Goal: Communication & Community: Answer question/provide support

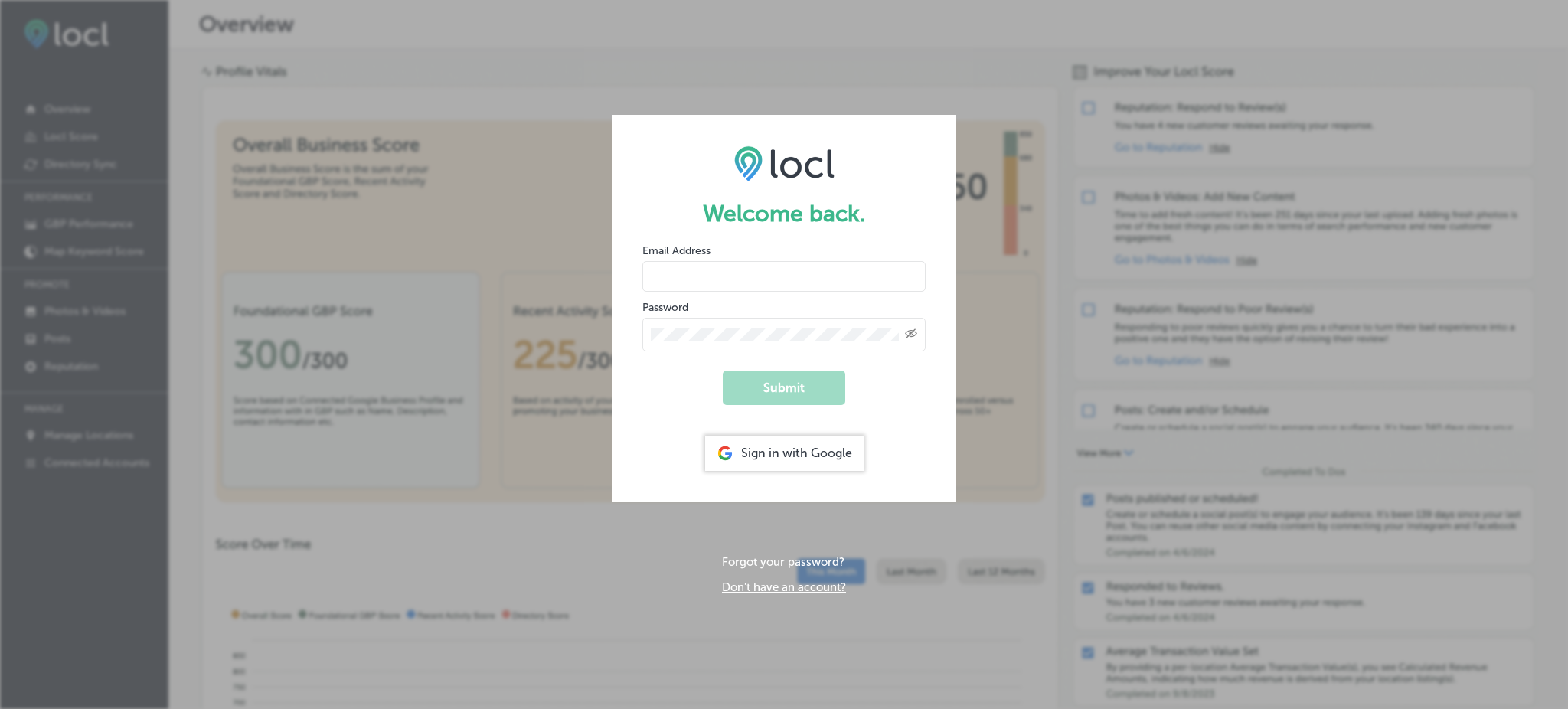
type input "Rabosa"
click at [774, 442] on div "Sign in with Google" at bounding box center [784, 453] width 158 height 36
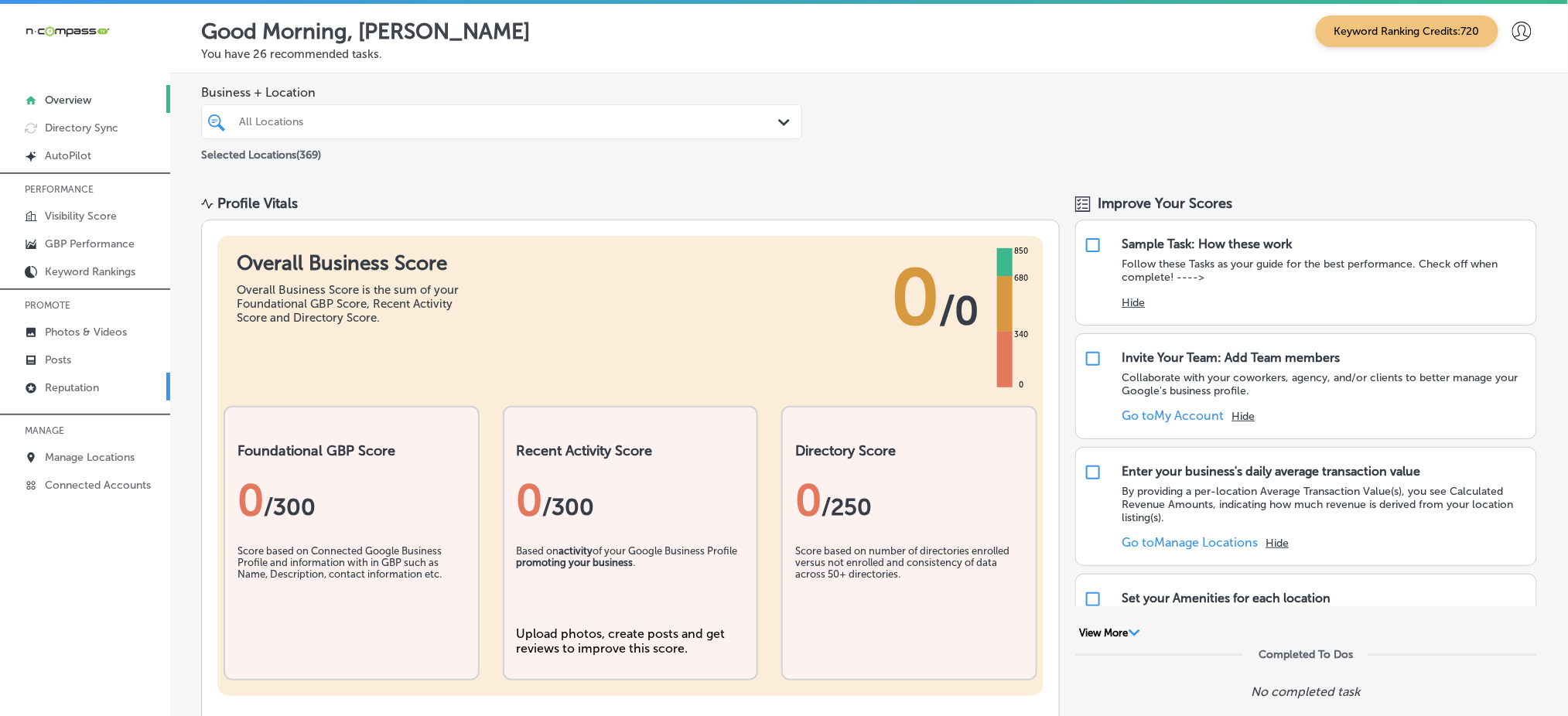
click at [118, 384] on link "Reputation" at bounding box center [85, 386] width 170 height 28
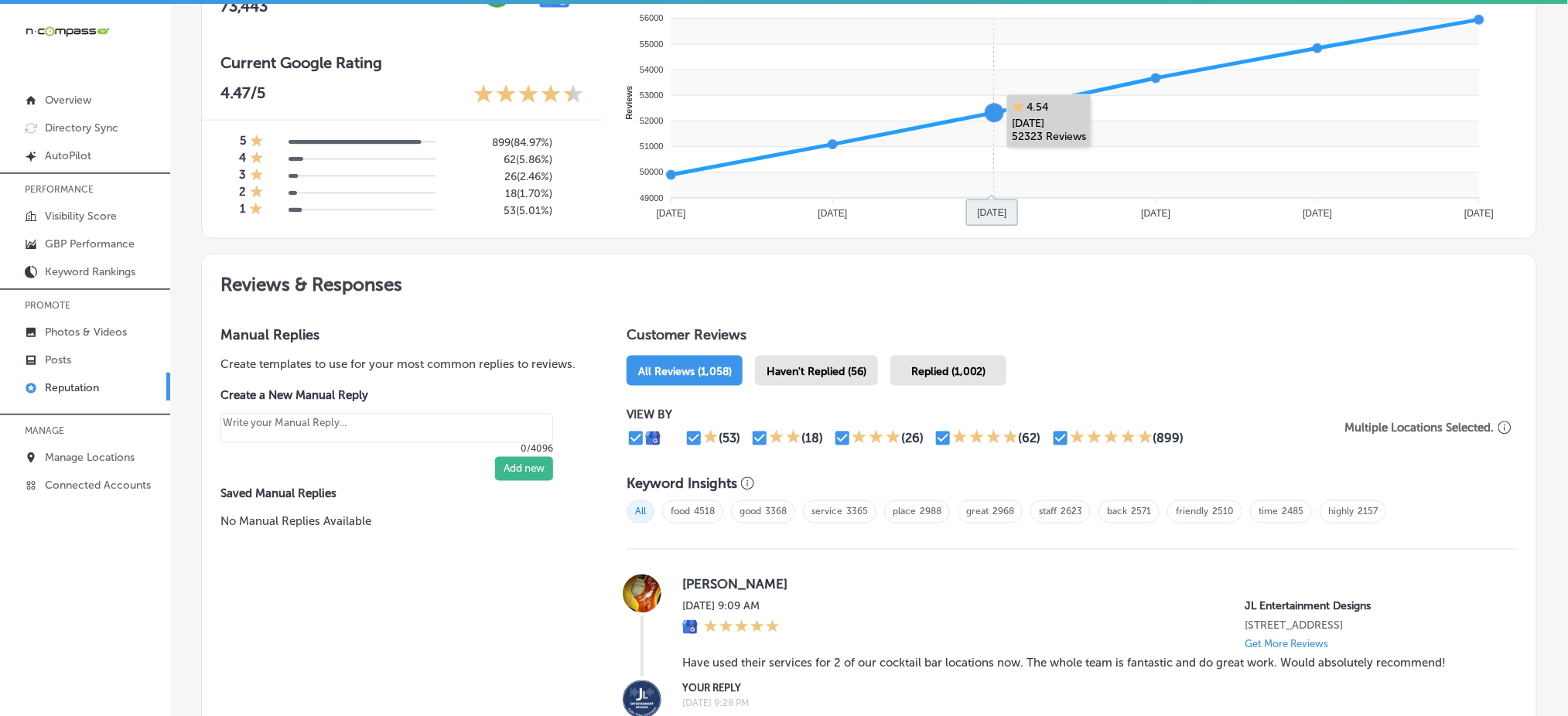
scroll to position [619, 0]
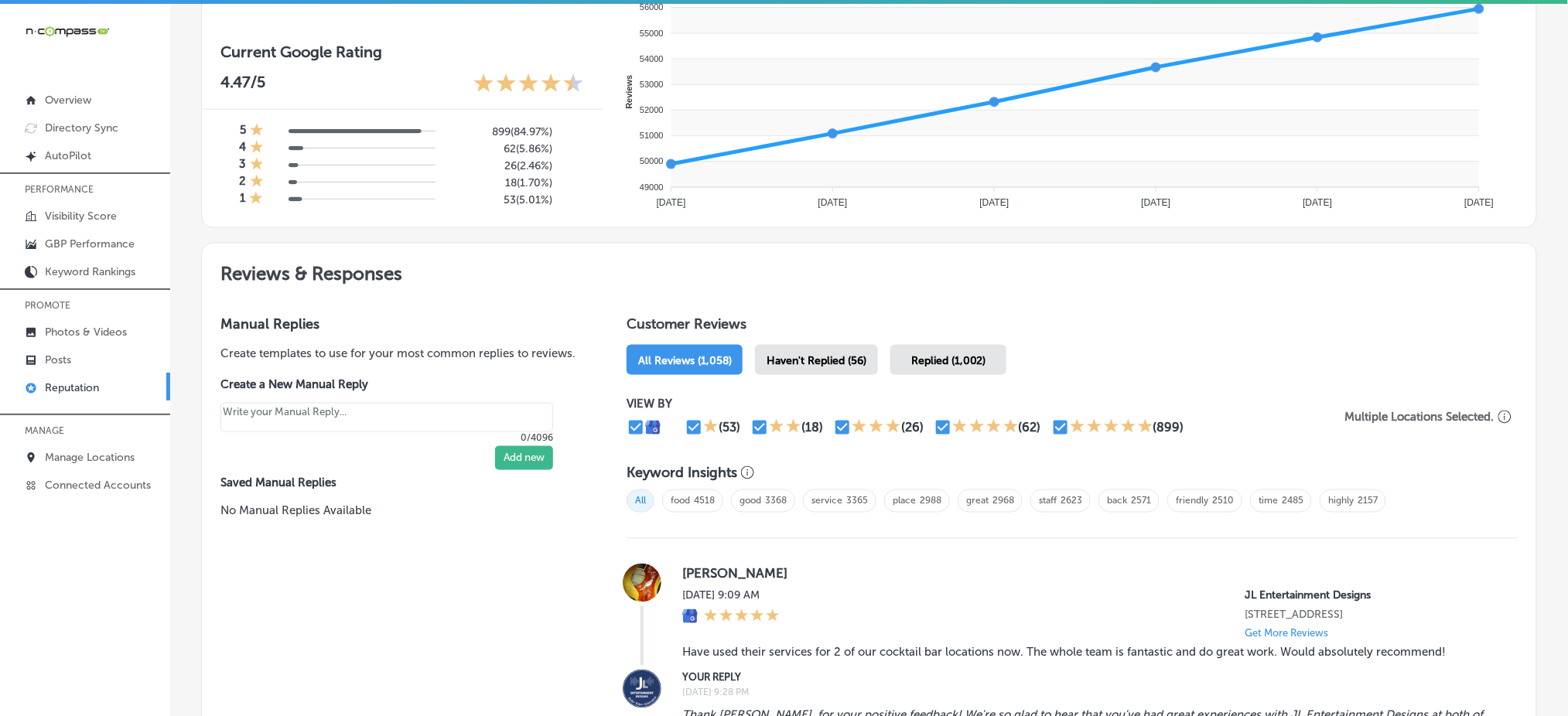
click at [815, 354] on span "Haven't Replied (56)" at bounding box center [816, 360] width 100 height 13
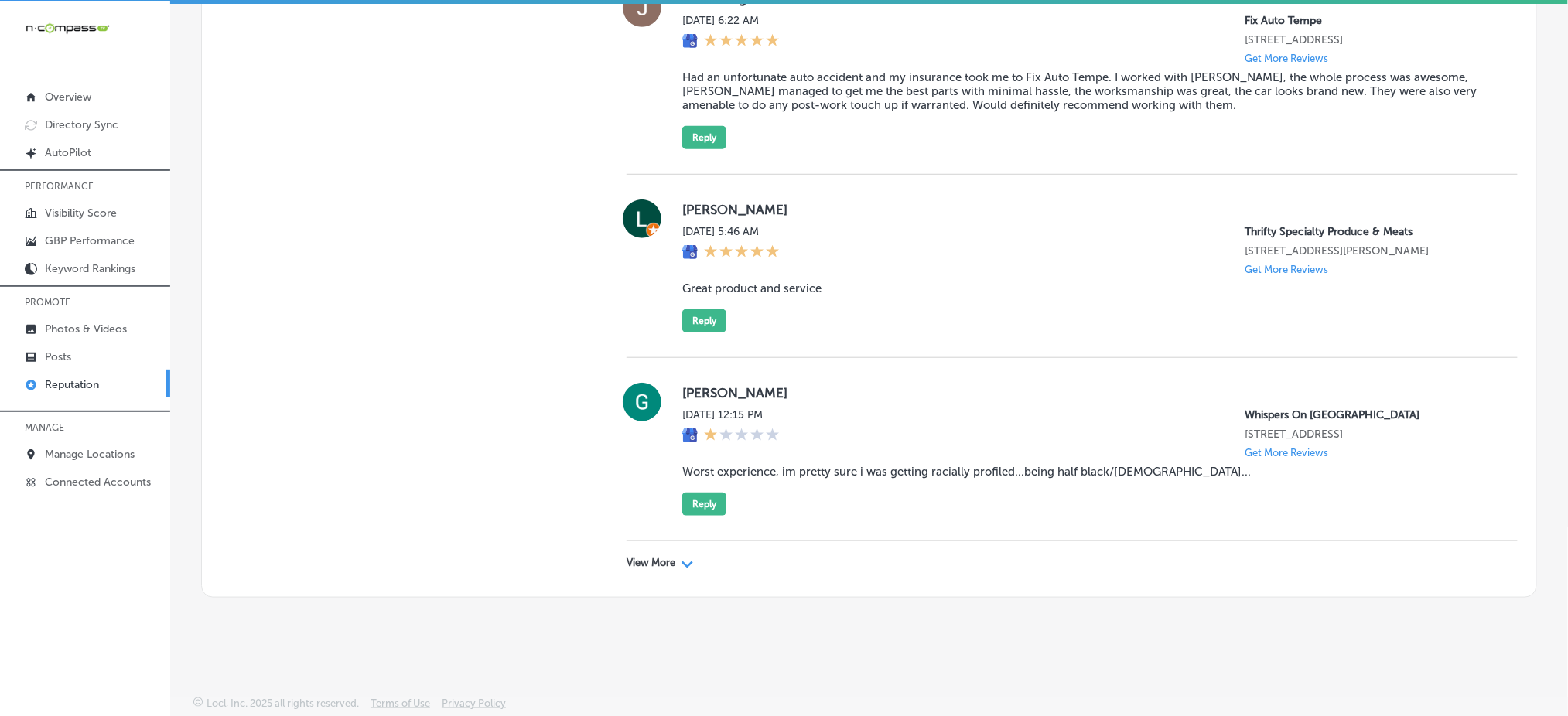
scroll to position [4716, 0]
click at [627, 561] on p "View More" at bounding box center [651, 563] width 49 height 12
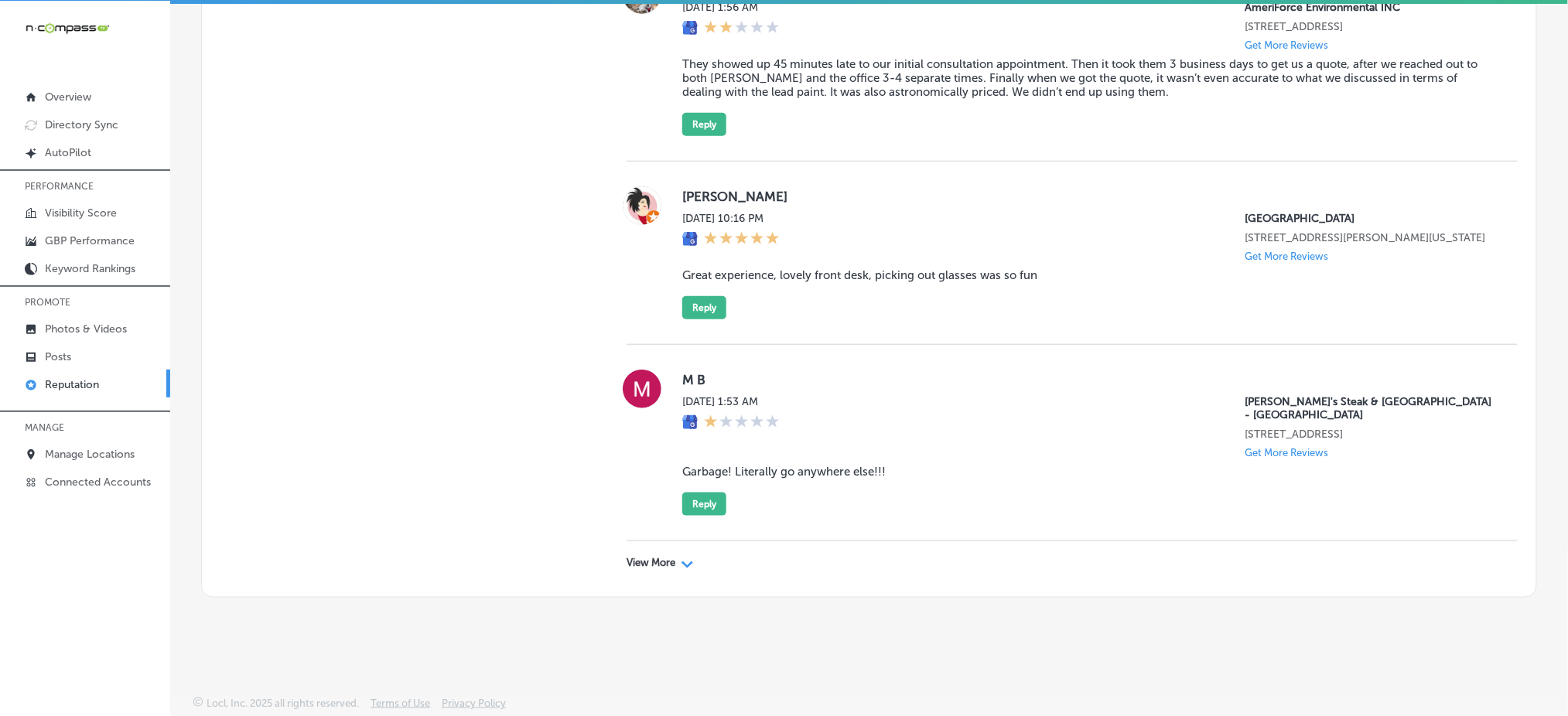
scroll to position [9145, 0]
click at [670, 563] on p "View More" at bounding box center [651, 563] width 49 height 12
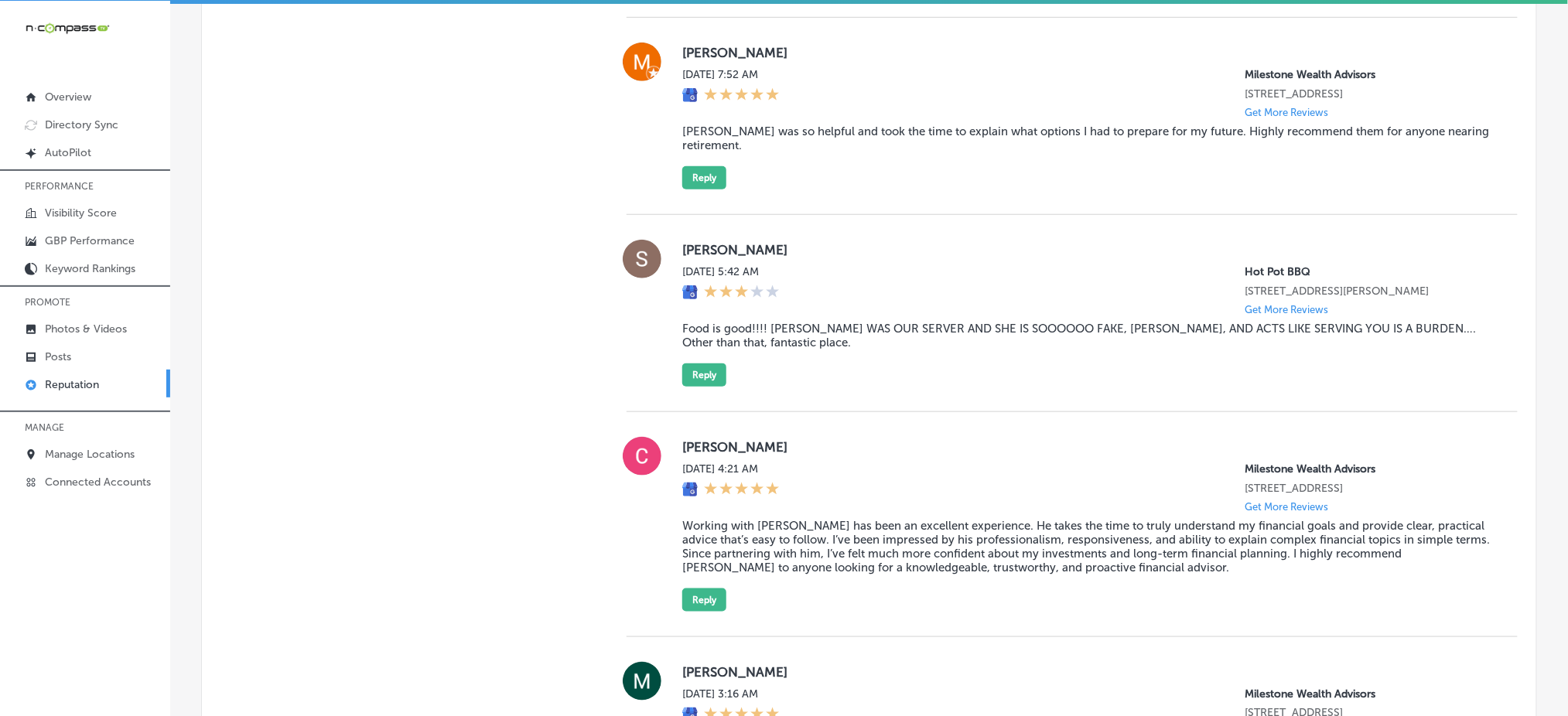
scroll to position [0, 0]
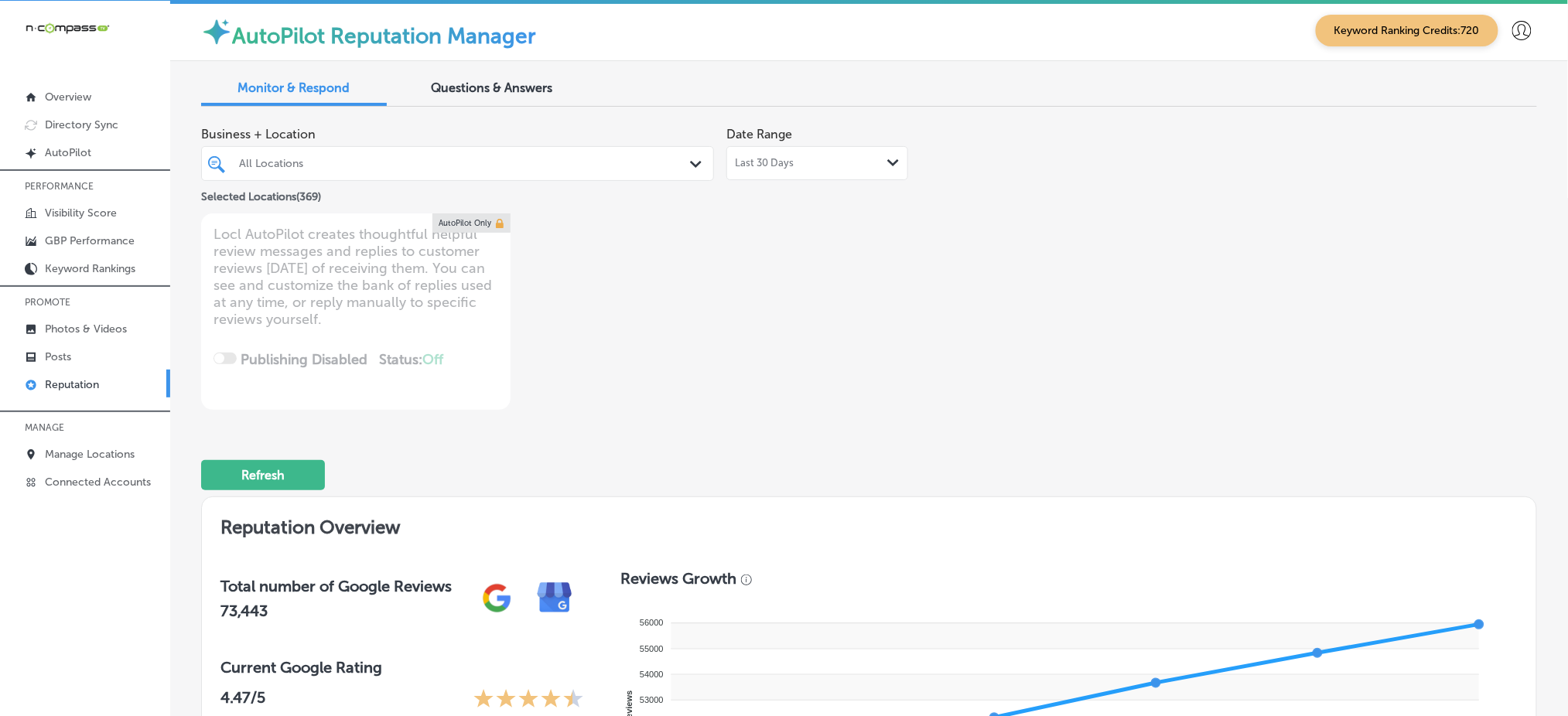
click at [490, 158] on div "All Locations" at bounding box center [465, 163] width 453 height 13
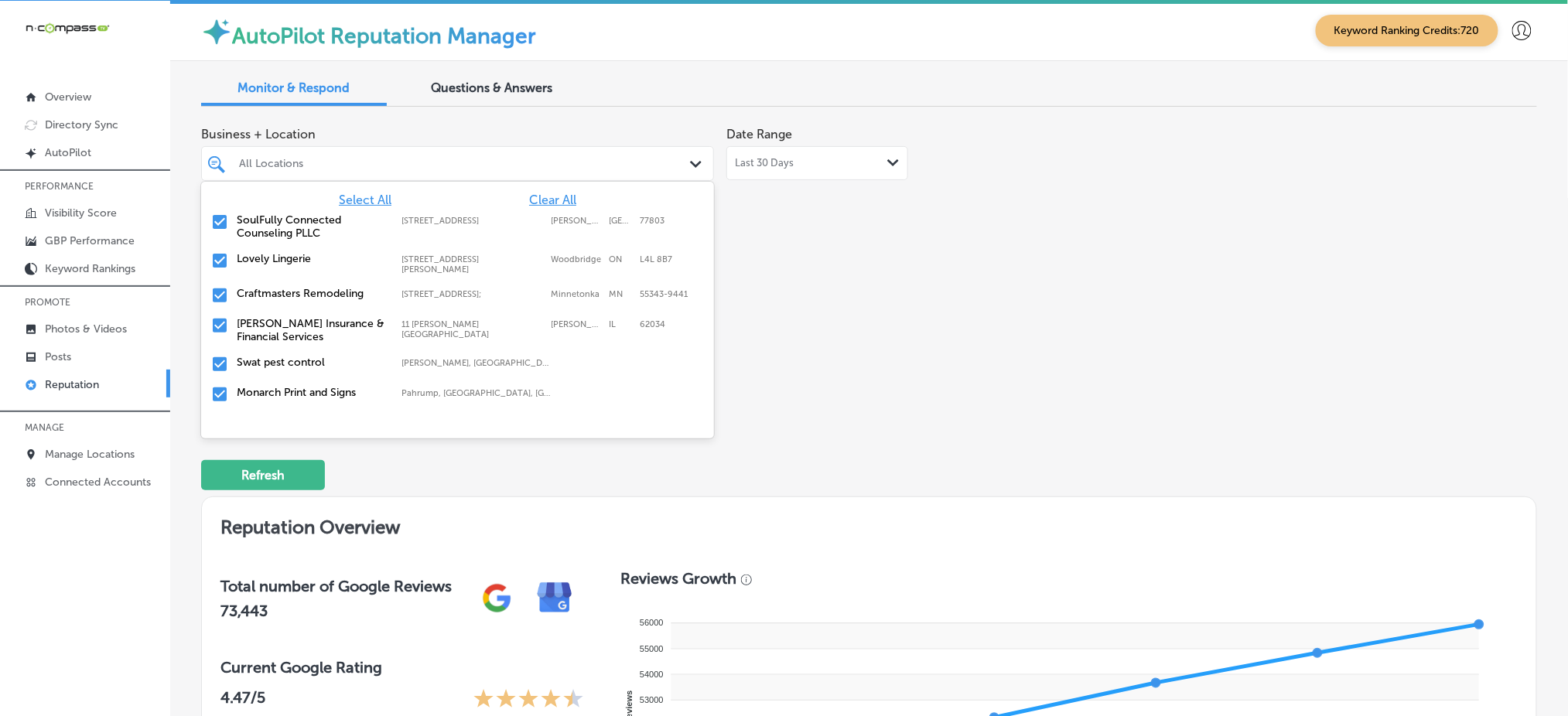
click at [538, 198] on span "Clear All" at bounding box center [553, 200] width 47 height 14
type textarea "x"
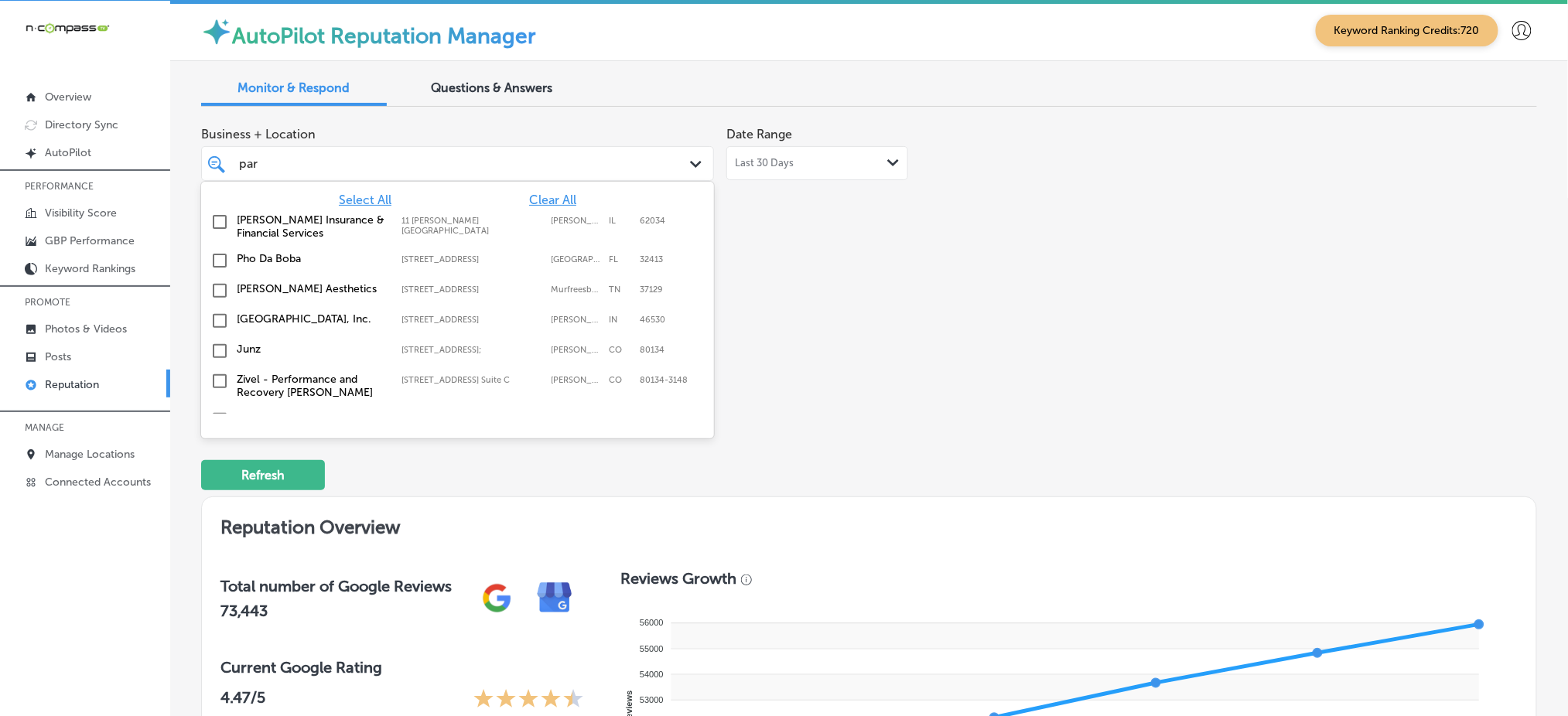
type input "parc"
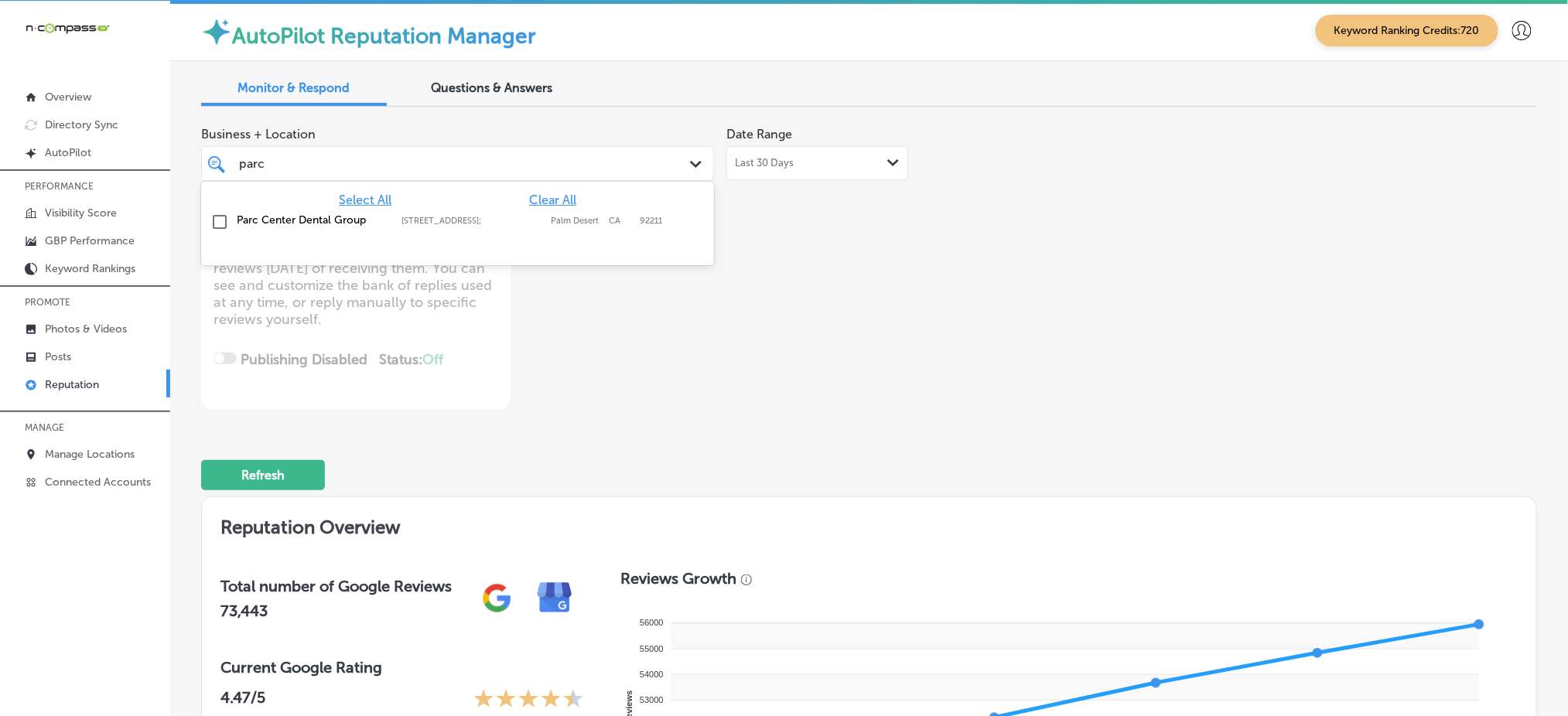
click at [535, 222] on label "[STREET_ADDRESS];" at bounding box center [472, 221] width 142 height 10
type textarea "x"
type input "parc"
click at [928, 311] on div "Business + Location option [STREET_ADDRESS]. option [STREET_ADDRESS]. 2 results…" at bounding box center [602, 265] width 801 height 291
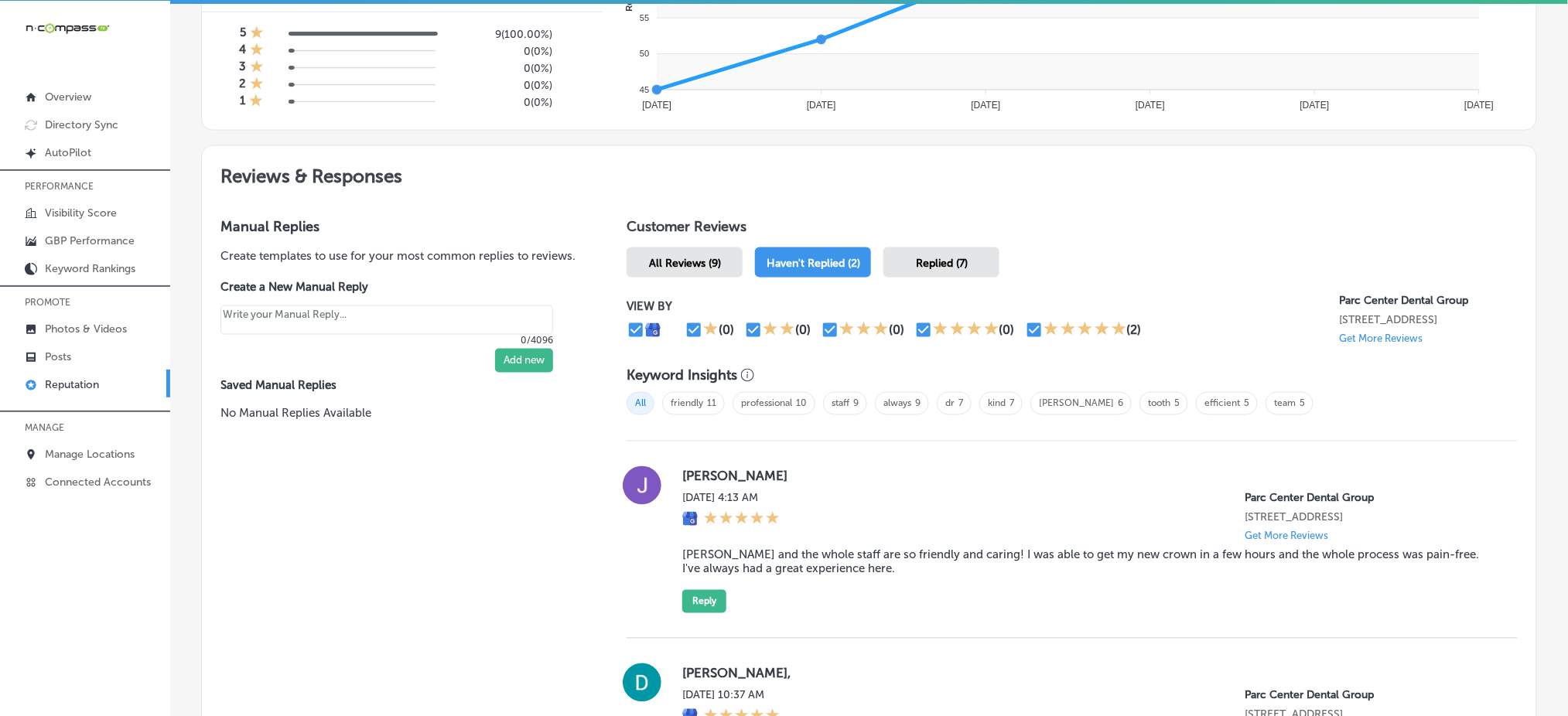
scroll to position [928, 0]
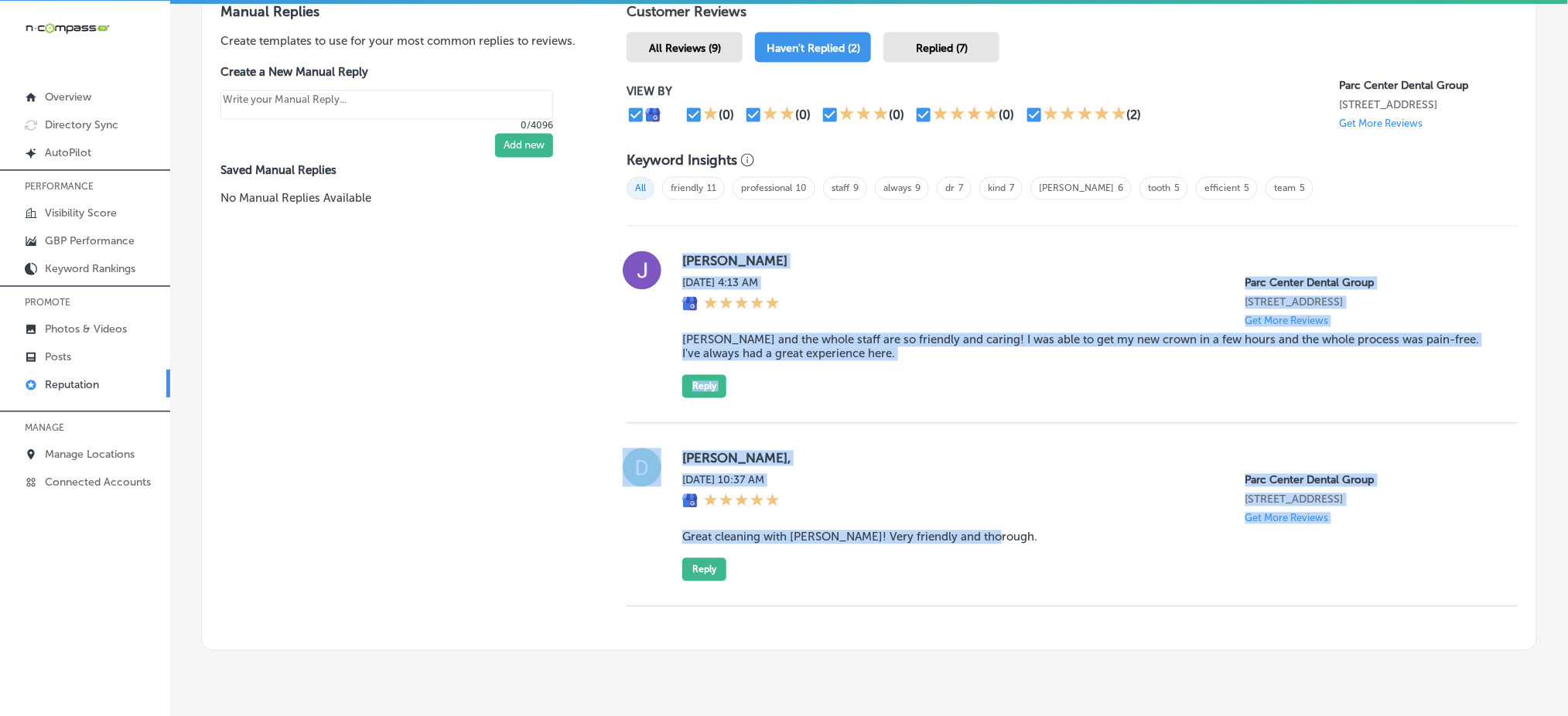
drag, startPoint x: 676, startPoint y: 249, endPoint x: 1000, endPoint y: 575, distance: 459.6
click at [1000, 575] on div "[PERSON_NAME][DATE] 4:13 AM Parc Center Dental Group [STREET_ADDRESS] Get More …" at bounding box center [1072, 417] width 892 height 380
copy div "[PERSON_NAME][DATE] 4:13 AM Parc Center Dental Group [STREET_ADDRESS] Get More …"
click at [944, 370] on div "[PERSON_NAME][DATE] 4:13 AM Parc Center Dental Group [STREET_ADDRESS] Get More …" at bounding box center [1087, 324] width 811 height 147
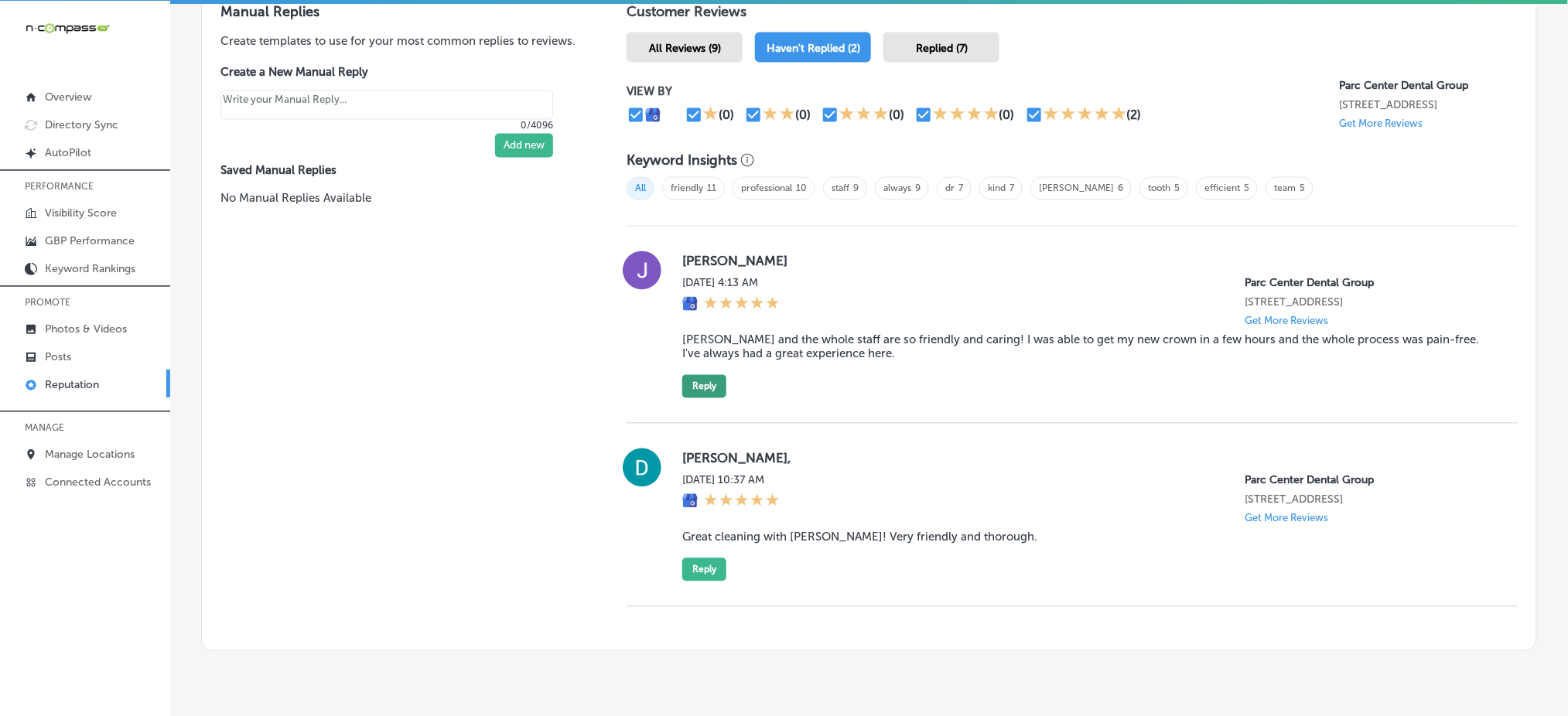
click at [693, 393] on button "Reply" at bounding box center [704, 386] width 44 height 23
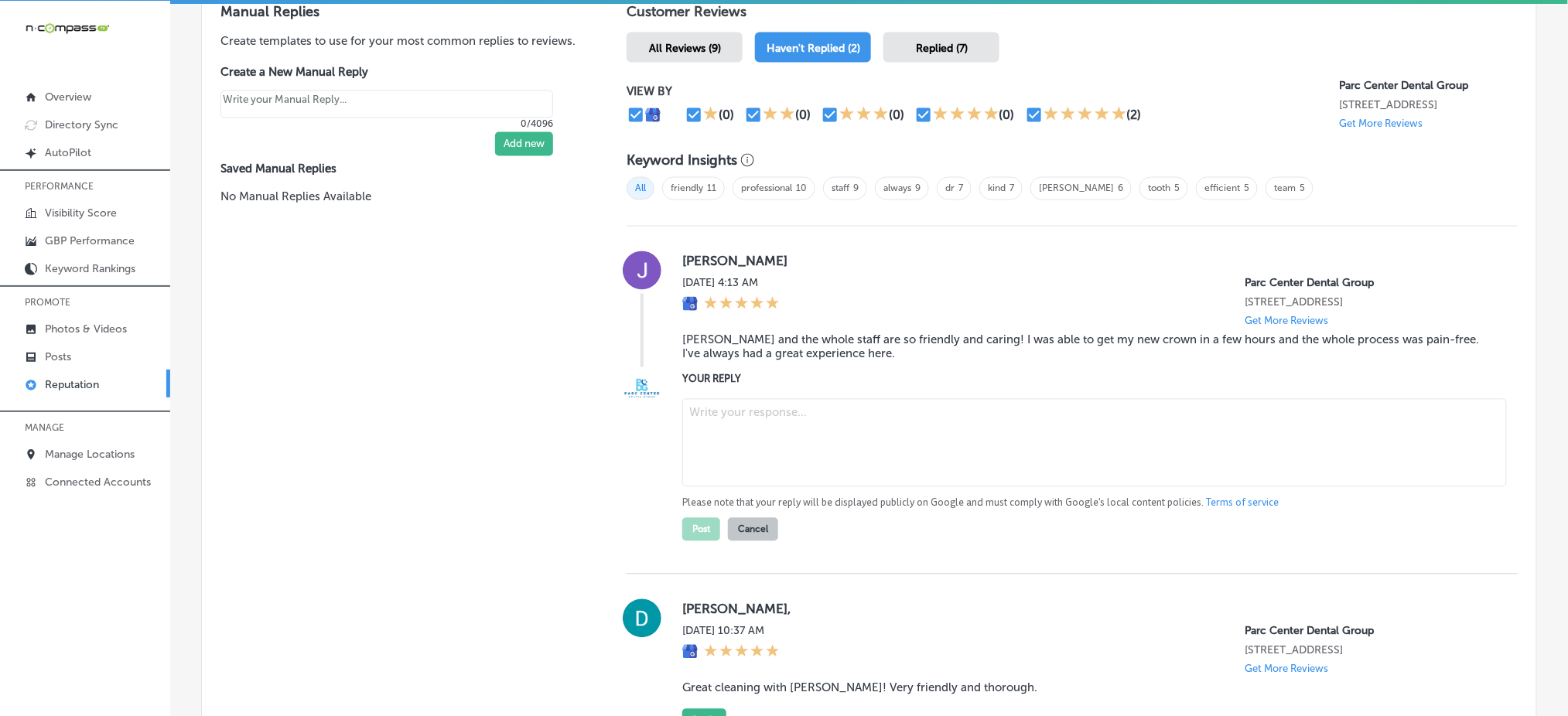
click at [780, 444] on textarea at bounding box center [1094, 443] width 824 height 88
type textarea "x"
paste textarea "Thank you for your wonderful review, [PERSON_NAME]! We’re so glad to hear that …"
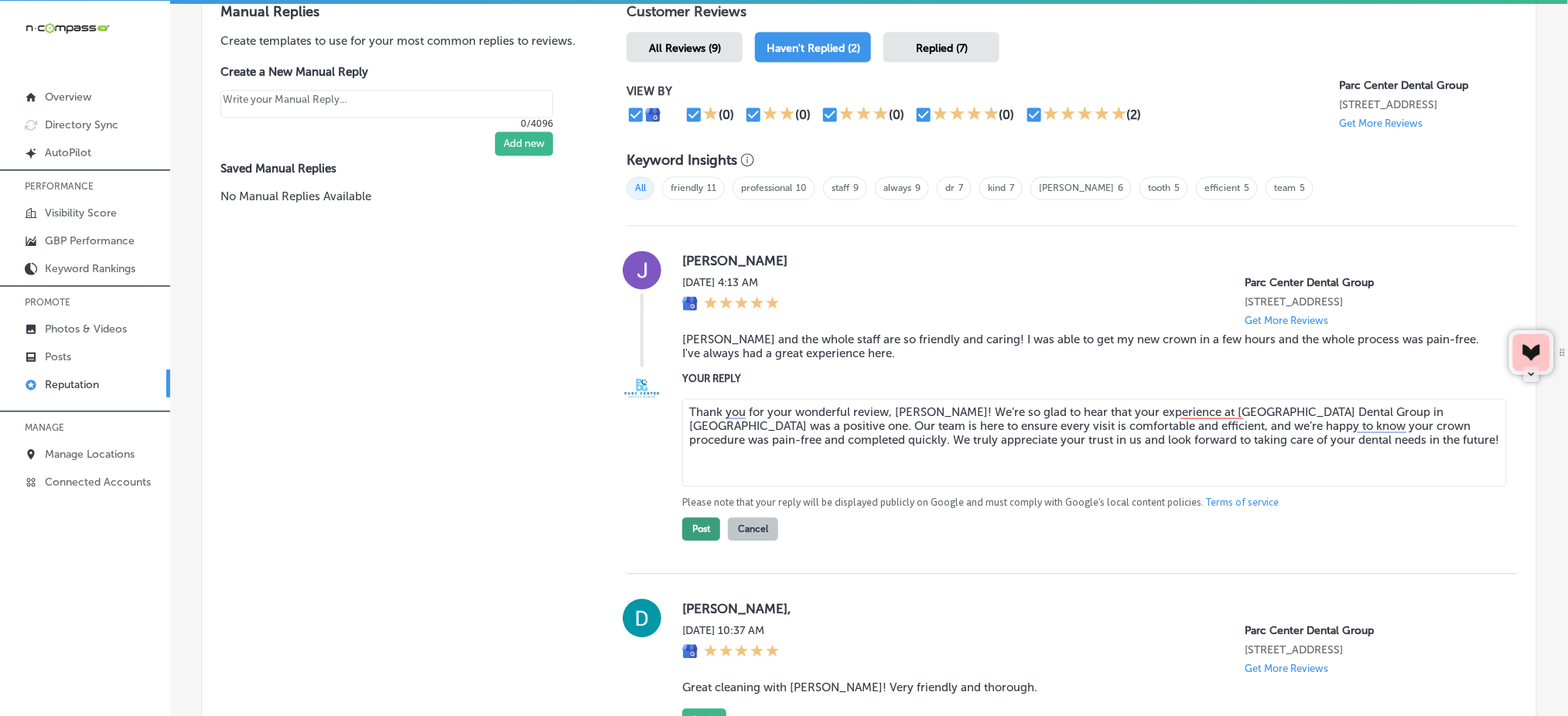
type textarea "Thank you for your wonderful review, [PERSON_NAME]! We’re so glad to hear that …"
click at [707, 535] on button "Post" at bounding box center [700, 529] width 38 height 23
type textarea "x"
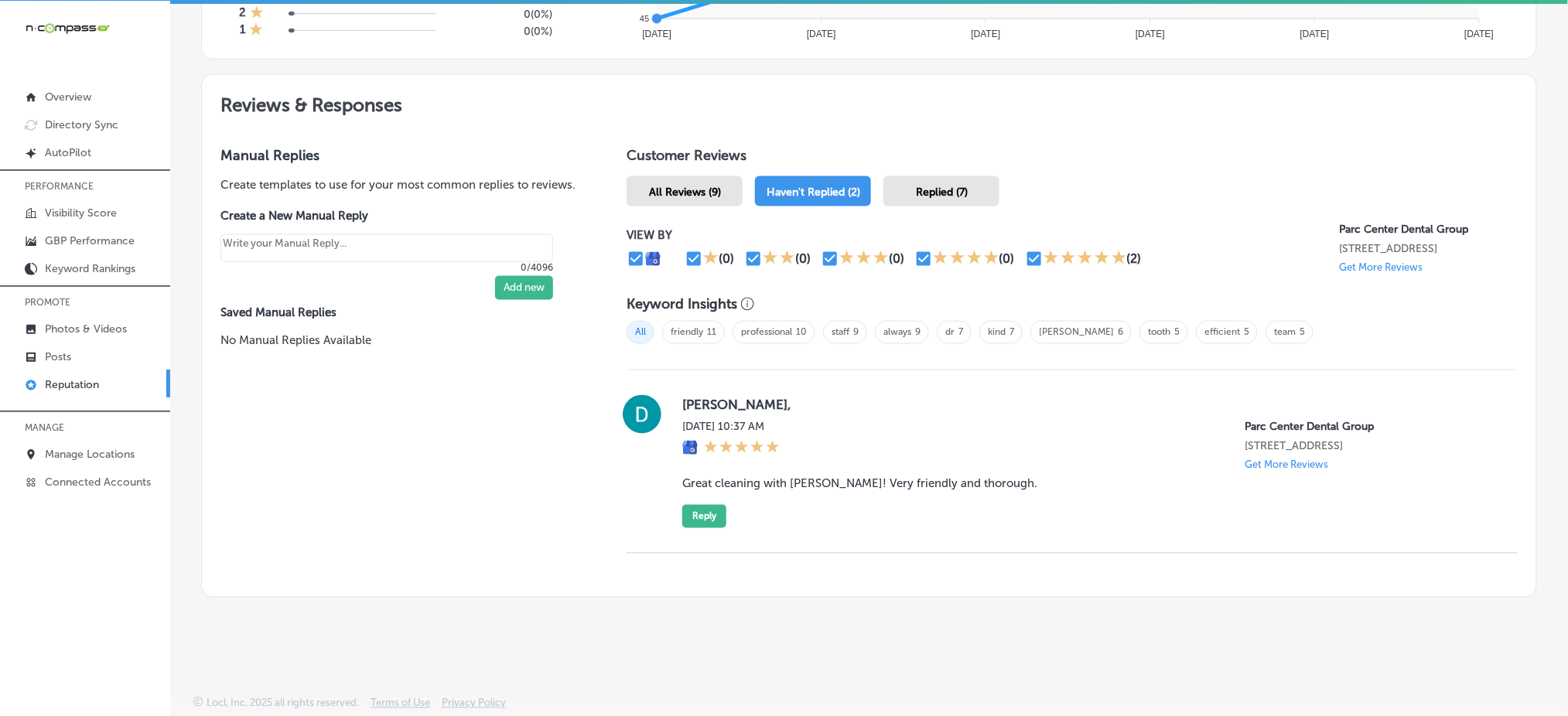
scroll to position [792, 0]
click at [710, 518] on button "Reply" at bounding box center [704, 516] width 44 height 23
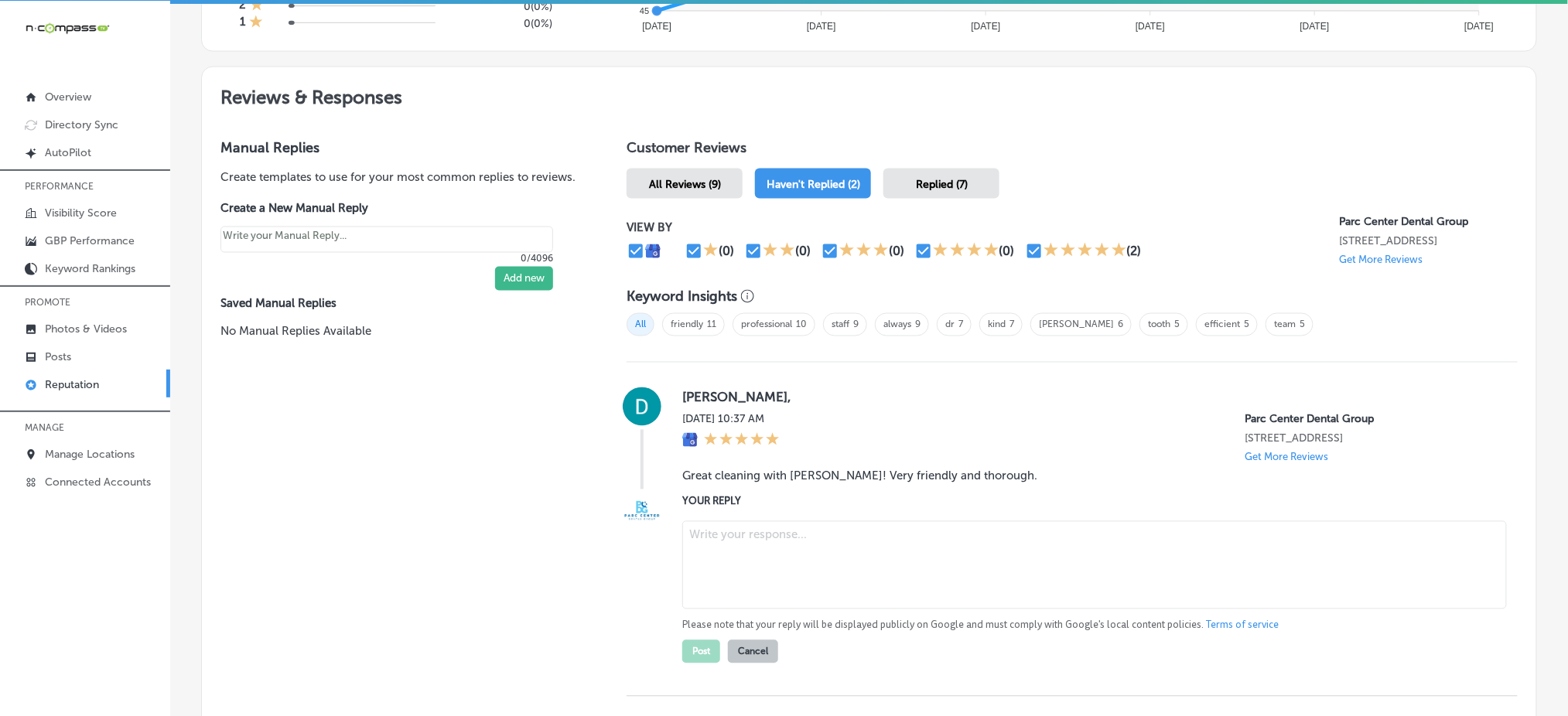
click at [732, 540] on textarea at bounding box center [1094, 565] width 824 height 88
paste textarea "Thank you for sharing your feedback, [PERSON_NAME]! We’re so pleased to hear th…"
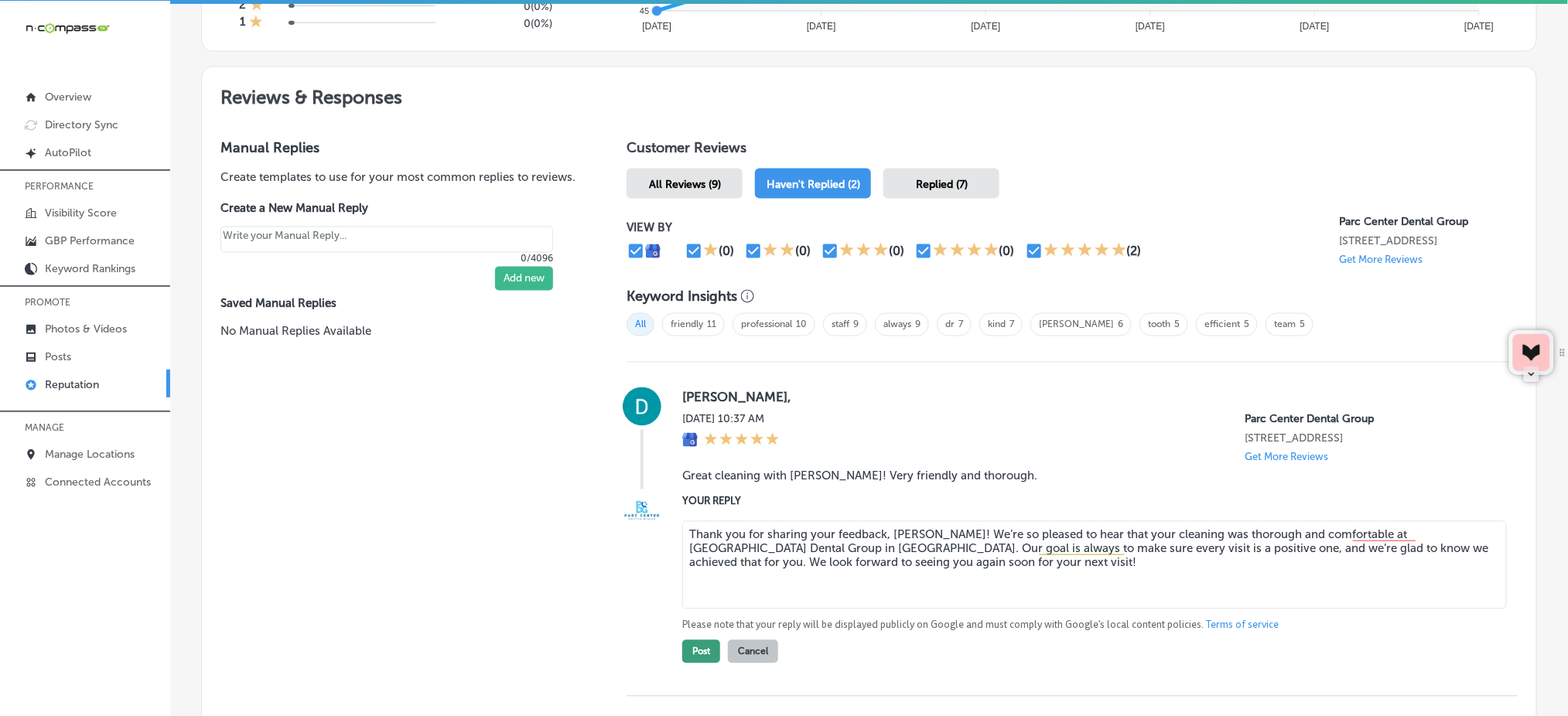
type textarea "Thank you for sharing your feedback, [PERSON_NAME]! We’re so pleased to hear th…"
click at [706, 662] on button "Post" at bounding box center [700, 651] width 38 height 23
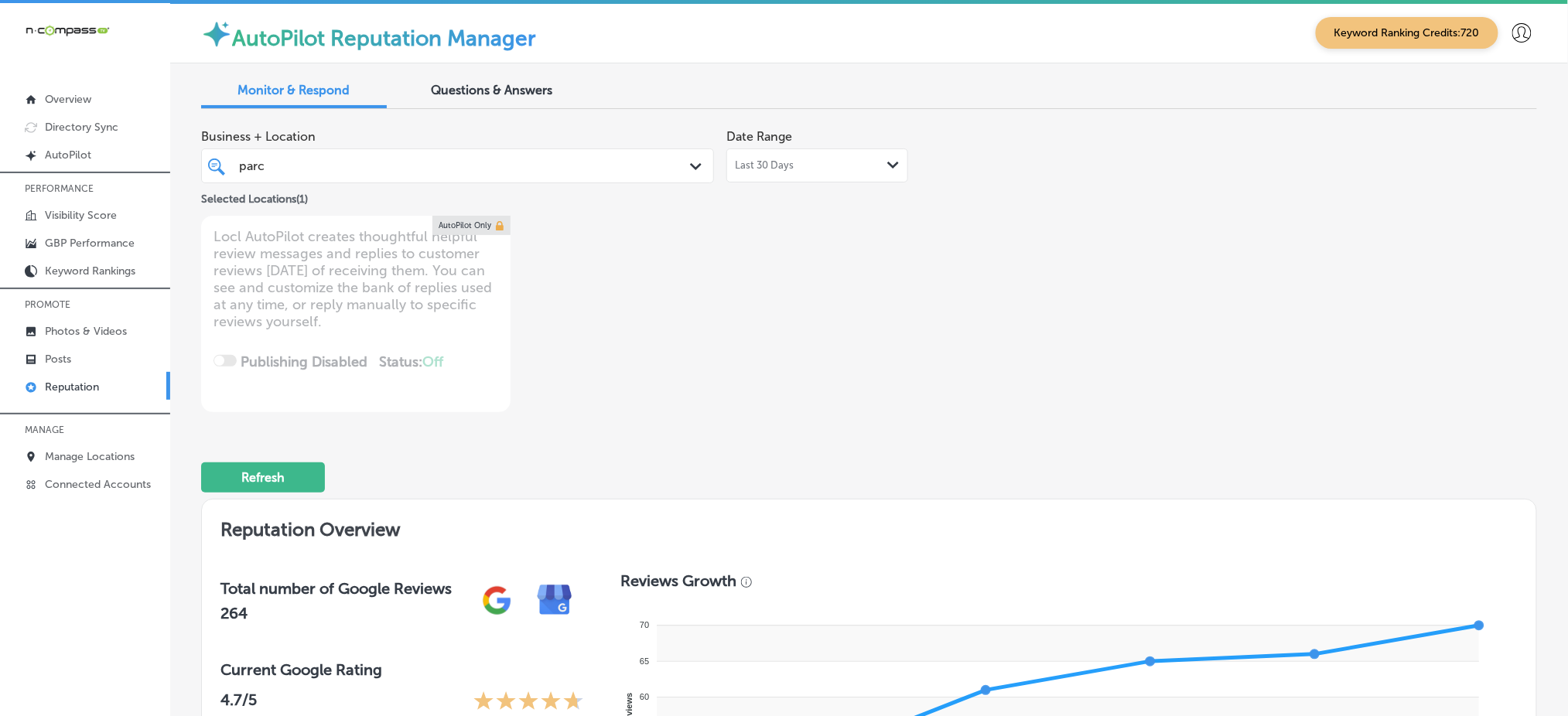
scroll to position [0, 0]
click at [469, 174] on div "parc parc" at bounding box center [435, 166] width 396 height 21
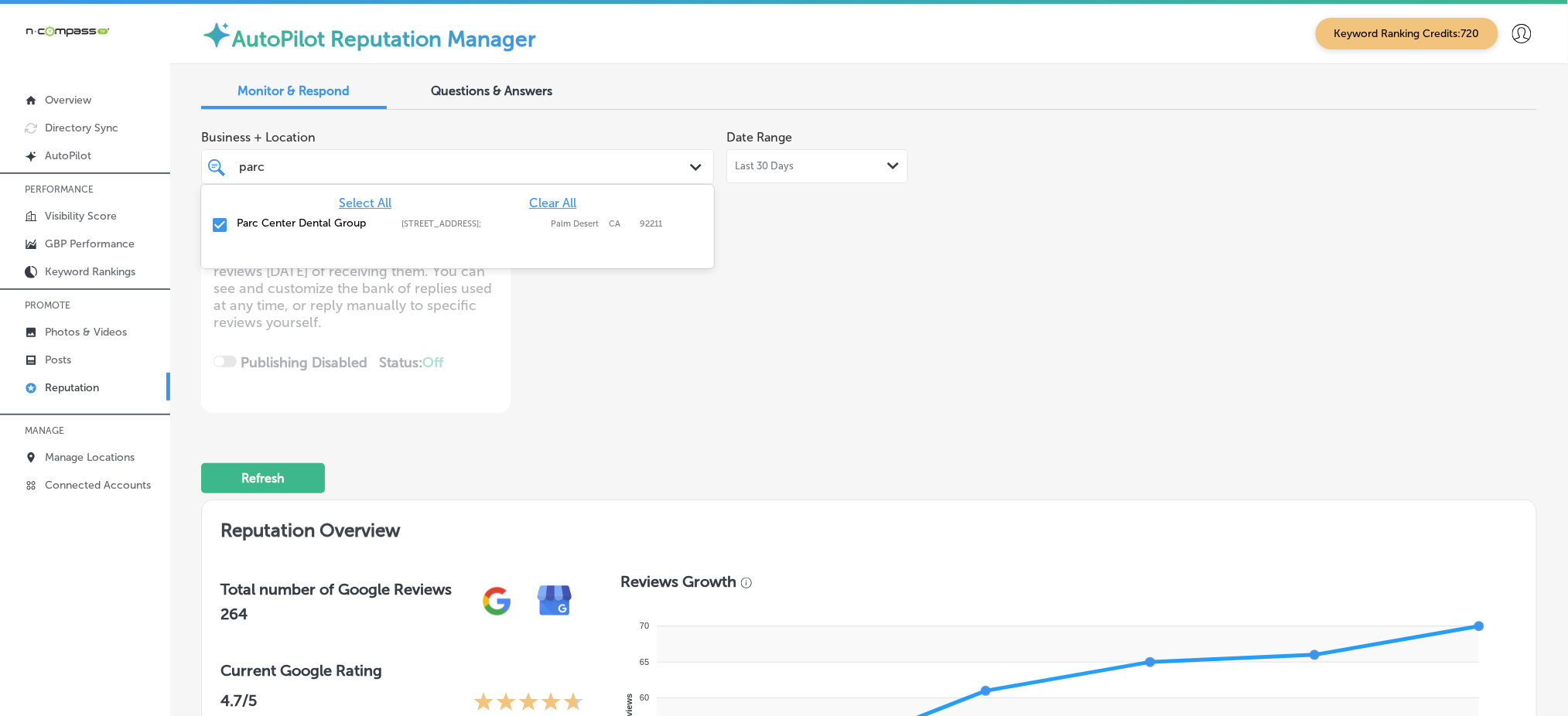
click at [540, 201] on span "Clear All" at bounding box center [553, 203] width 47 height 14
type textarea "x"
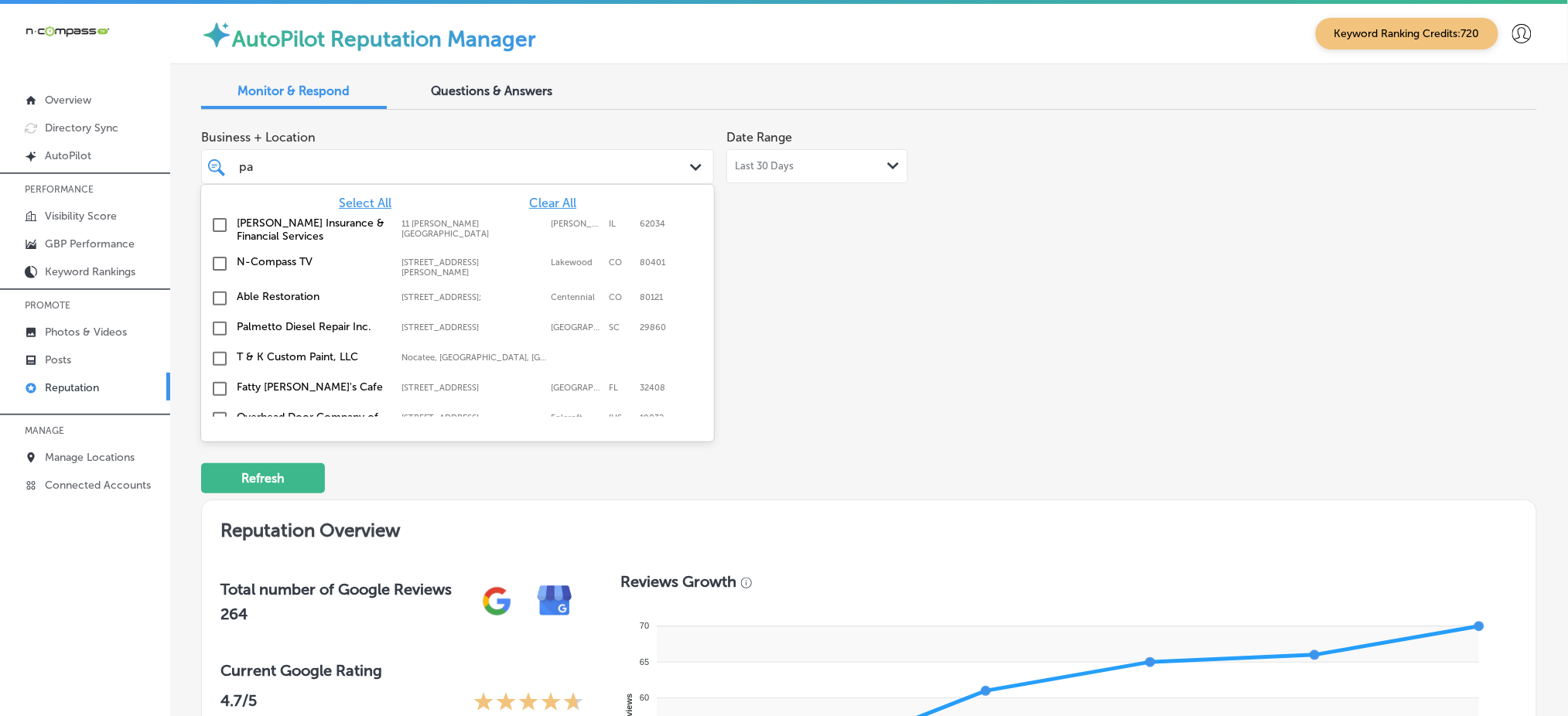
type input "p"
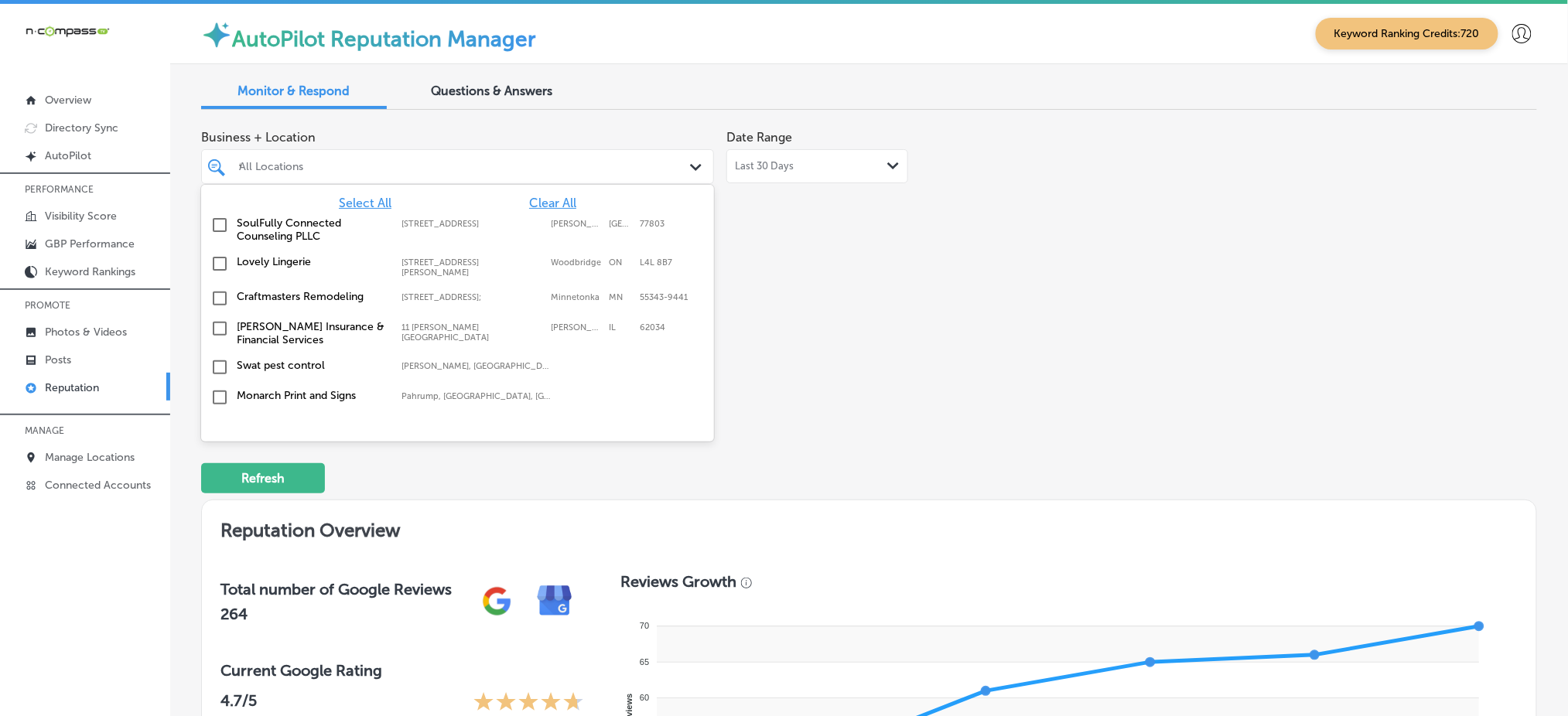
type input "thr"
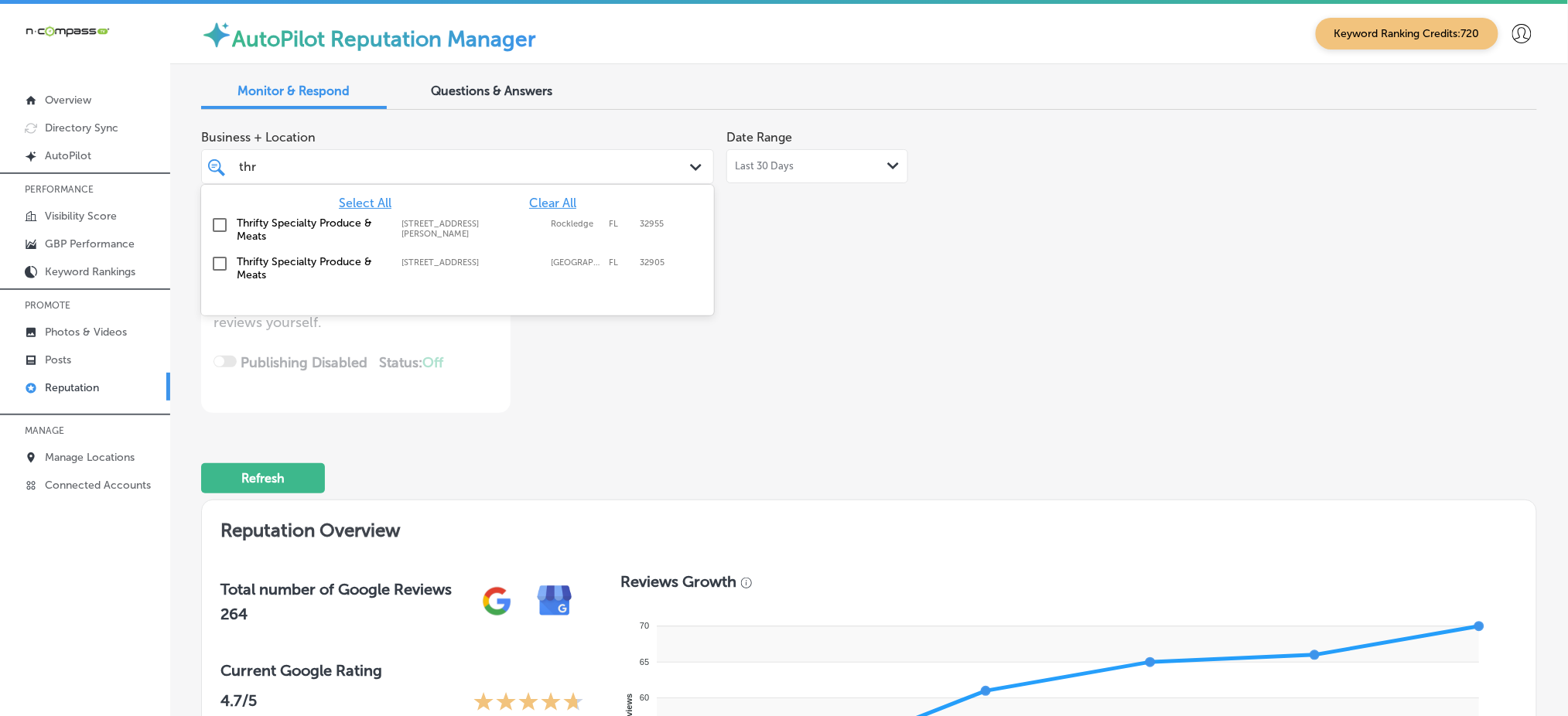
click at [538, 224] on label "[STREET_ADDRESS][PERSON_NAME]" at bounding box center [472, 229] width 142 height 20
type textarea "x"
type input "thr"
click at [823, 272] on div "Business + Location option [STREET_ADDRESS][PERSON_NAME]. [STREET_ADDRESS][PERS…" at bounding box center [602, 268] width 801 height 291
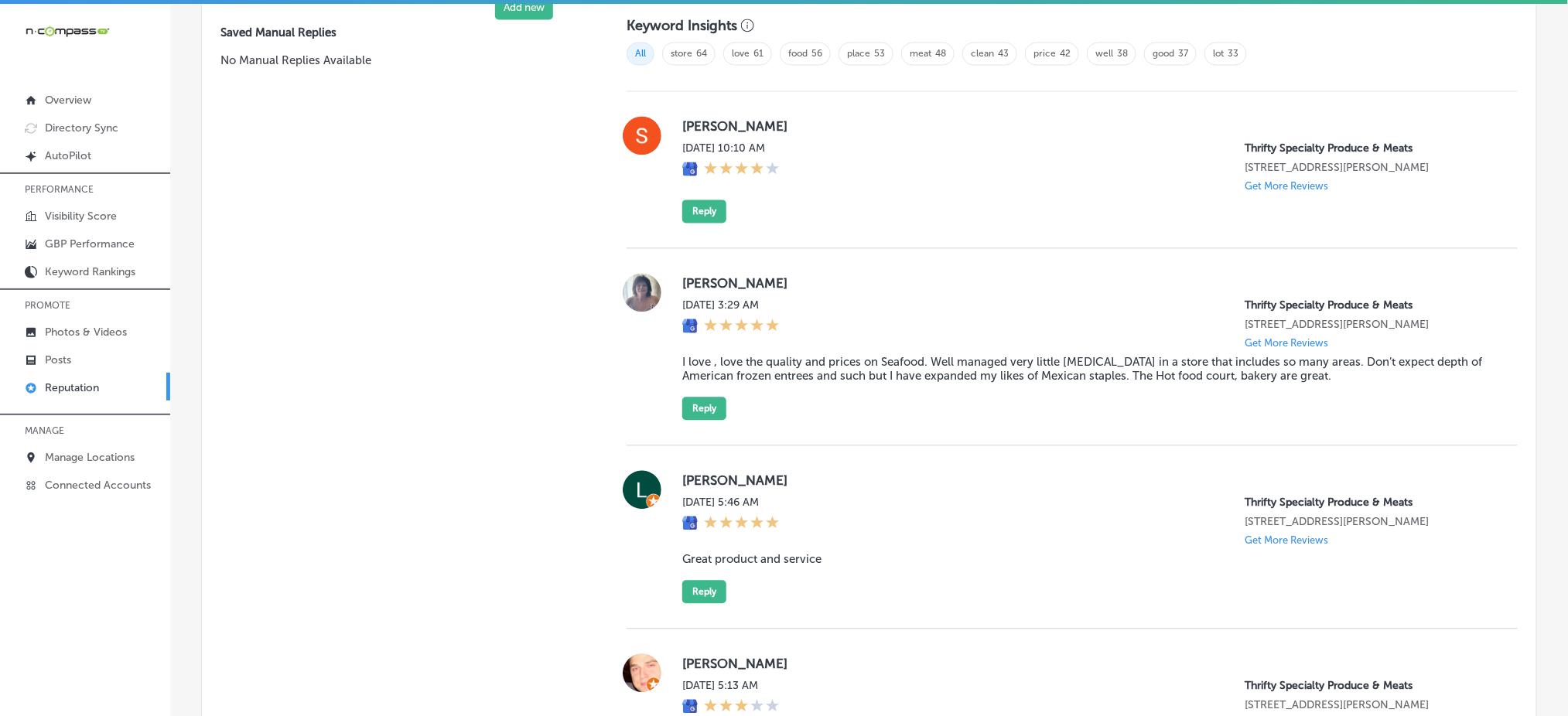
scroll to position [1031, 0]
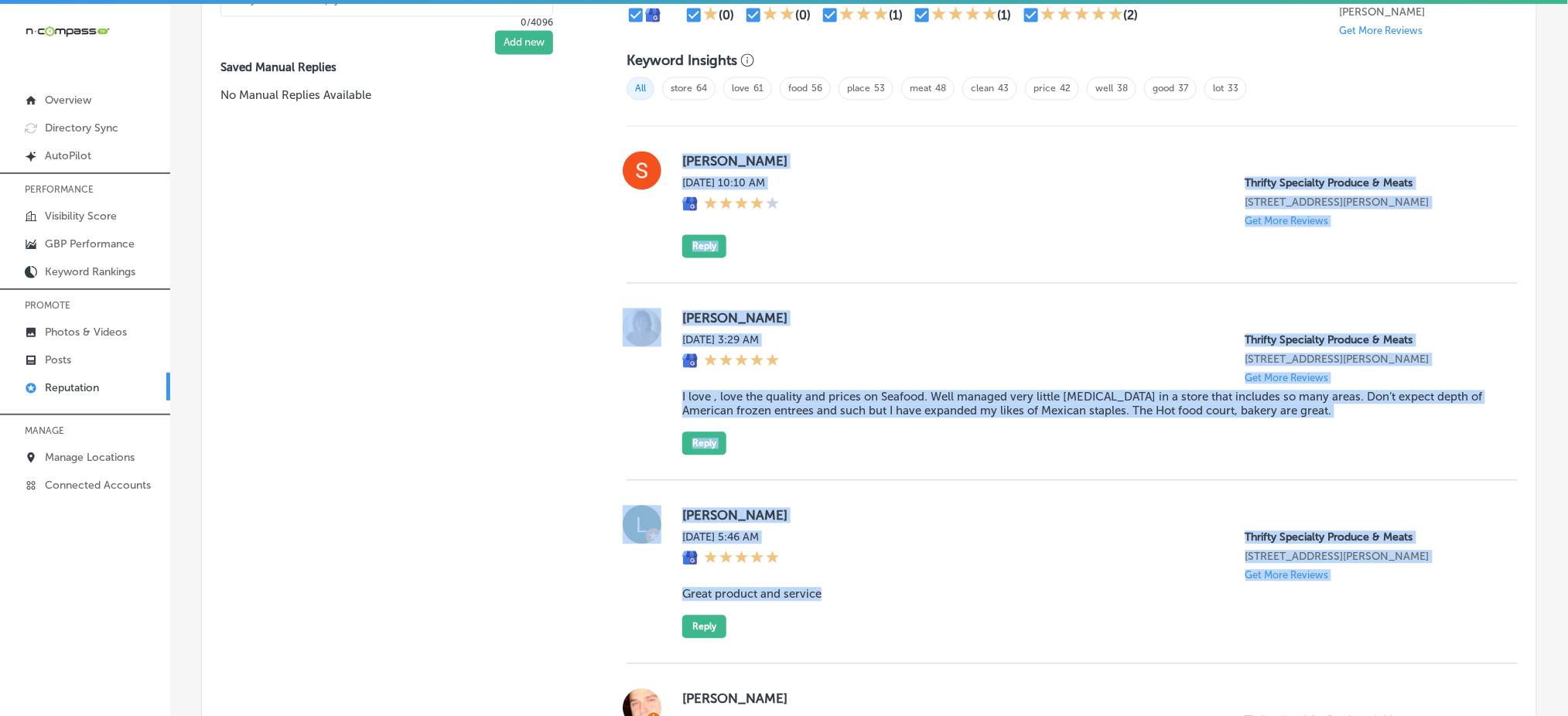
drag, startPoint x: 827, startPoint y: 591, endPoint x: 679, endPoint y: 155, distance: 460.4
click at [679, 155] on div "[PERSON_NAME][DATE] 10:10 AM Thrifty Specialty Produce & Meats [STREET_ADDRESS]…" at bounding box center [1072, 501] width 892 height 749
copy div "[PERSON_NAME][DATE] 10:10 AM Thrifty Specialty Produce & Meats [STREET_ADDRESS]…"
click at [836, 284] on div "[PERSON_NAME] [DATE] 3:29 AM Thrifty Specialty Produce & Meats [STREET_ADDRESS]…" at bounding box center [1072, 382] width 892 height 197
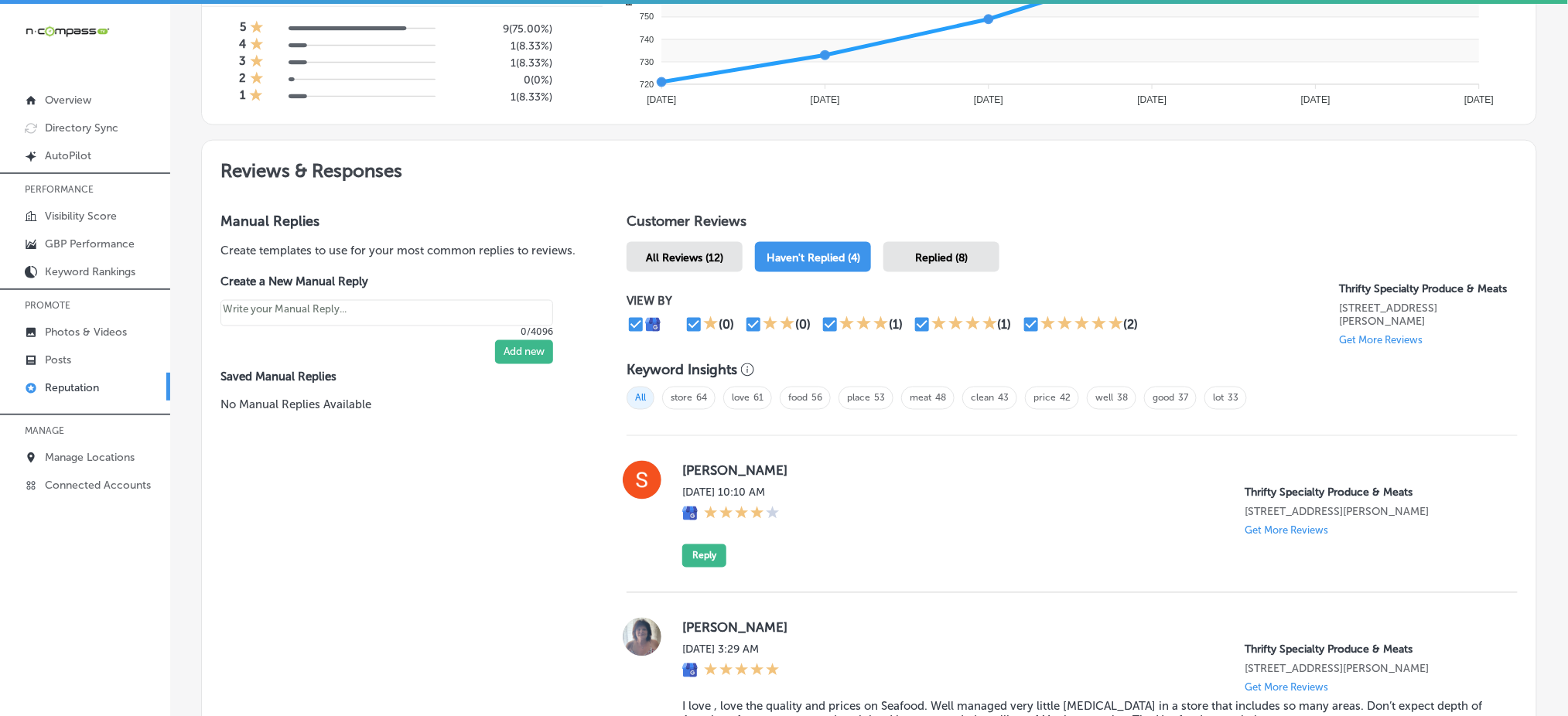
click at [938, 251] on span "Replied (8)" at bounding box center [942, 257] width 53 height 13
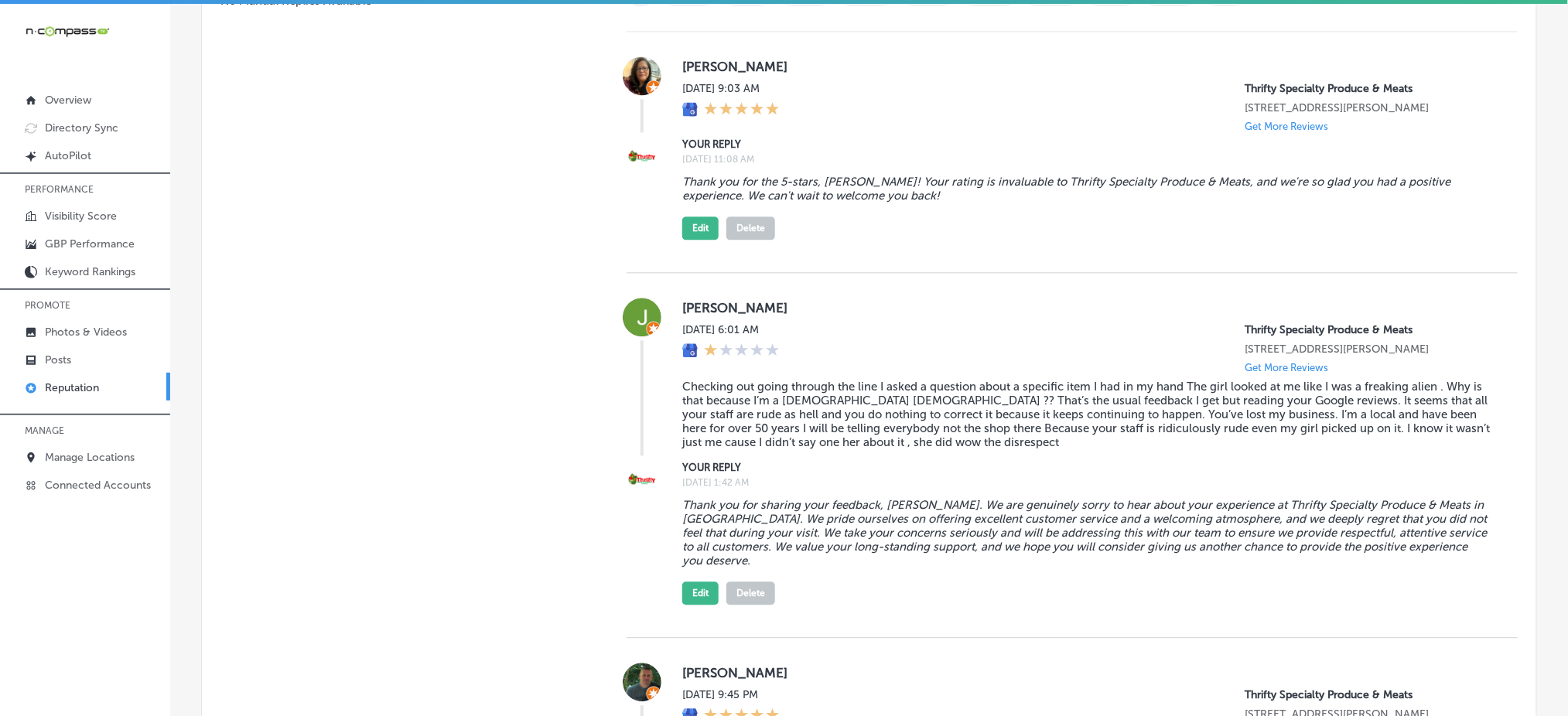
scroll to position [1133, 0]
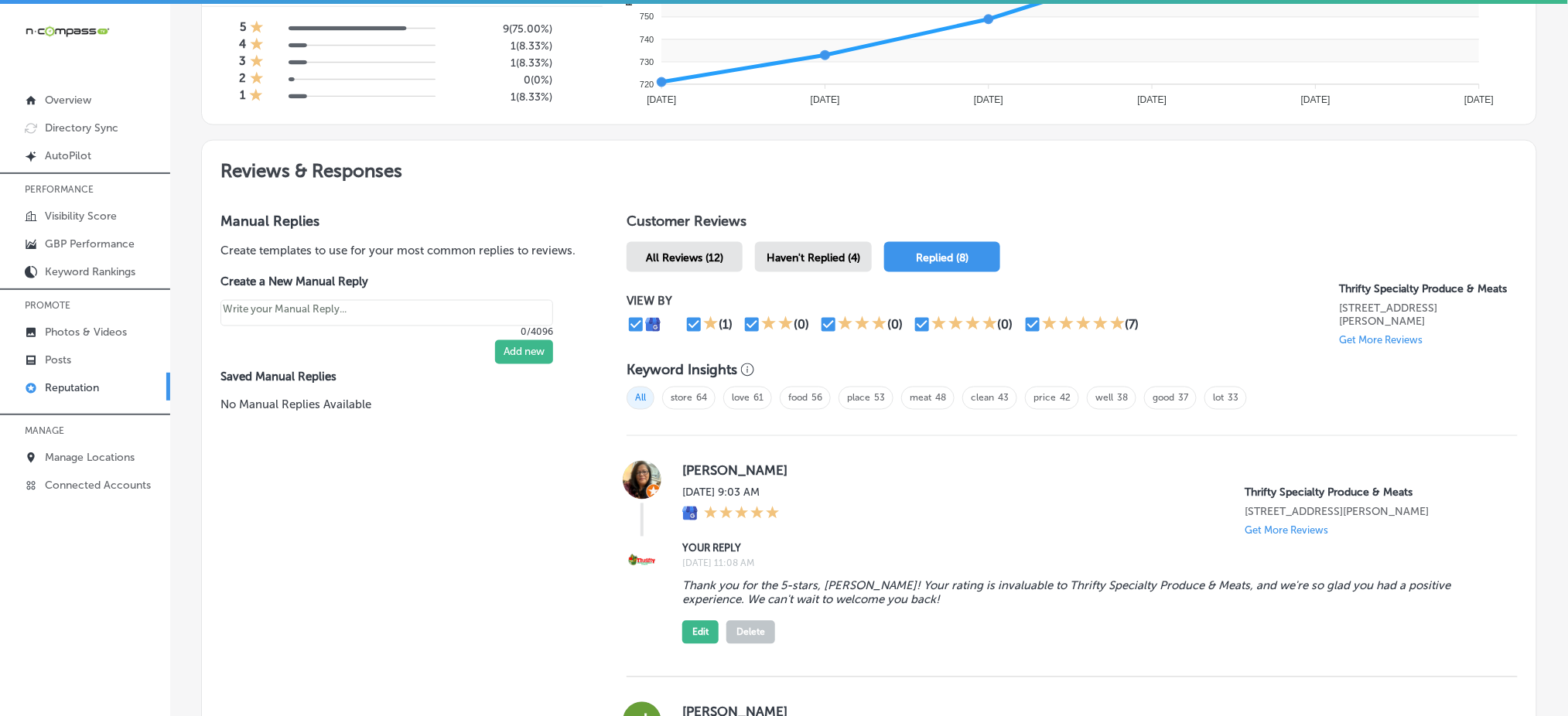
click at [848, 251] on span "Haven't Replied (4)" at bounding box center [813, 257] width 94 height 13
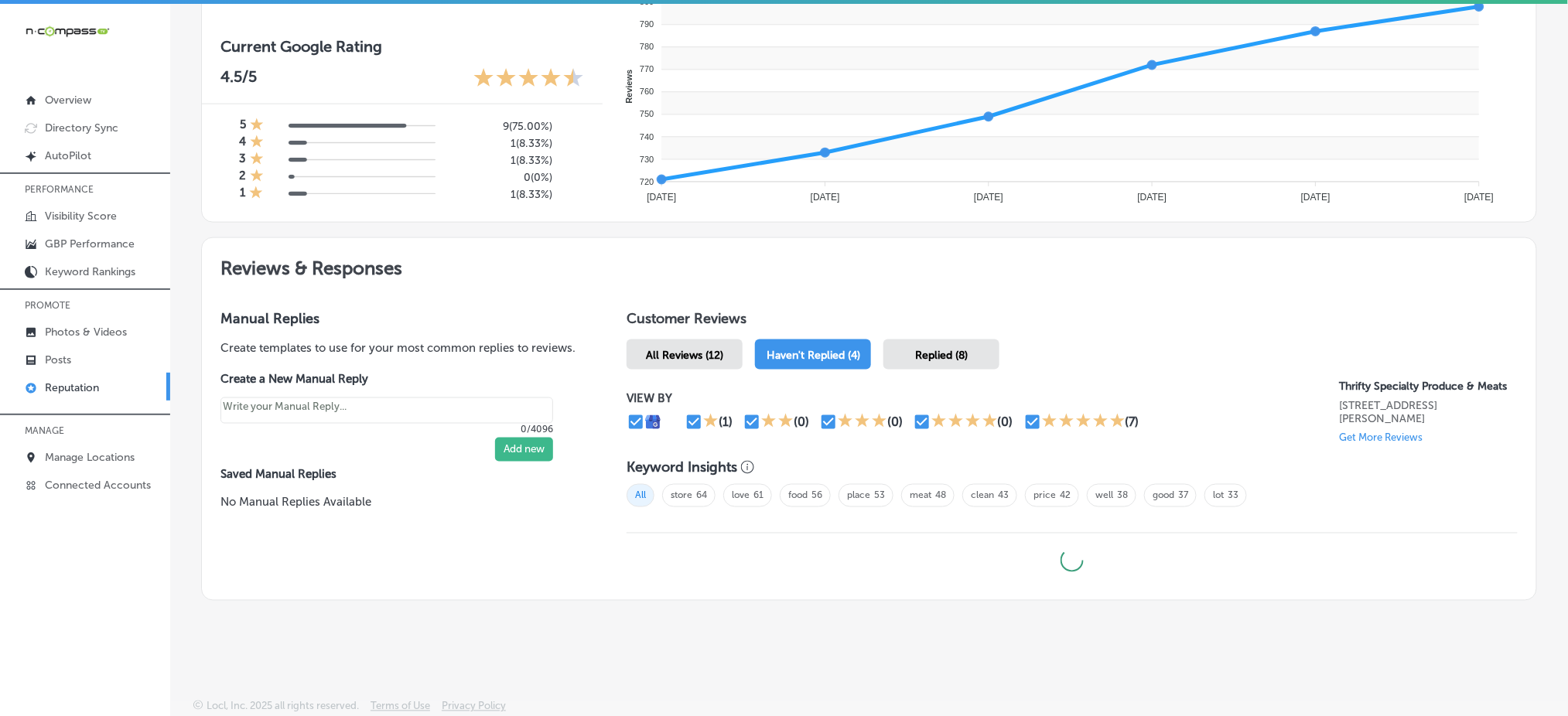
scroll to position [620, 0]
type textarea "x"
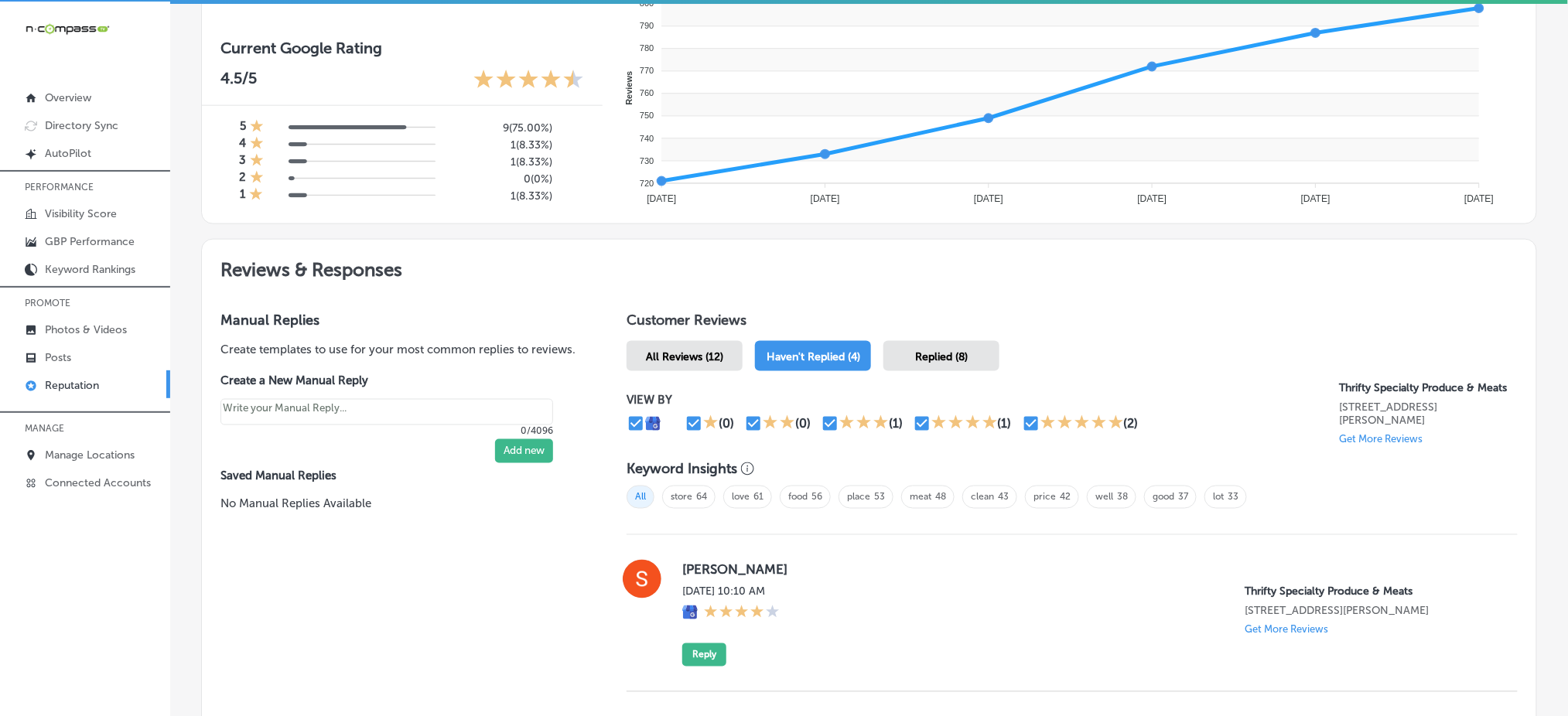
scroll to position [722, 0]
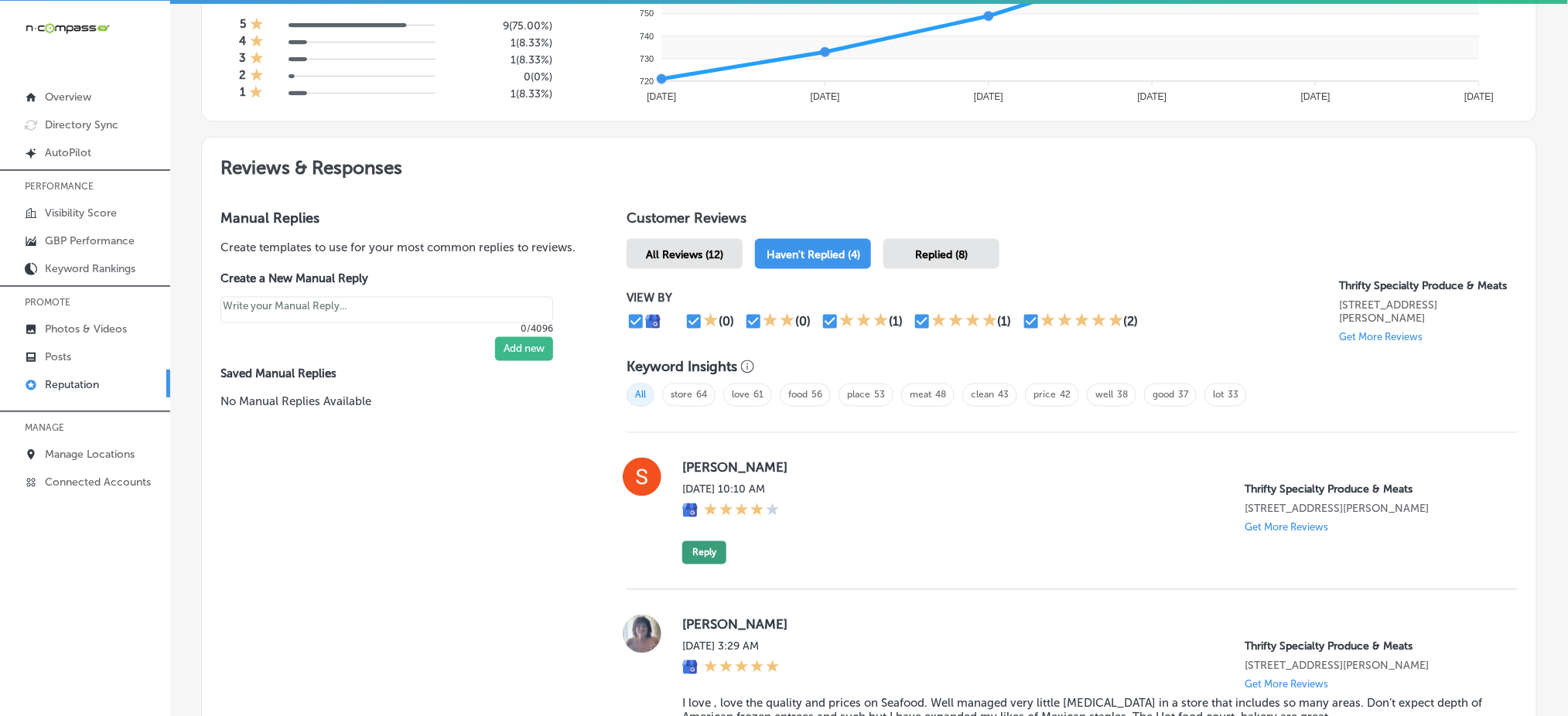
click at [692, 546] on button "Reply" at bounding box center [704, 552] width 44 height 23
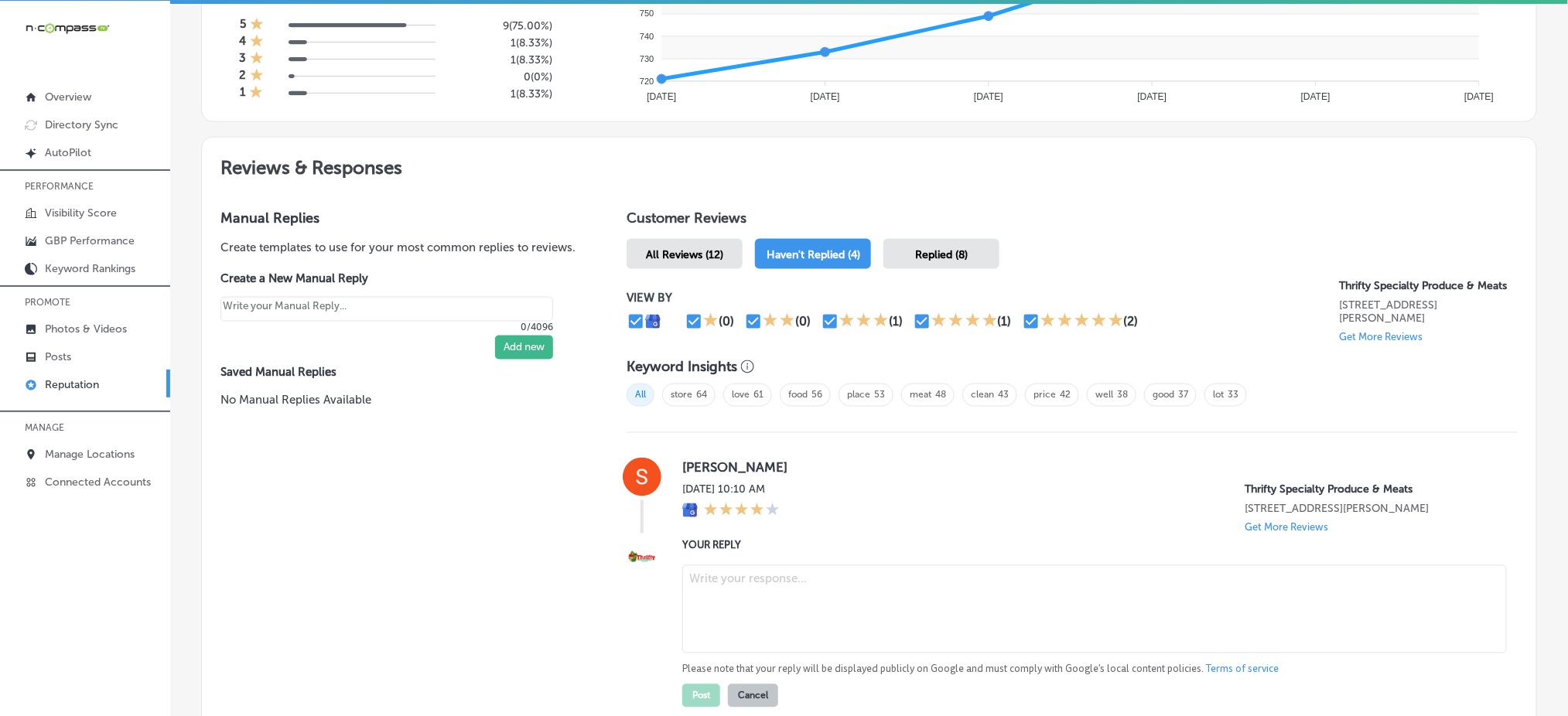
click at [783, 568] on textarea at bounding box center [1094, 609] width 824 height 88
paste textarea "Thank you for your review, [PERSON_NAME]! We're so happy to hear that you had a…"
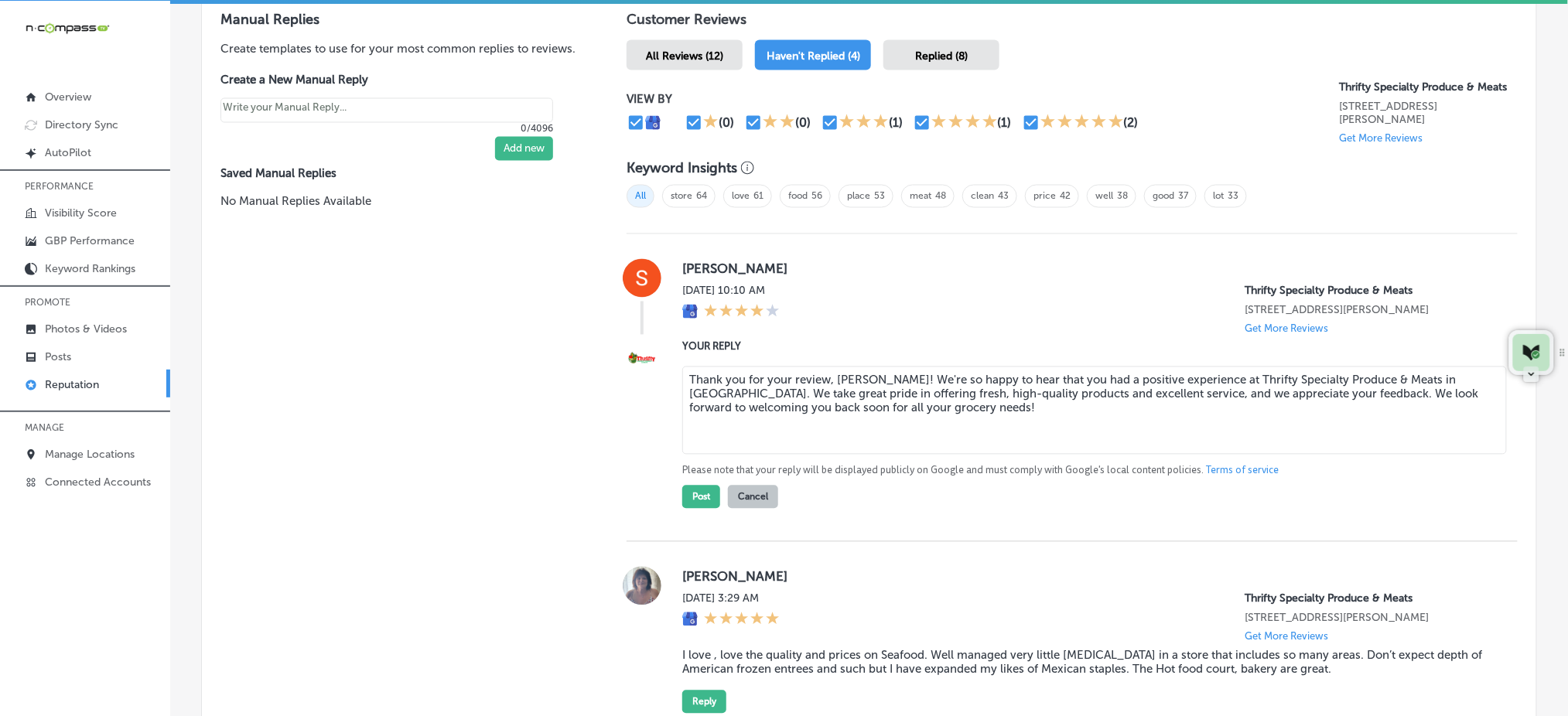
scroll to position [928, 0]
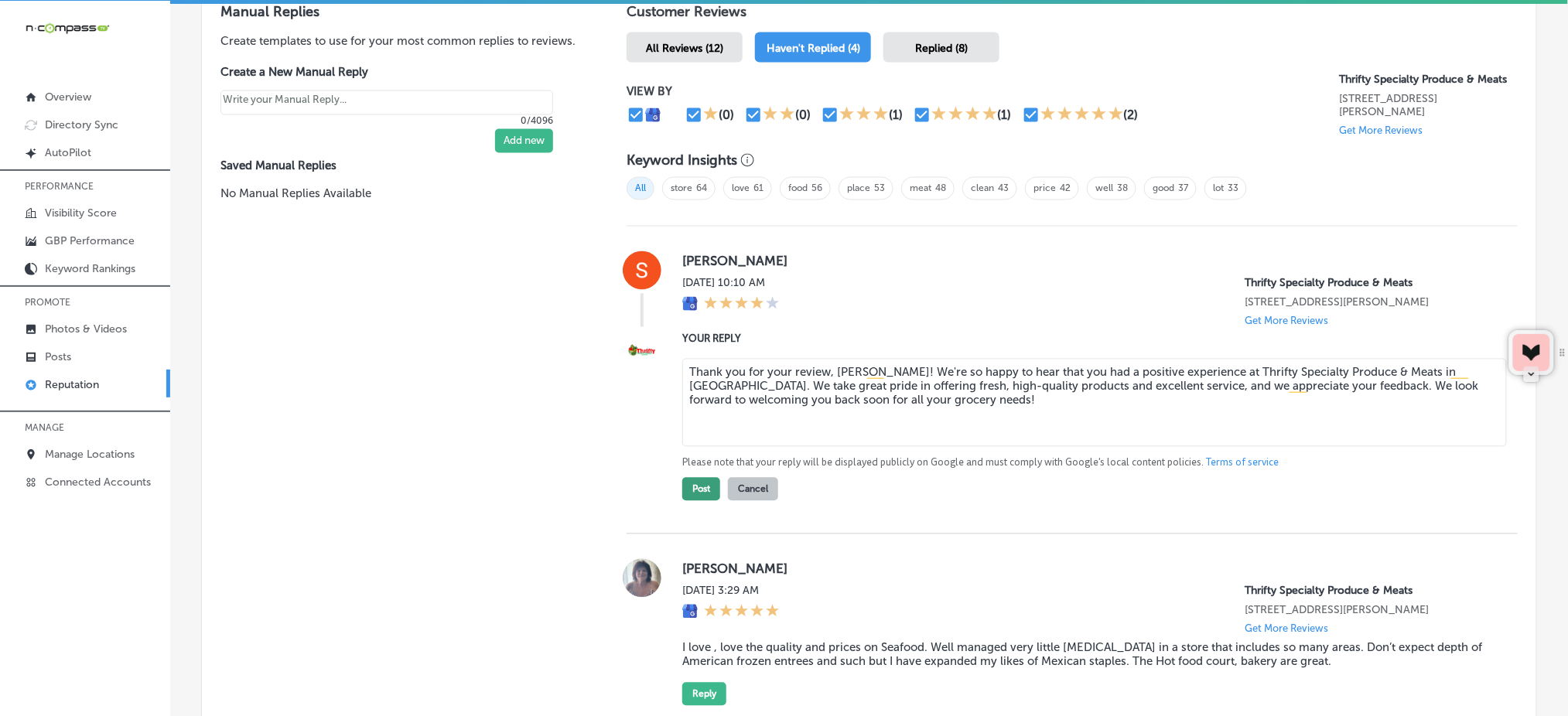
type textarea "Thank you for your review, [PERSON_NAME]! We're so happy to hear that you had a…"
click at [704, 488] on button "Post" at bounding box center [700, 489] width 38 height 23
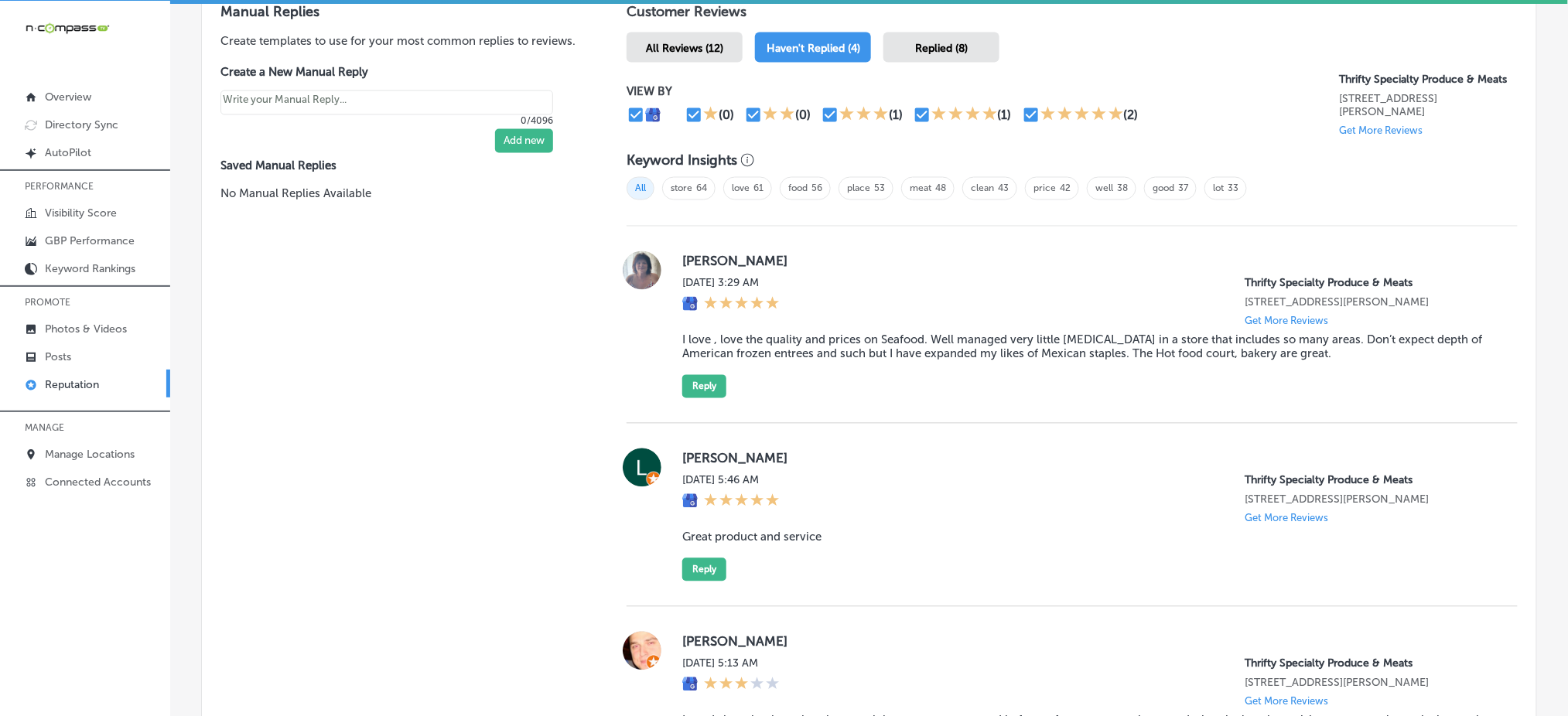
click at [956, 49] on div "Replied (8)" at bounding box center [941, 48] width 116 height 30
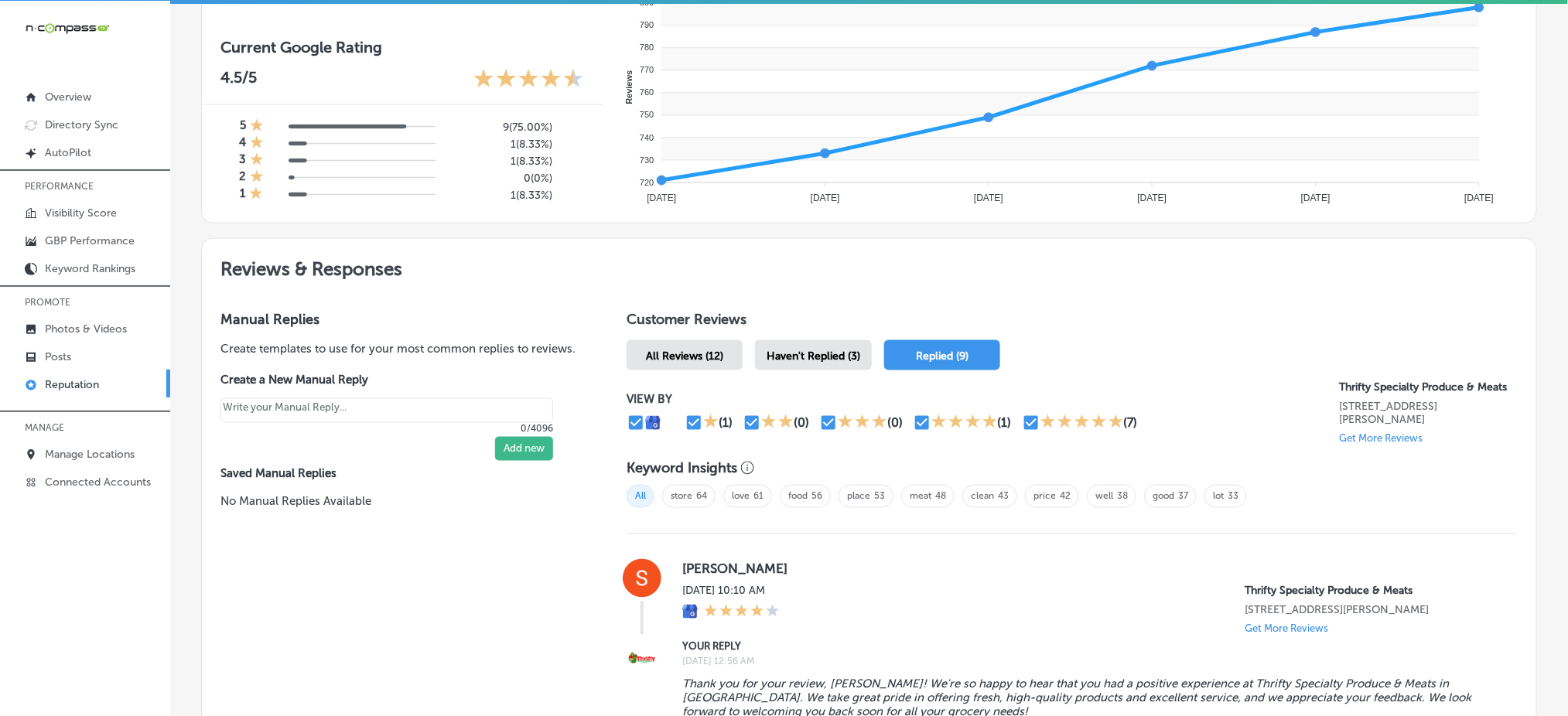
scroll to position [928, 0]
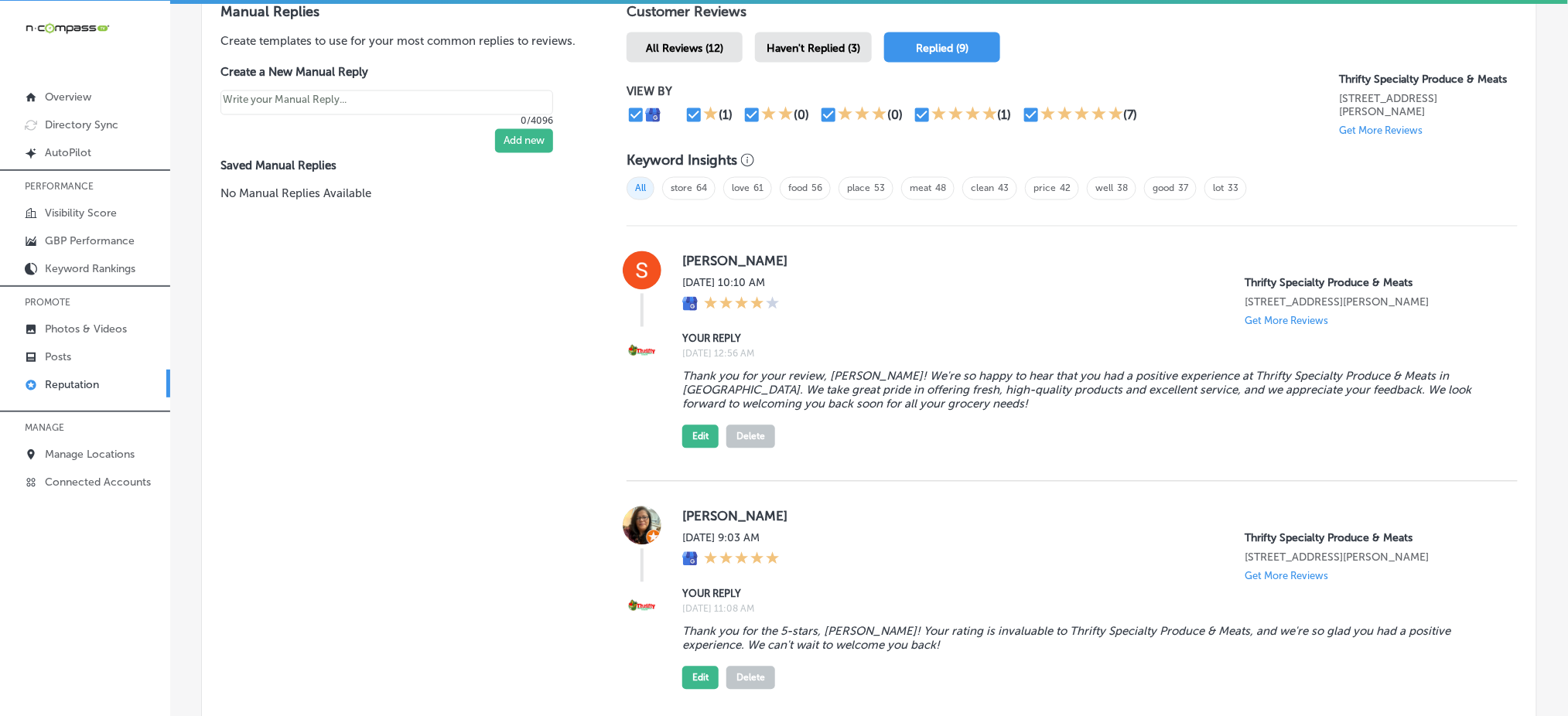
click at [840, 42] on span "Haven't Replied (3)" at bounding box center [813, 48] width 94 height 13
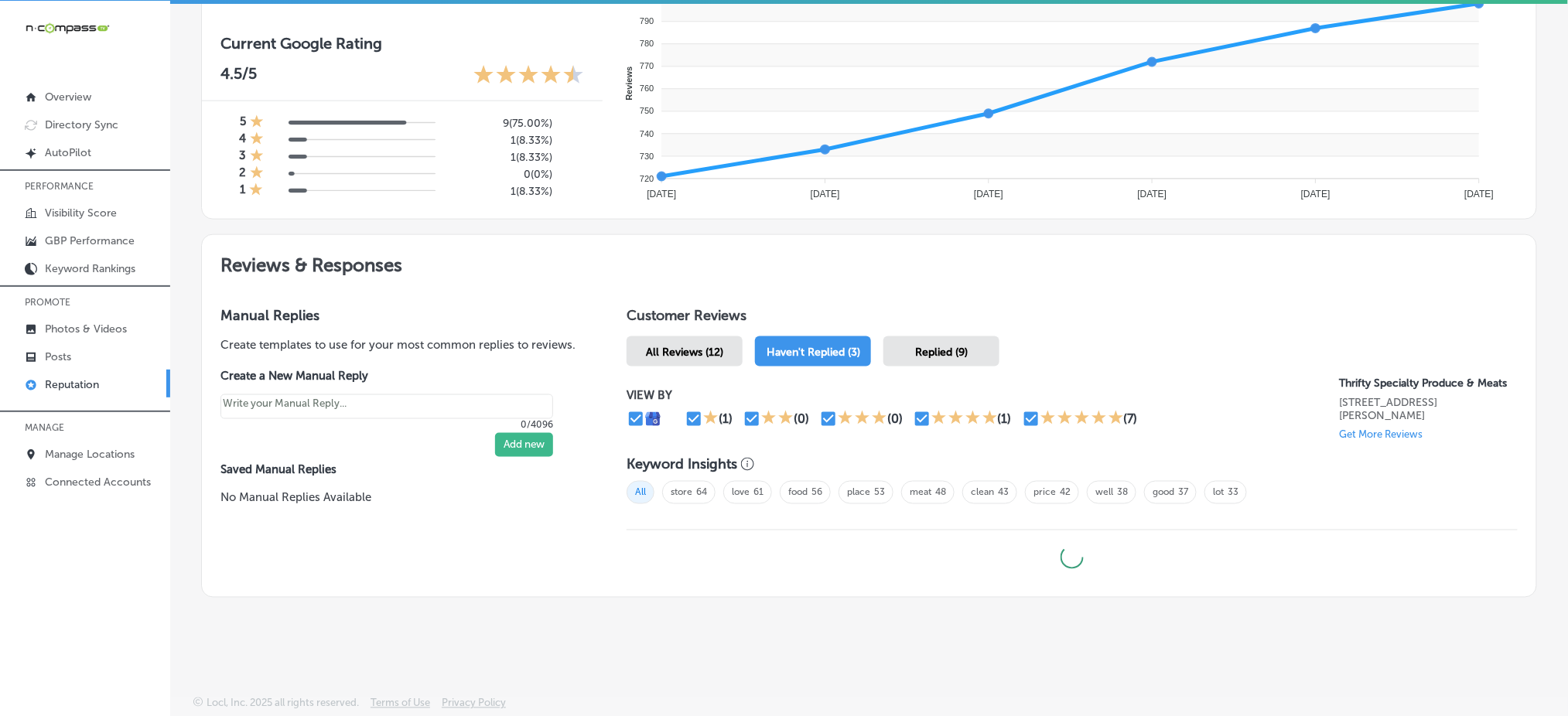
scroll to position [620, 0]
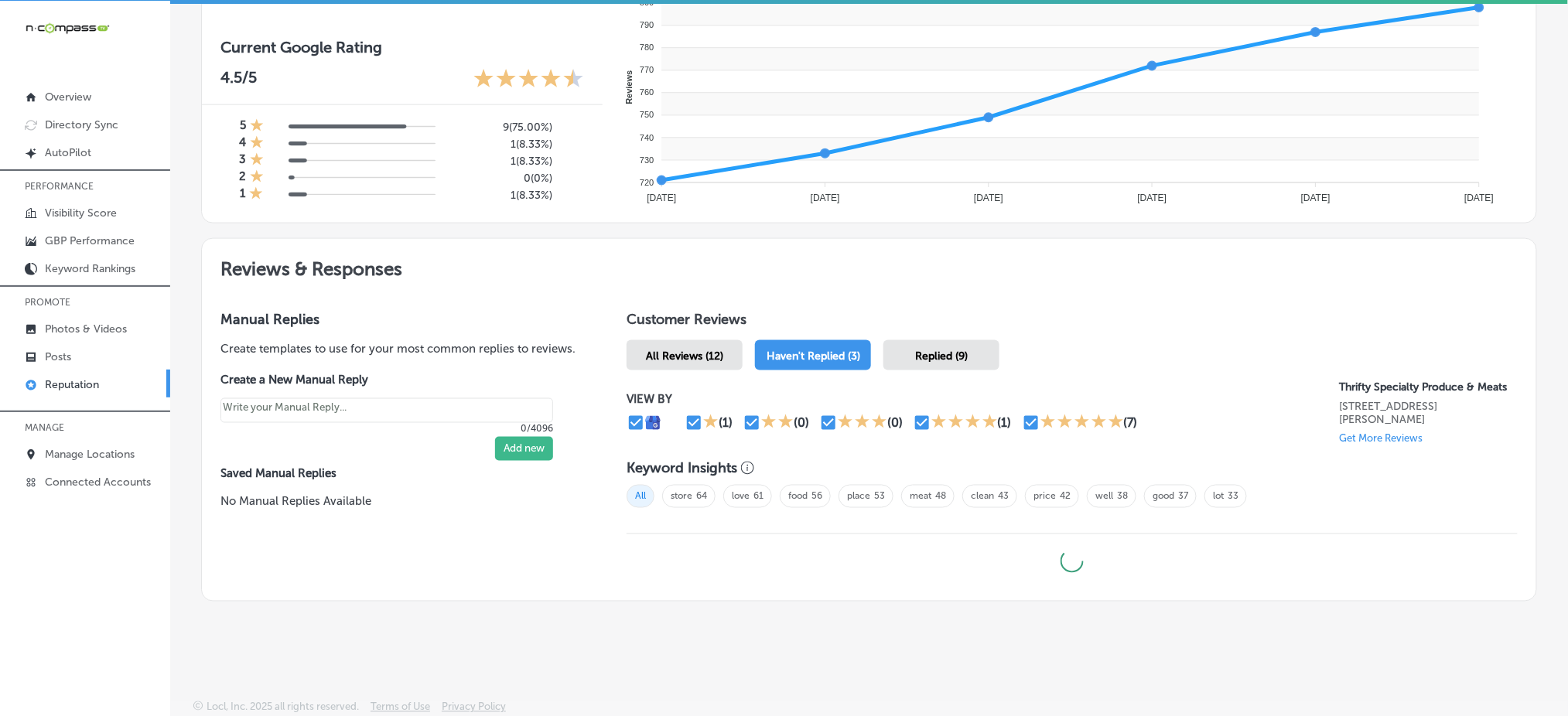
type textarea "x"
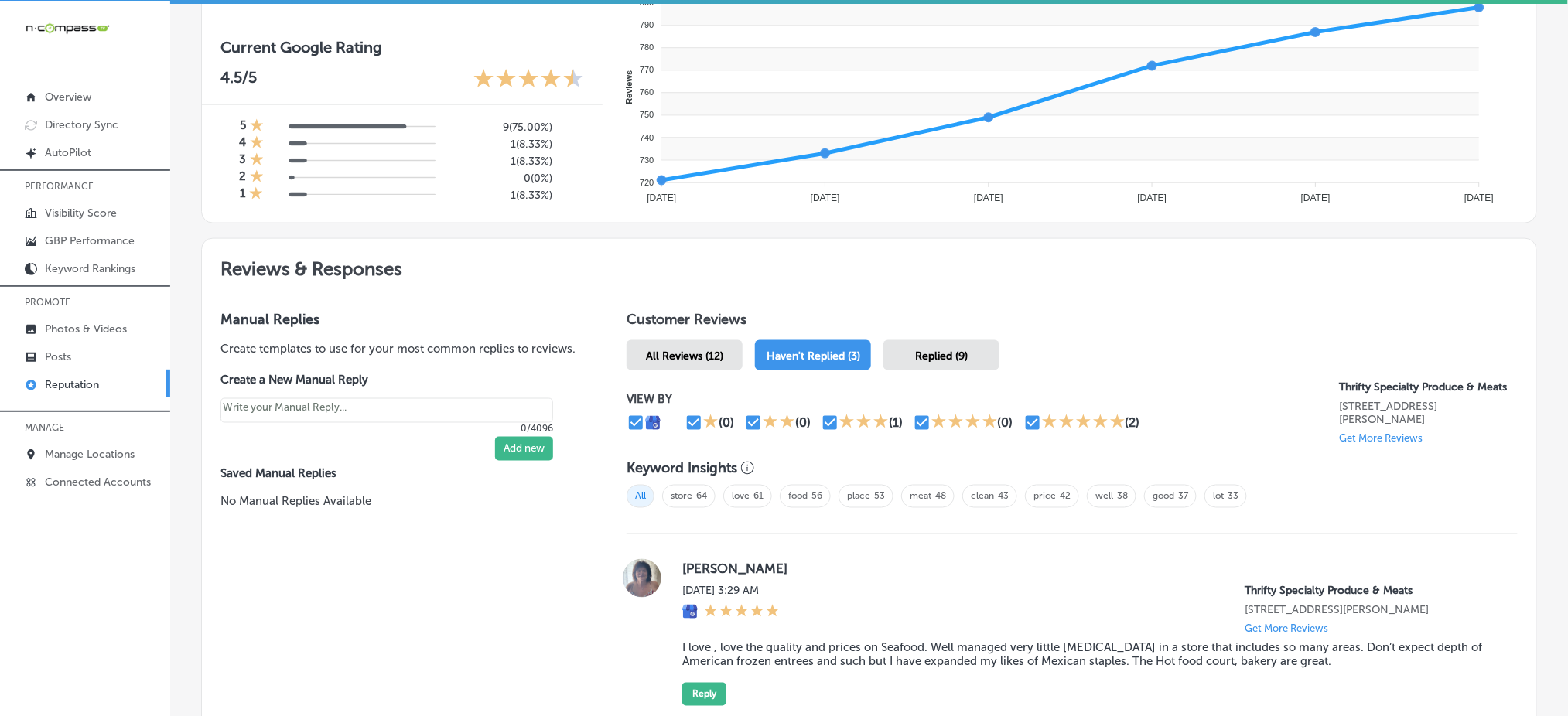
scroll to position [928, 0]
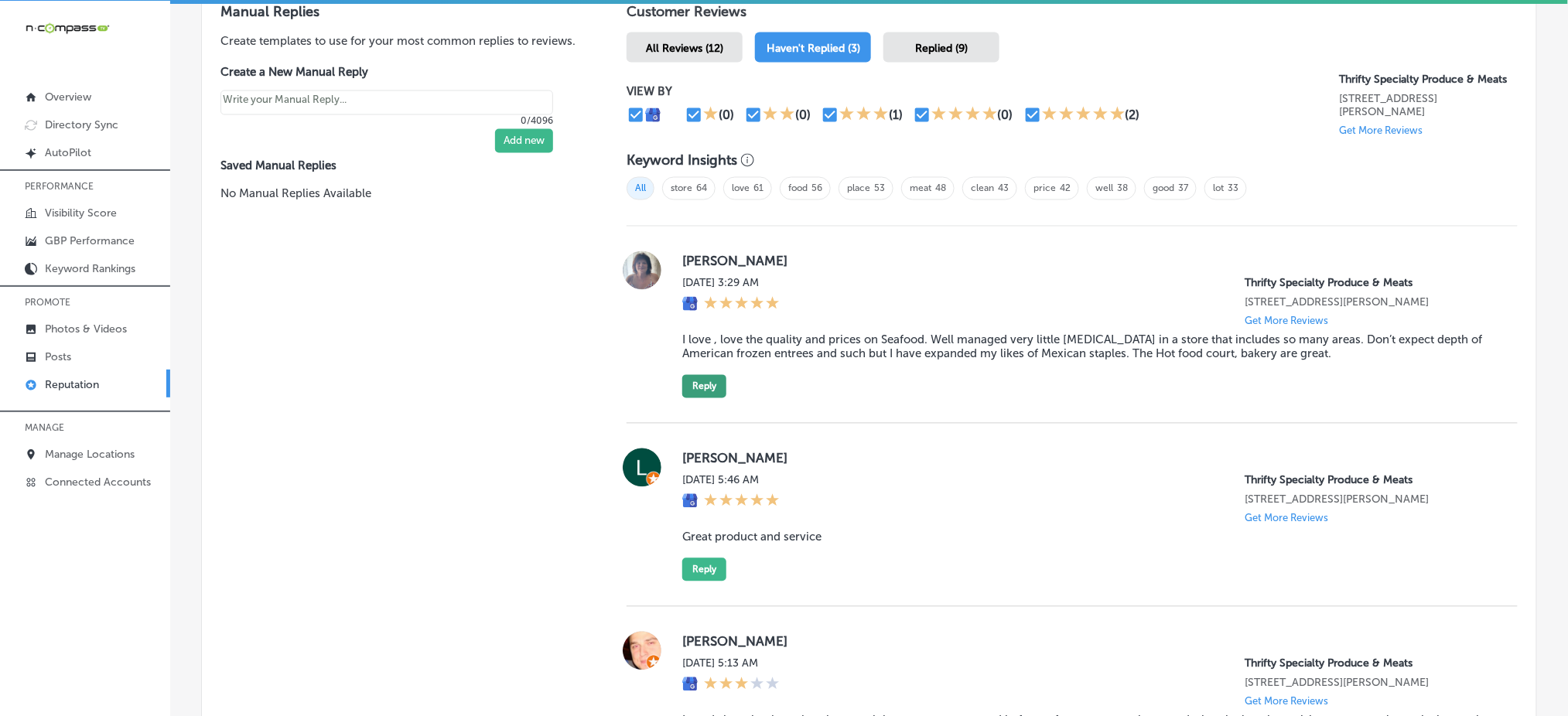
click at [702, 380] on button "Reply" at bounding box center [704, 386] width 44 height 23
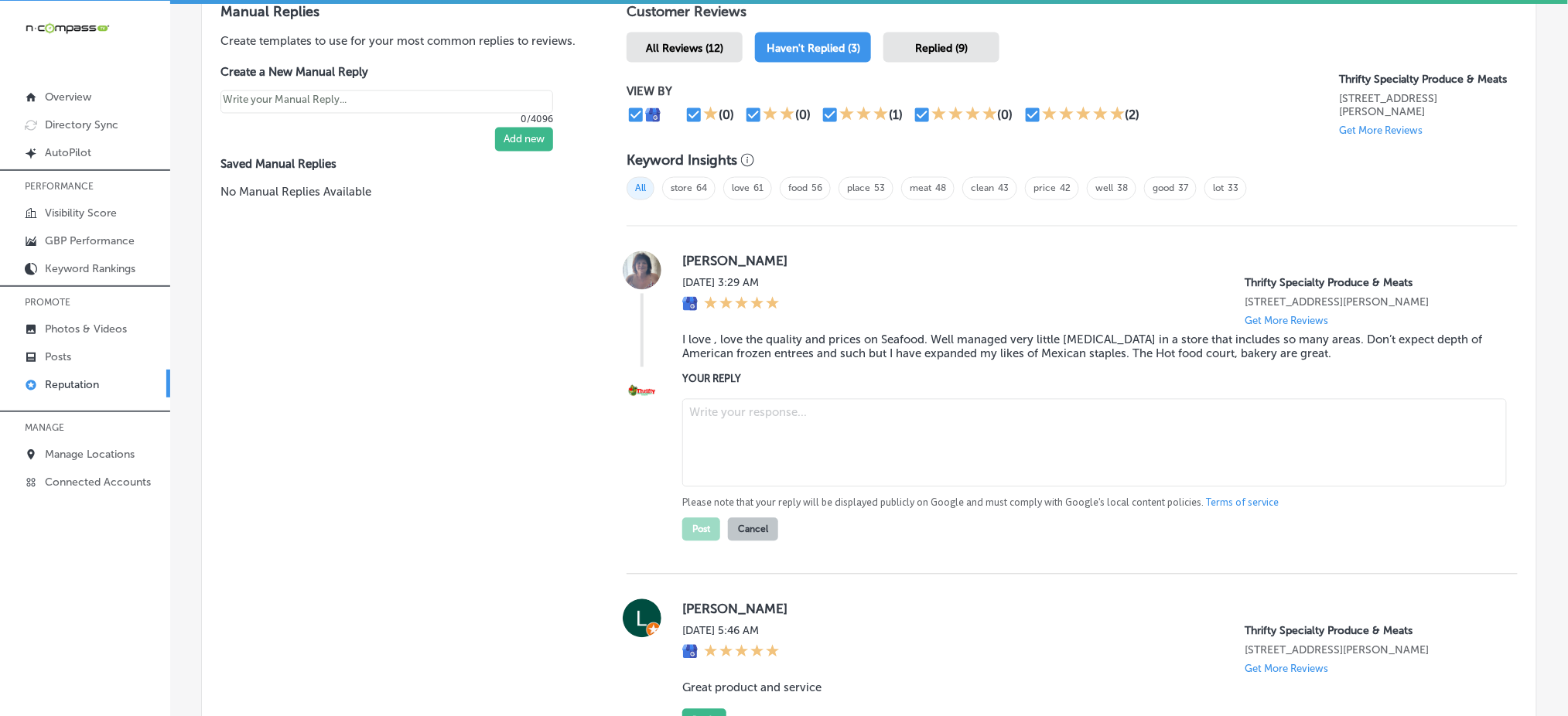
click at [744, 424] on textarea at bounding box center [1094, 443] width 824 height 88
paste textarea "Thank you for the wonderful feedback, [PERSON_NAME]! We're so glad you’re enjoy…"
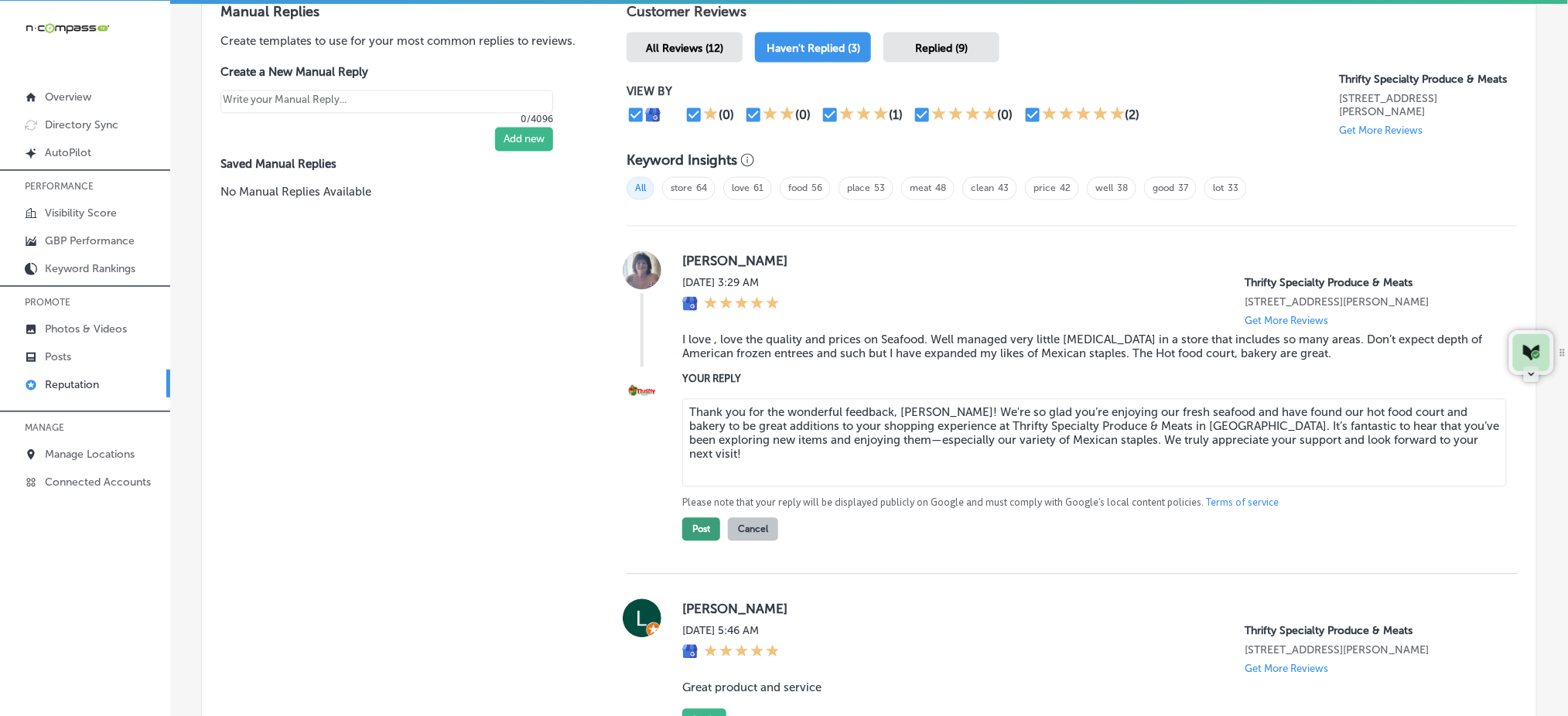
type textarea "Thank you for the wonderful feedback, [PERSON_NAME]! We're so glad you’re enjoy…"
click at [701, 526] on button "Post" at bounding box center [700, 529] width 38 height 23
type textarea "x"
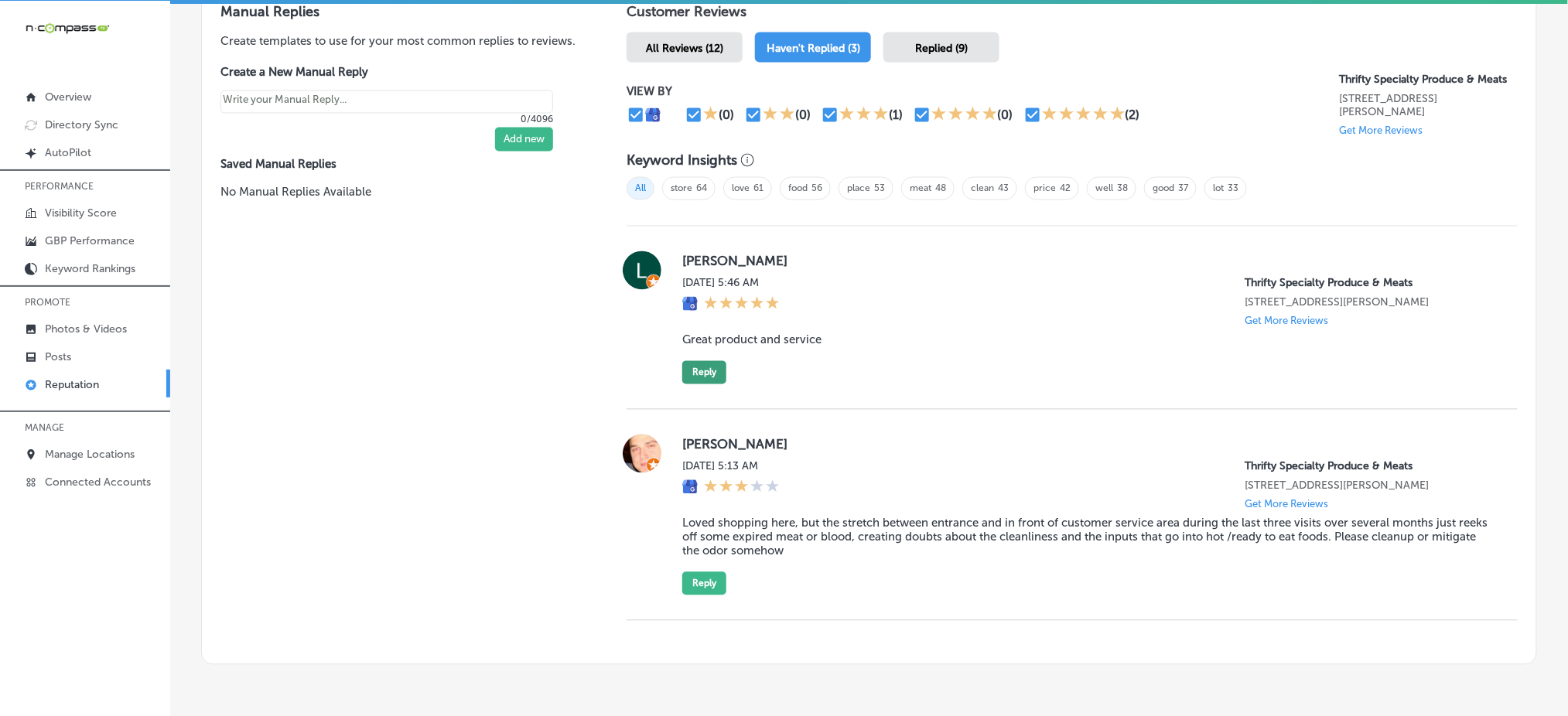
click at [705, 369] on button "Reply" at bounding box center [704, 372] width 44 height 23
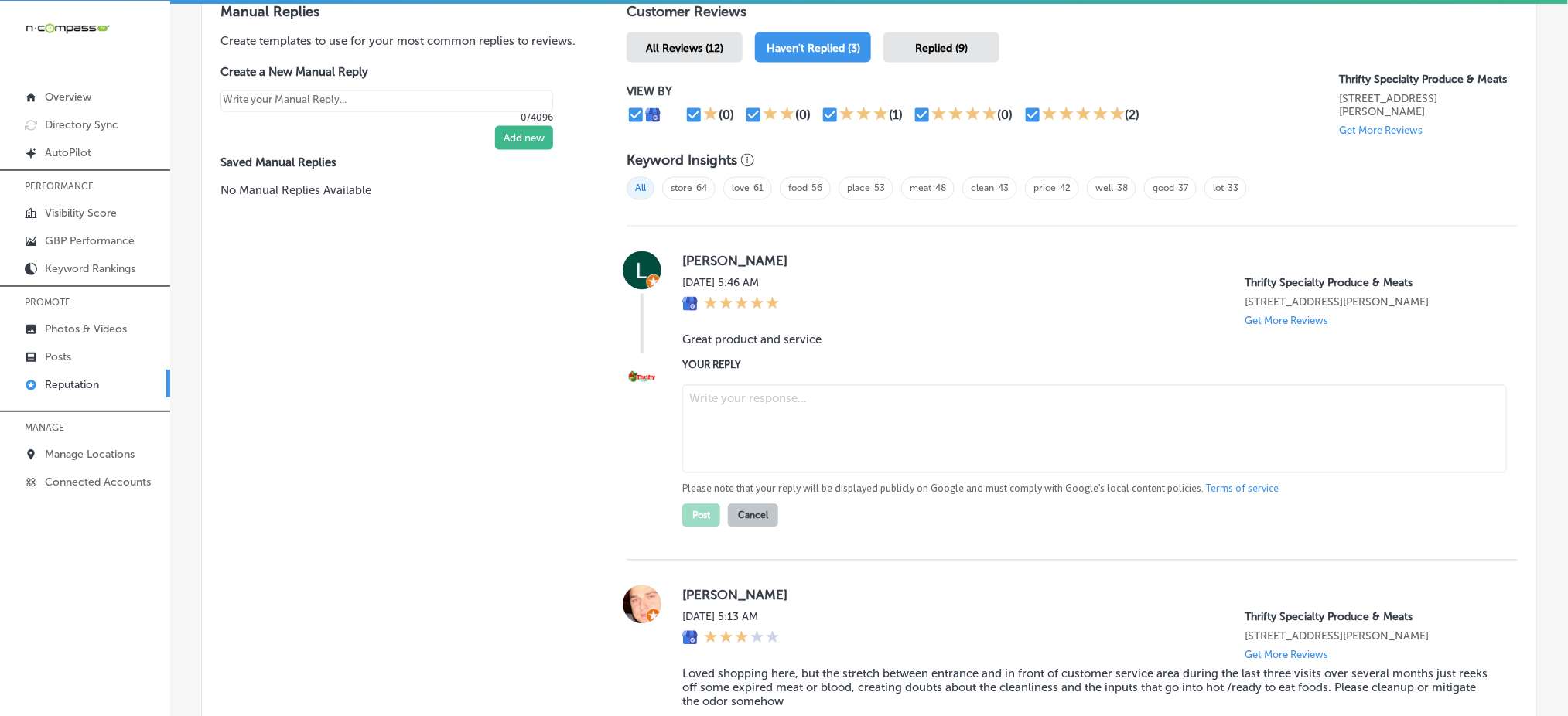
click at [750, 400] on textarea at bounding box center [1094, 429] width 824 height 88
paste textarea "Thank you for your kind words, [PERSON_NAME]! We’re happy to hear that you’ve b…"
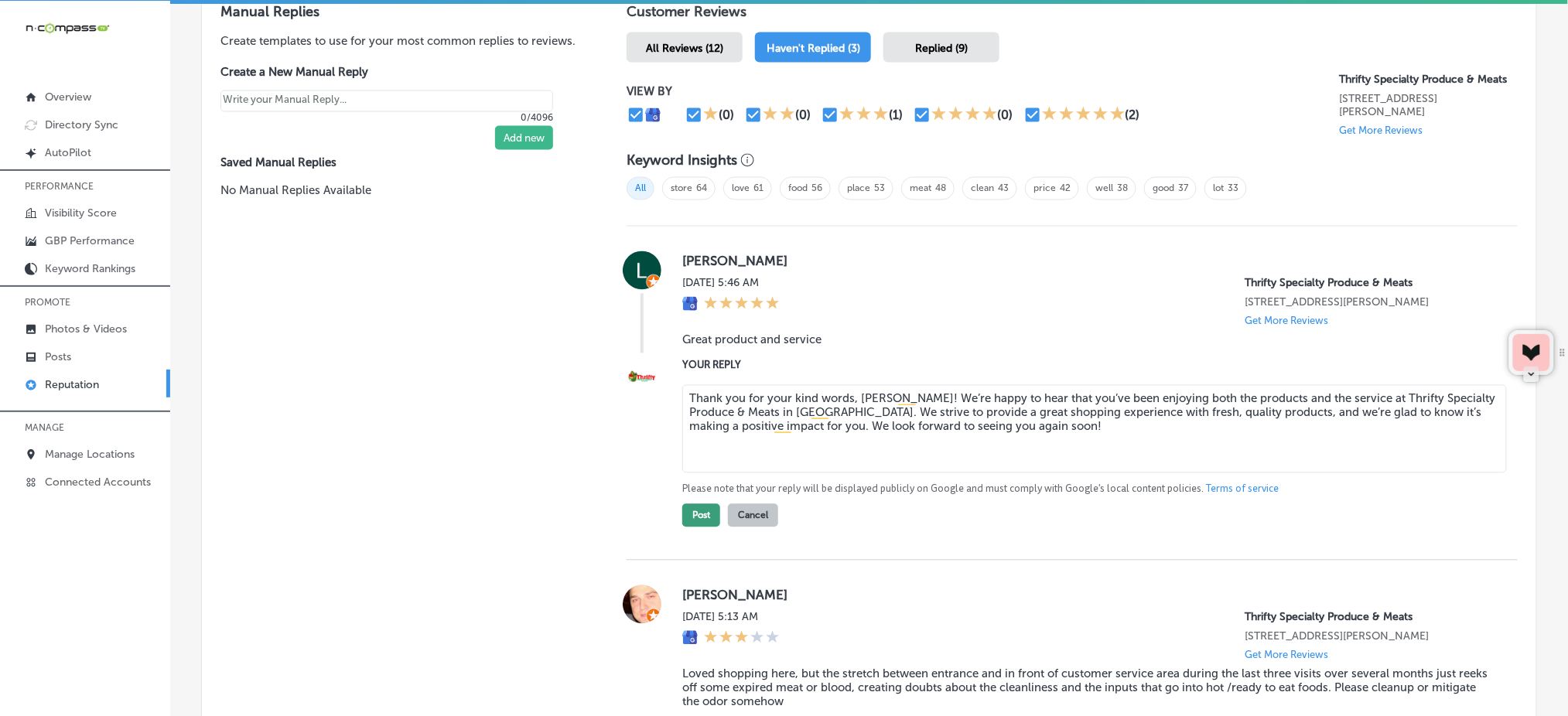
type textarea "Thank you for your kind words, [PERSON_NAME]! We’re happy to hear that you’ve b…"
click at [706, 504] on button "Post" at bounding box center [700, 515] width 38 height 23
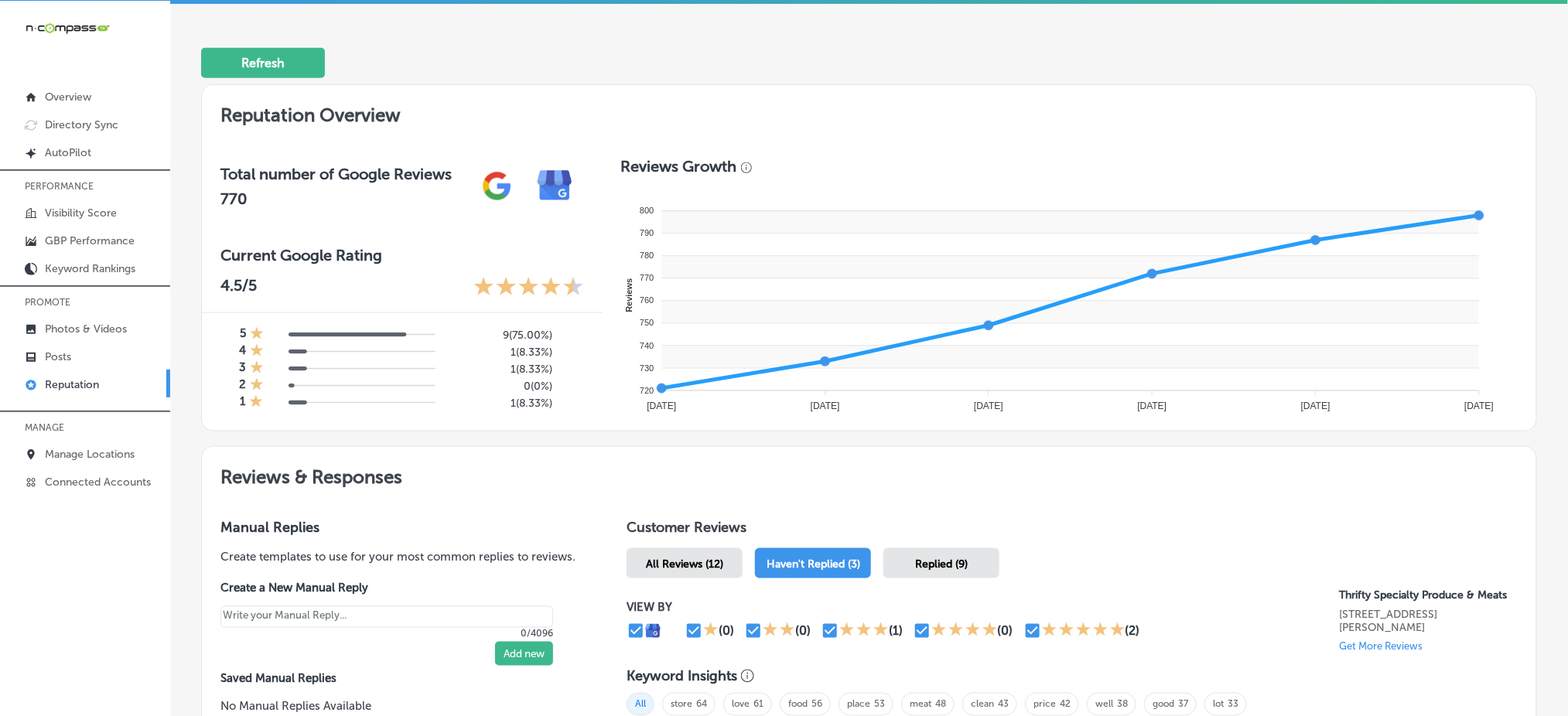
scroll to position [0, 0]
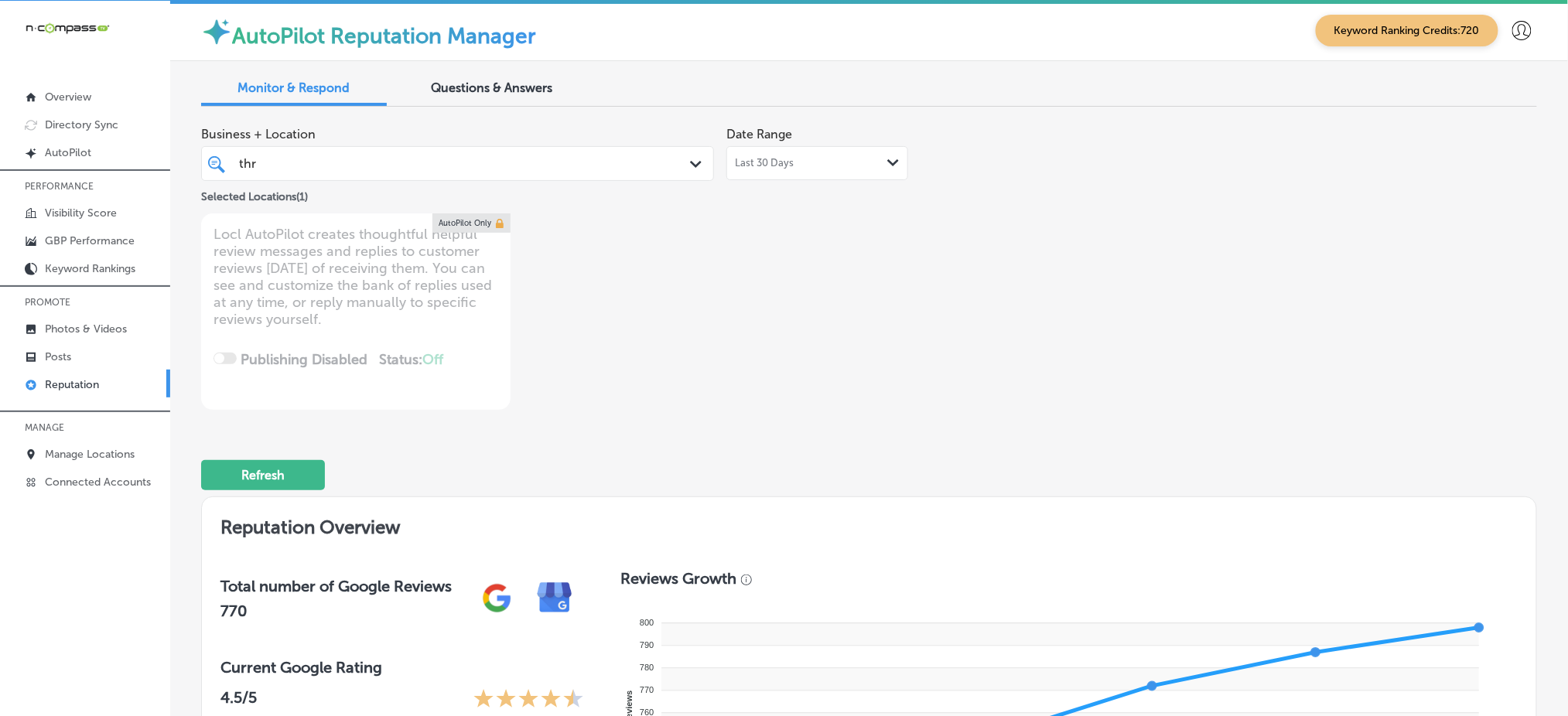
click at [465, 159] on div "thr thr" at bounding box center [435, 164] width 396 height 21
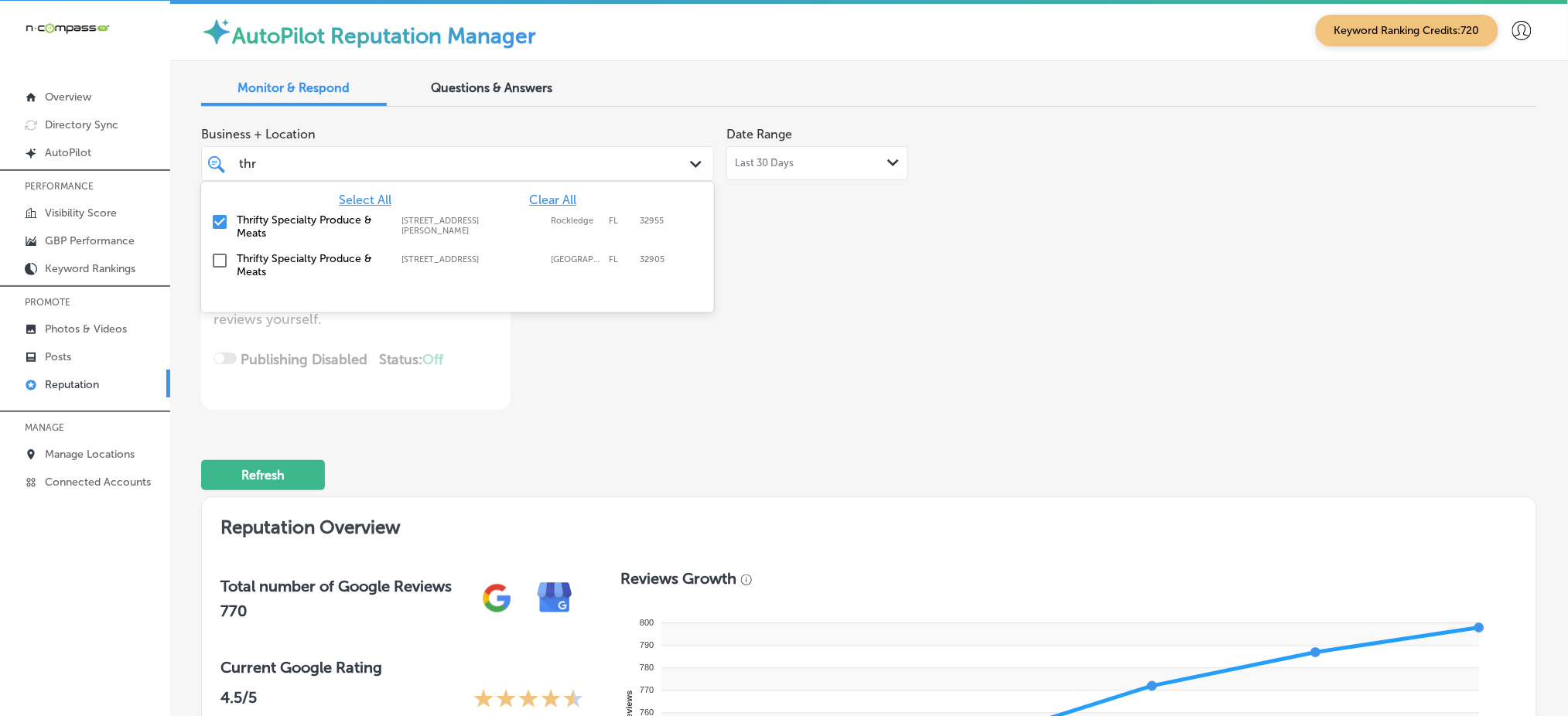
click at [560, 203] on span "Clear All" at bounding box center [553, 200] width 47 height 14
type textarea "x"
type input "t"
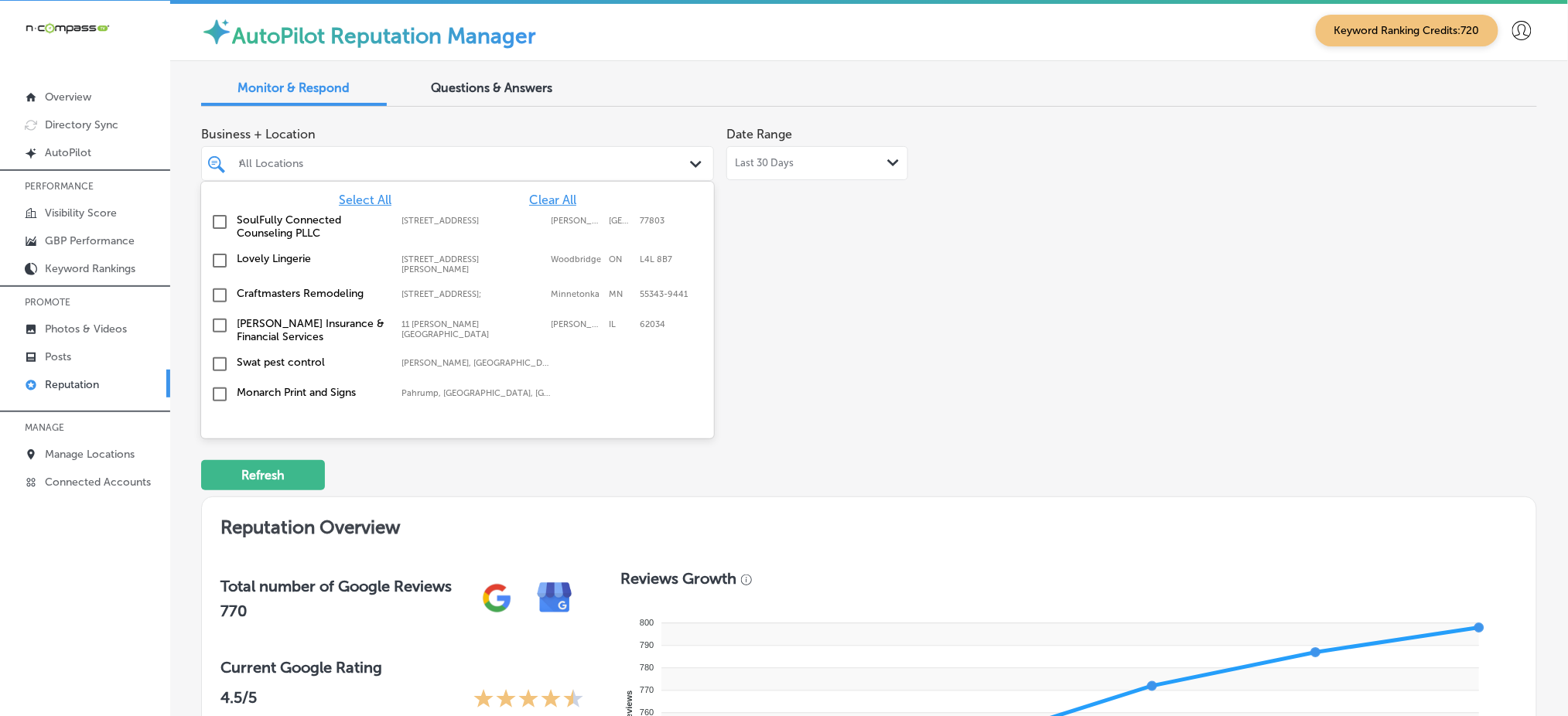
type input "tn v"
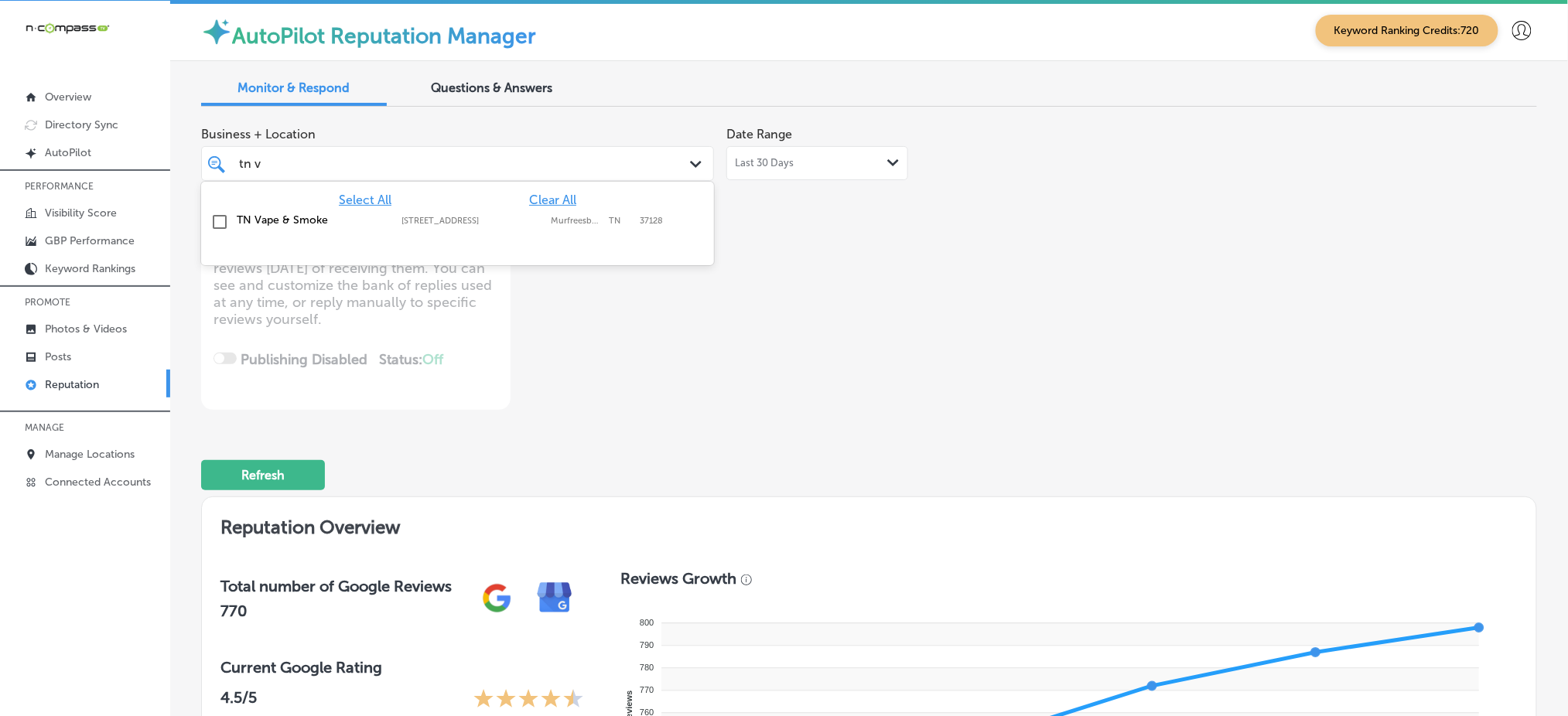
click at [547, 229] on div "TN Vape & Smoke [STREET_ADDRESS][GEOGRAPHIC_DATA][STREET_ADDRESS]" at bounding box center [457, 222] width 501 height 24
type textarea "x"
type input "tn v"
click at [848, 277] on div "Business + Location option [STREET_ADDRESS]. option [STREET_ADDRESS]. 2 results…" at bounding box center [602, 265] width 801 height 291
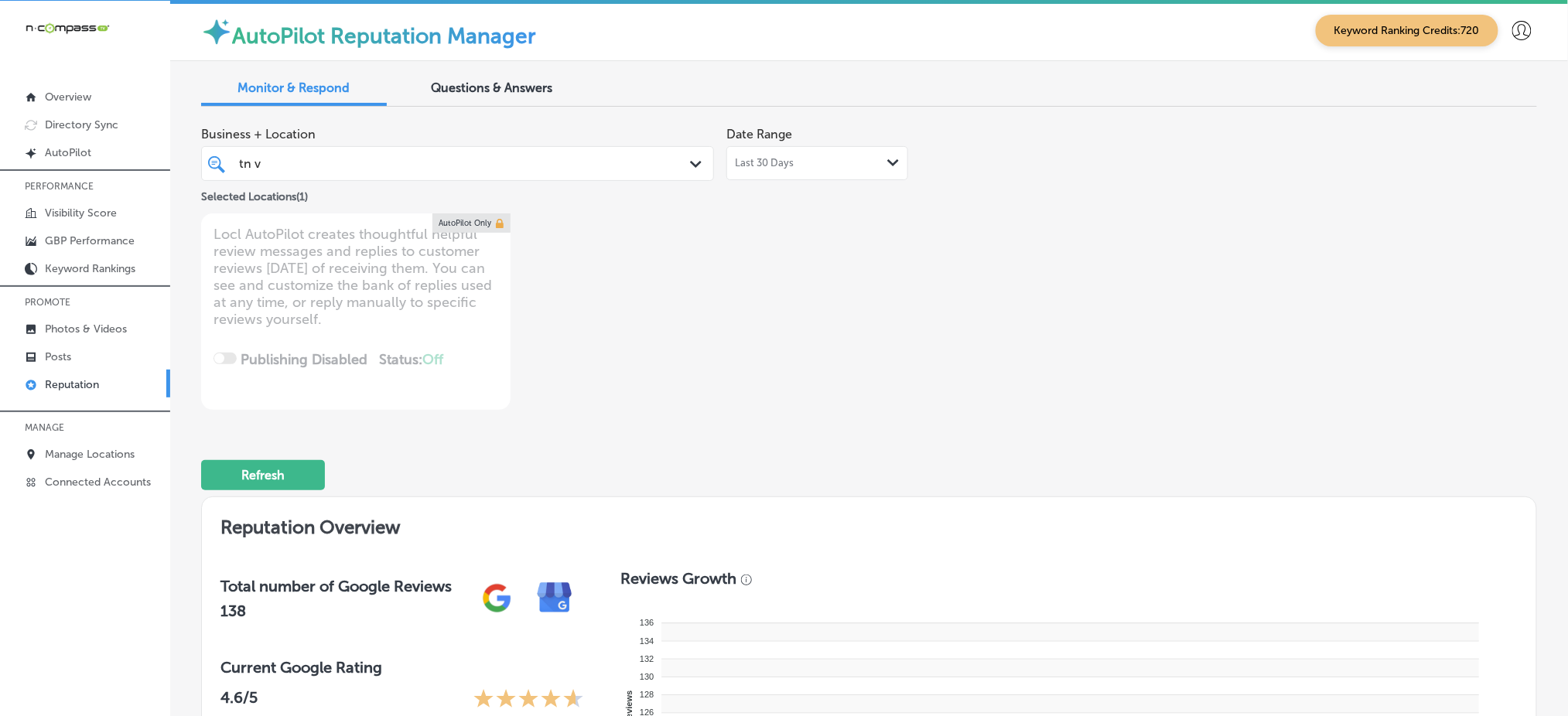
type textarea "x"
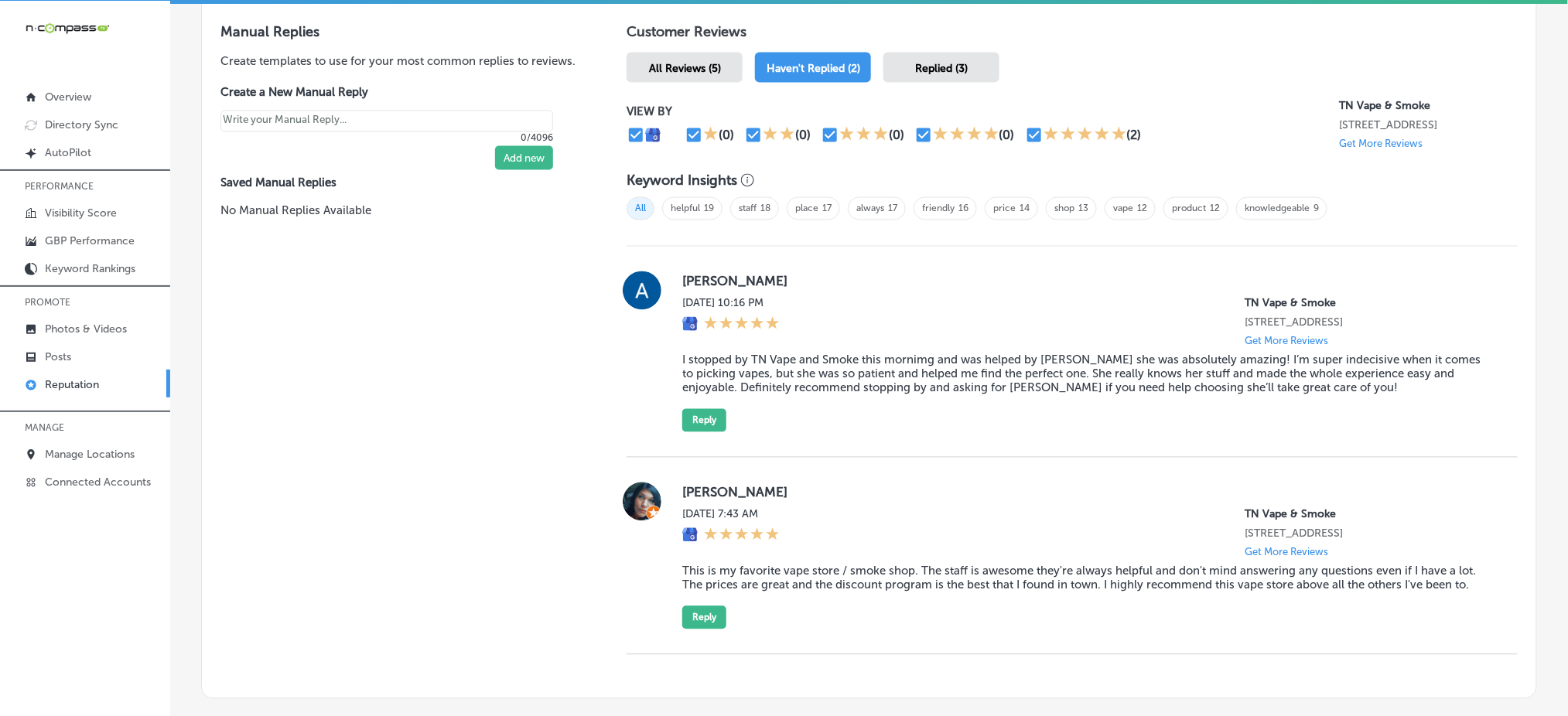
scroll to position [1029, 0]
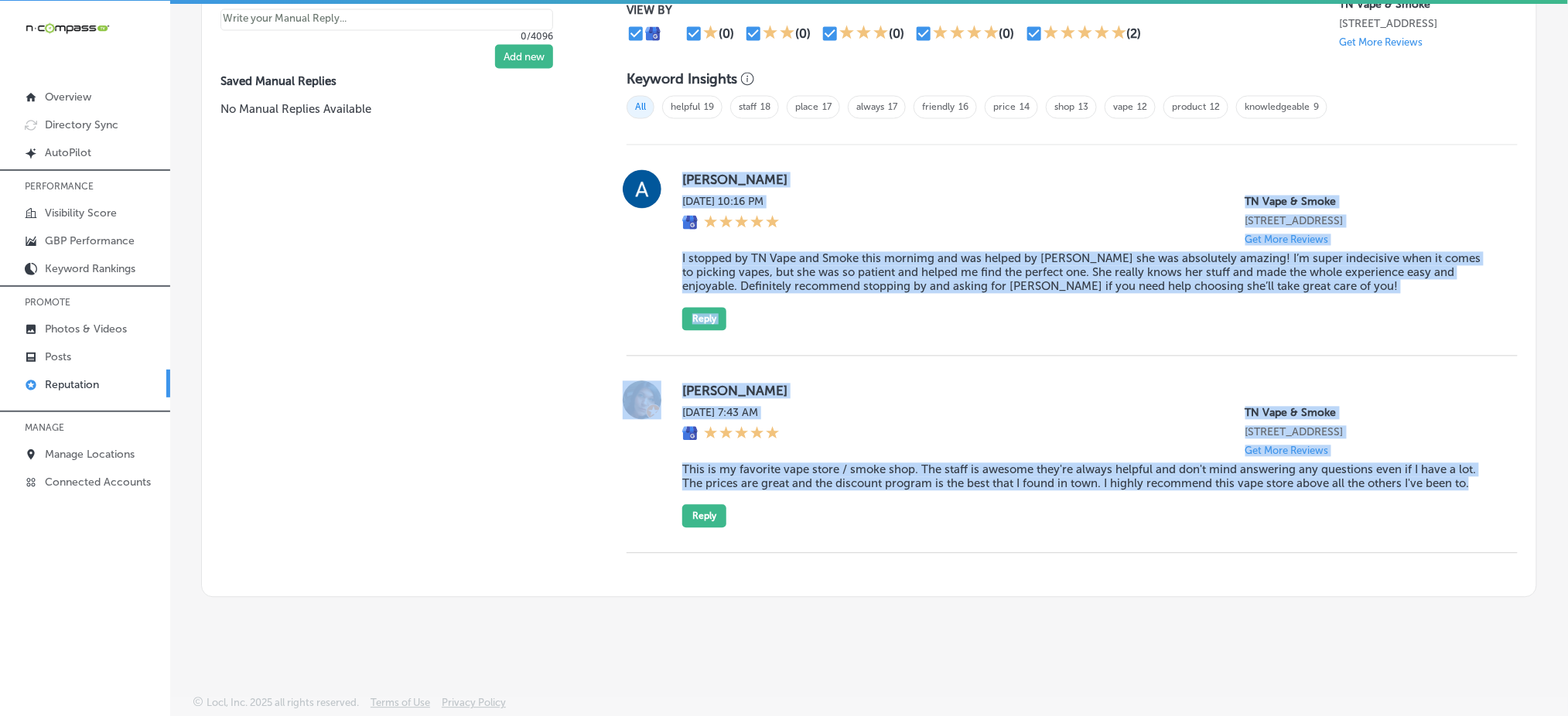
drag, startPoint x: 672, startPoint y: 150, endPoint x: 1508, endPoint y: 523, distance: 915.4
click at [1508, 523] on div "Customer Reviews All Reviews (5) Haven't Replied (2) Replied (3) VIEW BY (0) (0…" at bounding box center [1072, 250] width 928 height 694
copy div "[PERSON_NAME] [DATE] 10:16 PM TN Vape & Smoke [STREET_ADDRESS] Get More Reviews…"
click at [1034, 252] on blockquote "I stopped by TN Vape and Smoke this mornimg and was helped by [PERSON_NAME] she…" at bounding box center [1087, 272] width 811 height 42
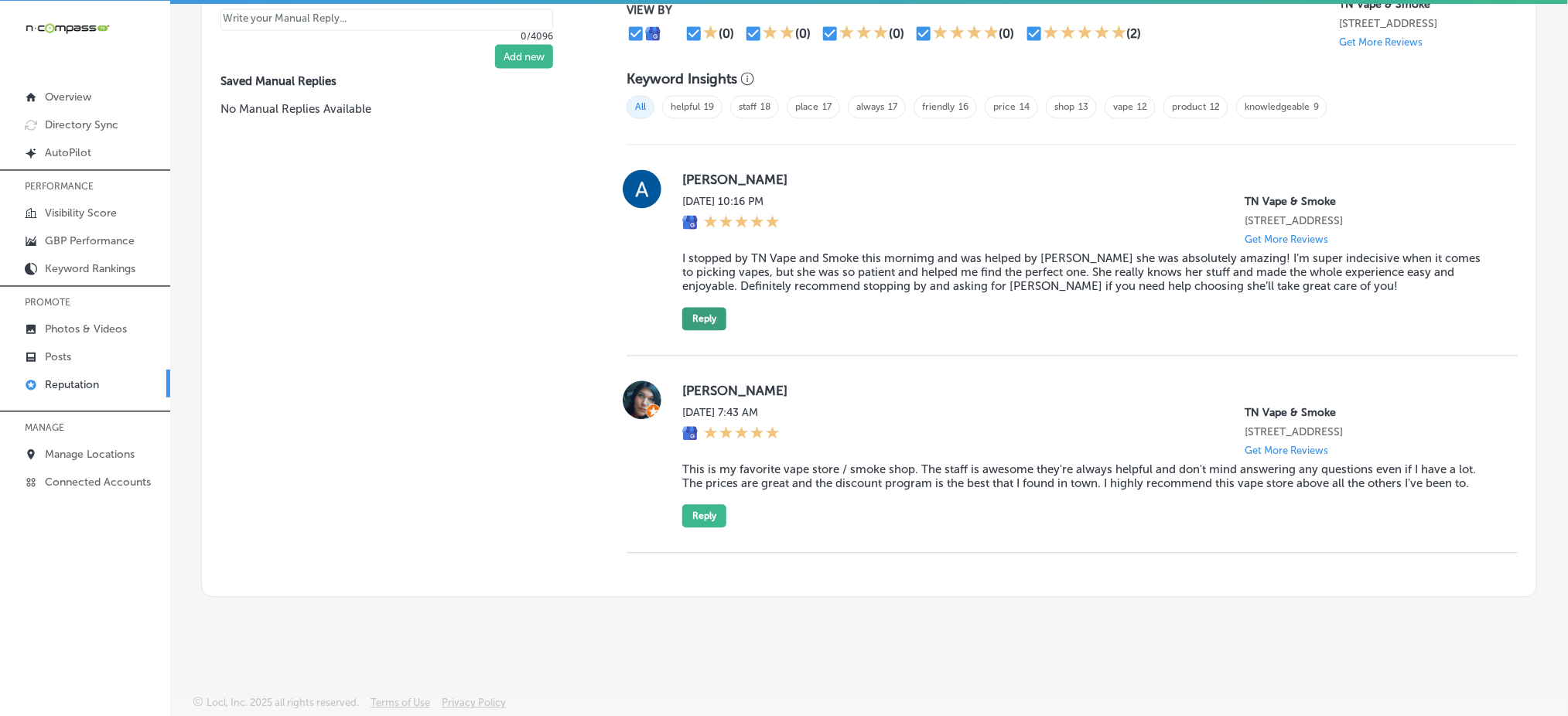
click at [705, 313] on button "Reply" at bounding box center [704, 319] width 44 height 23
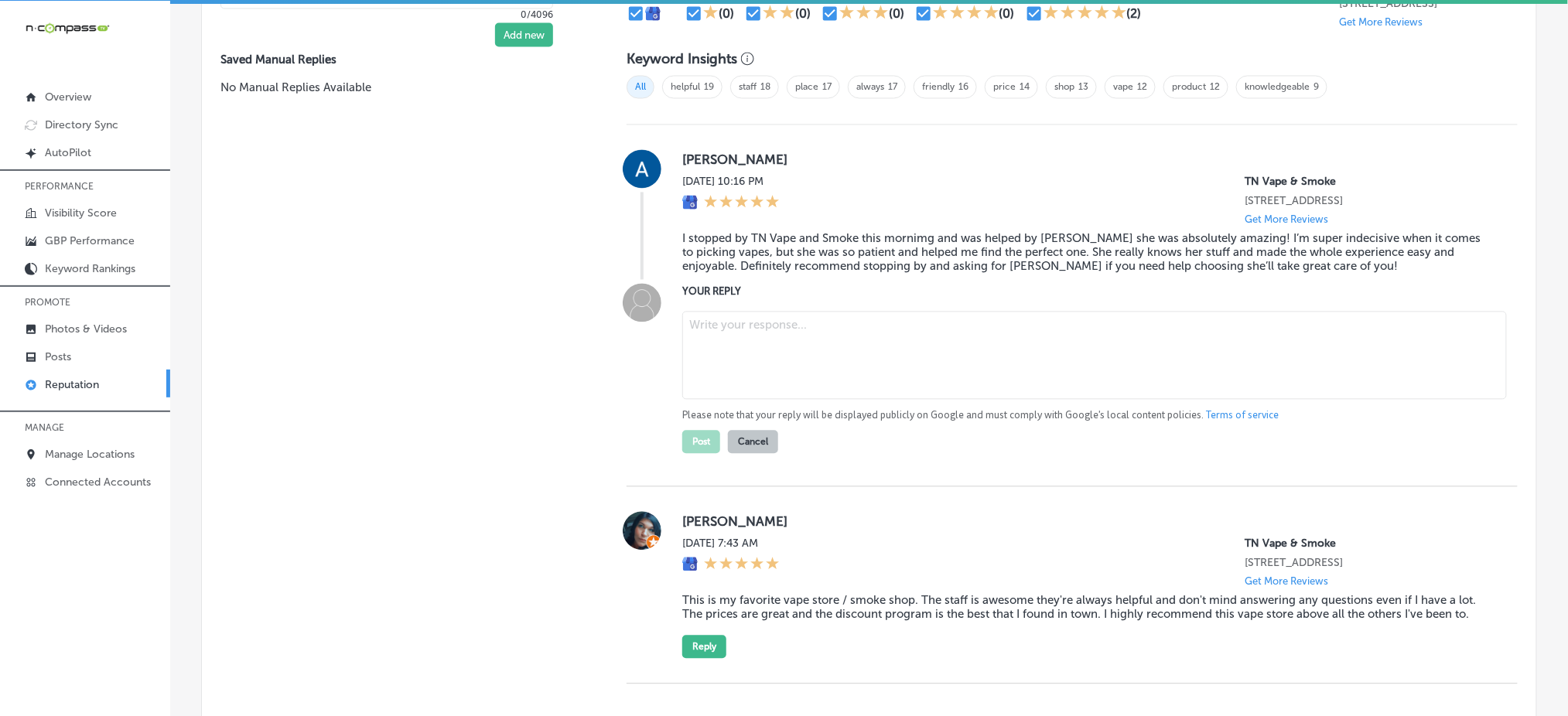
click at [712, 346] on textarea at bounding box center [1094, 356] width 824 height 88
paste textarea "Thank you for the fantastic review, [PERSON_NAME]! We’re so glad to hear that o…"
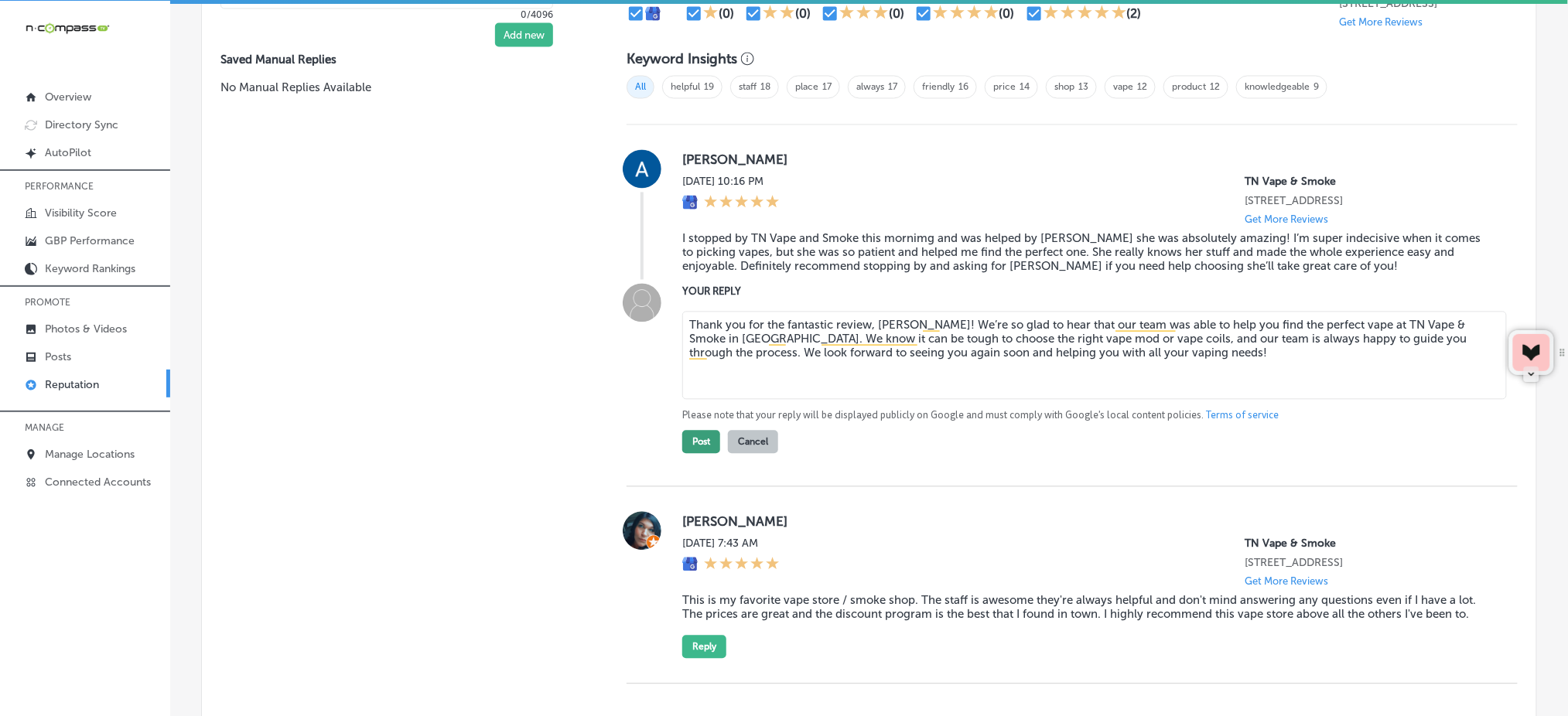
type textarea "Thank you for the fantastic review, [PERSON_NAME]! We’re so glad to hear that o…"
click at [706, 447] on button "Post" at bounding box center [700, 442] width 38 height 23
type textarea "x"
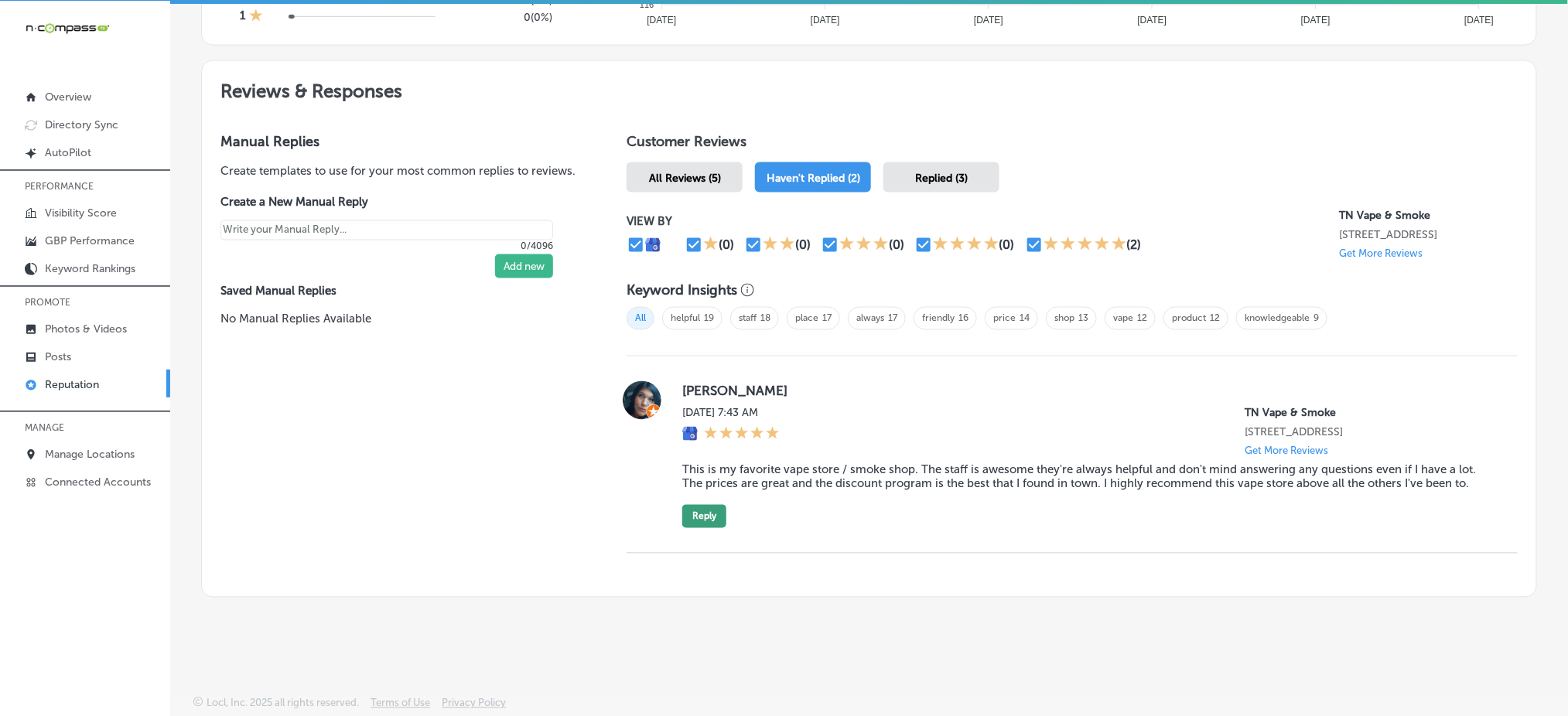
click at [705, 514] on button "Reply" at bounding box center [704, 516] width 44 height 23
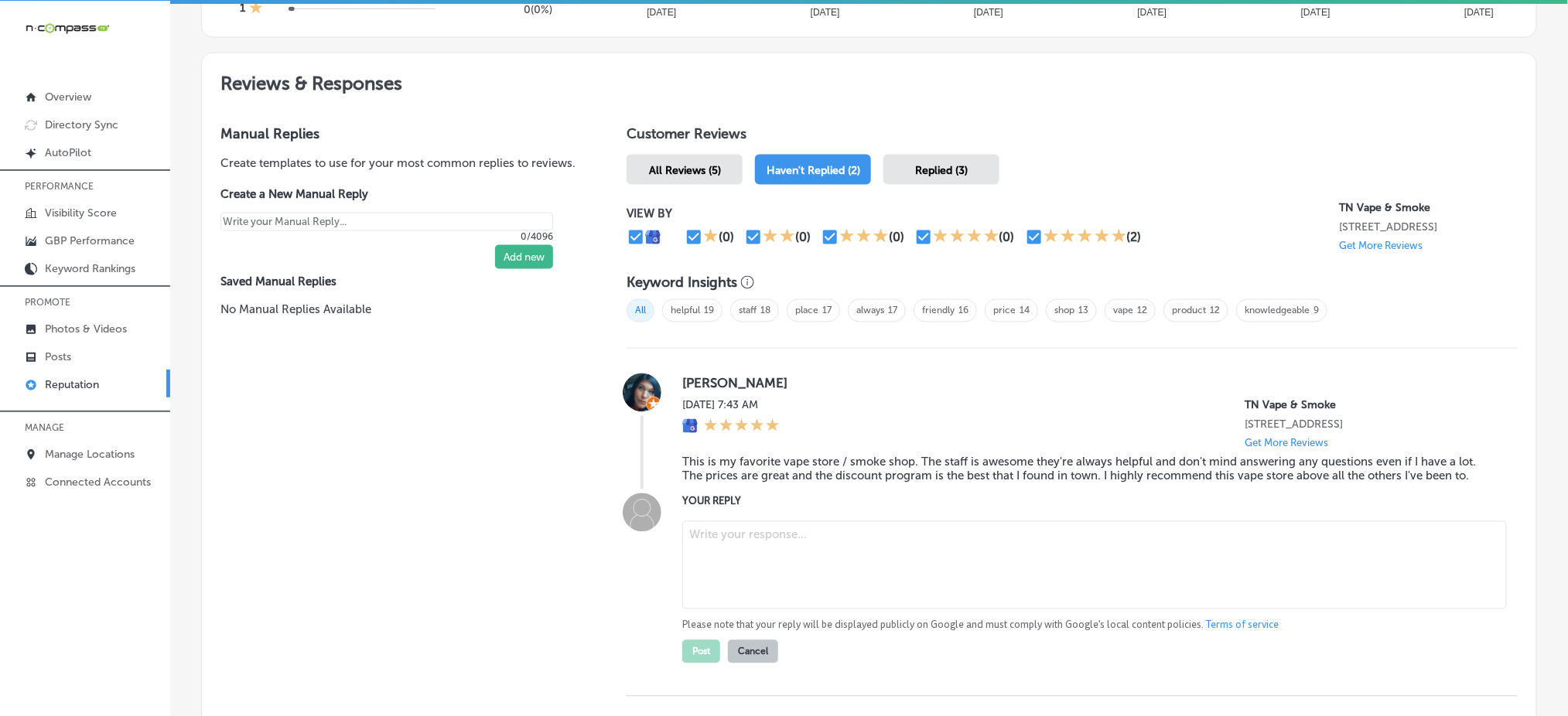
click at [726, 533] on textarea at bounding box center [1094, 565] width 824 height 88
paste textarea "Thank you for the amazing feedback, April! We’re so glad to be your go-to vape …"
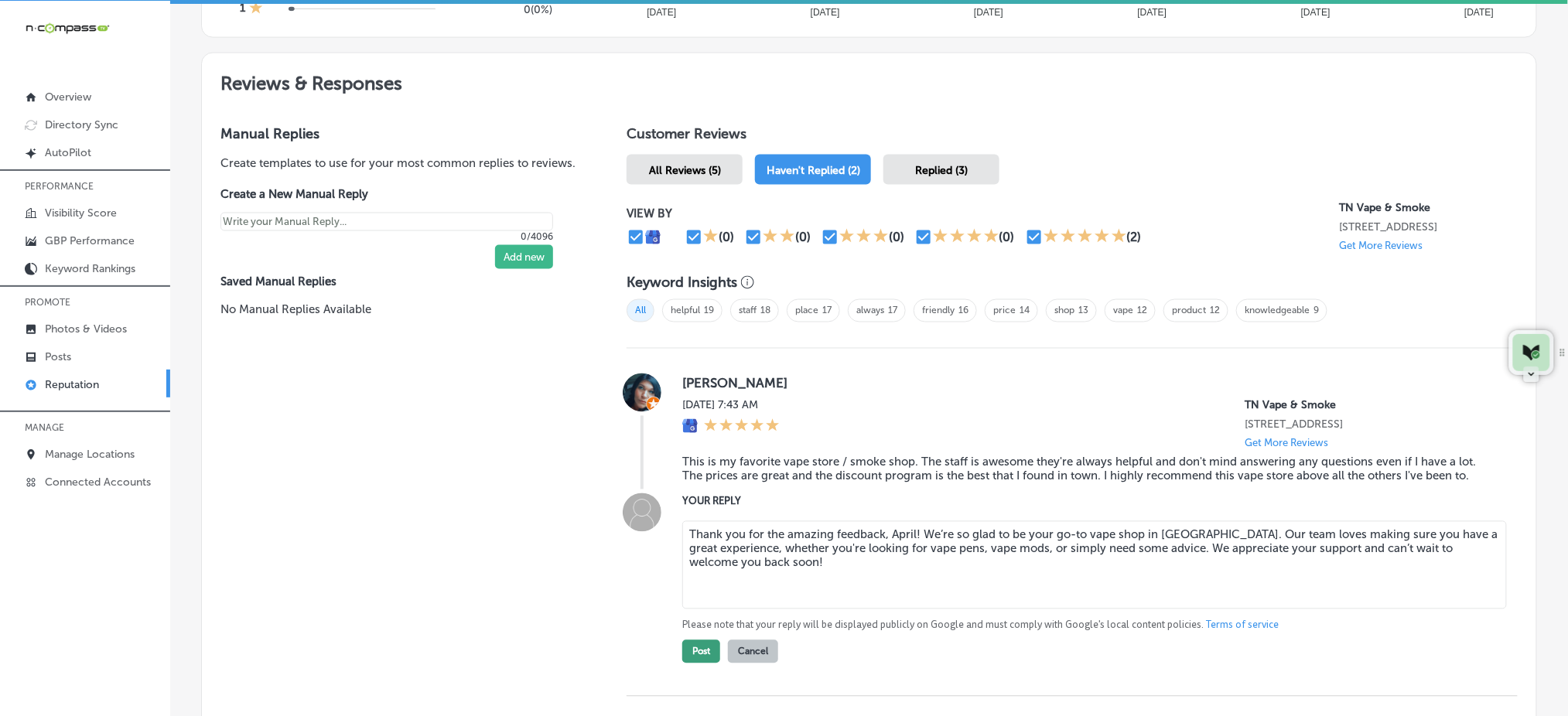
type textarea "Thank you for the amazing feedback, April! We’re so glad to be your go-to vape …"
click at [704, 662] on button "Post" at bounding box center [700, 651] width 38 height 23
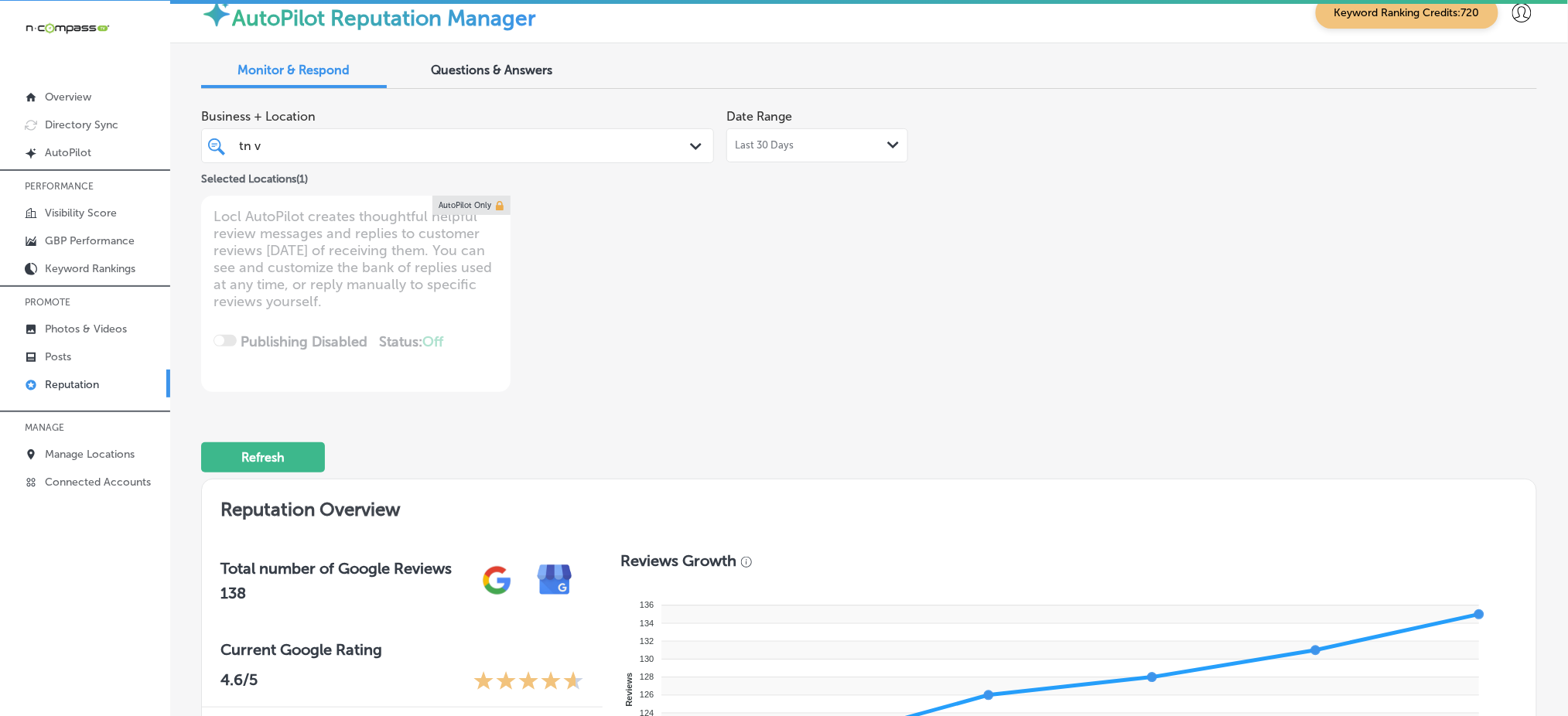
scroll to position [0, 0]
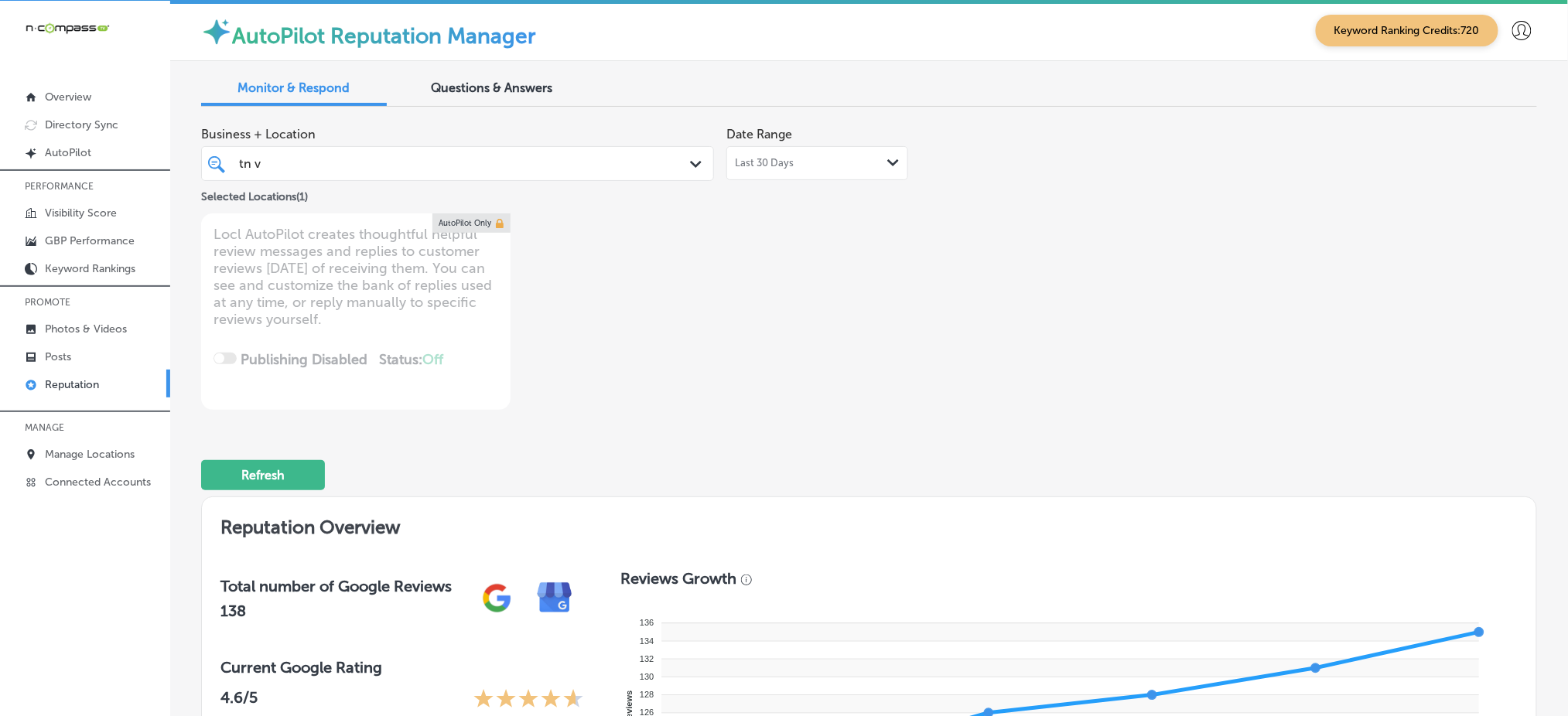
click at [478, 155] on div "tn v tn v" at bounding box center [435, 164] width 396 height 21
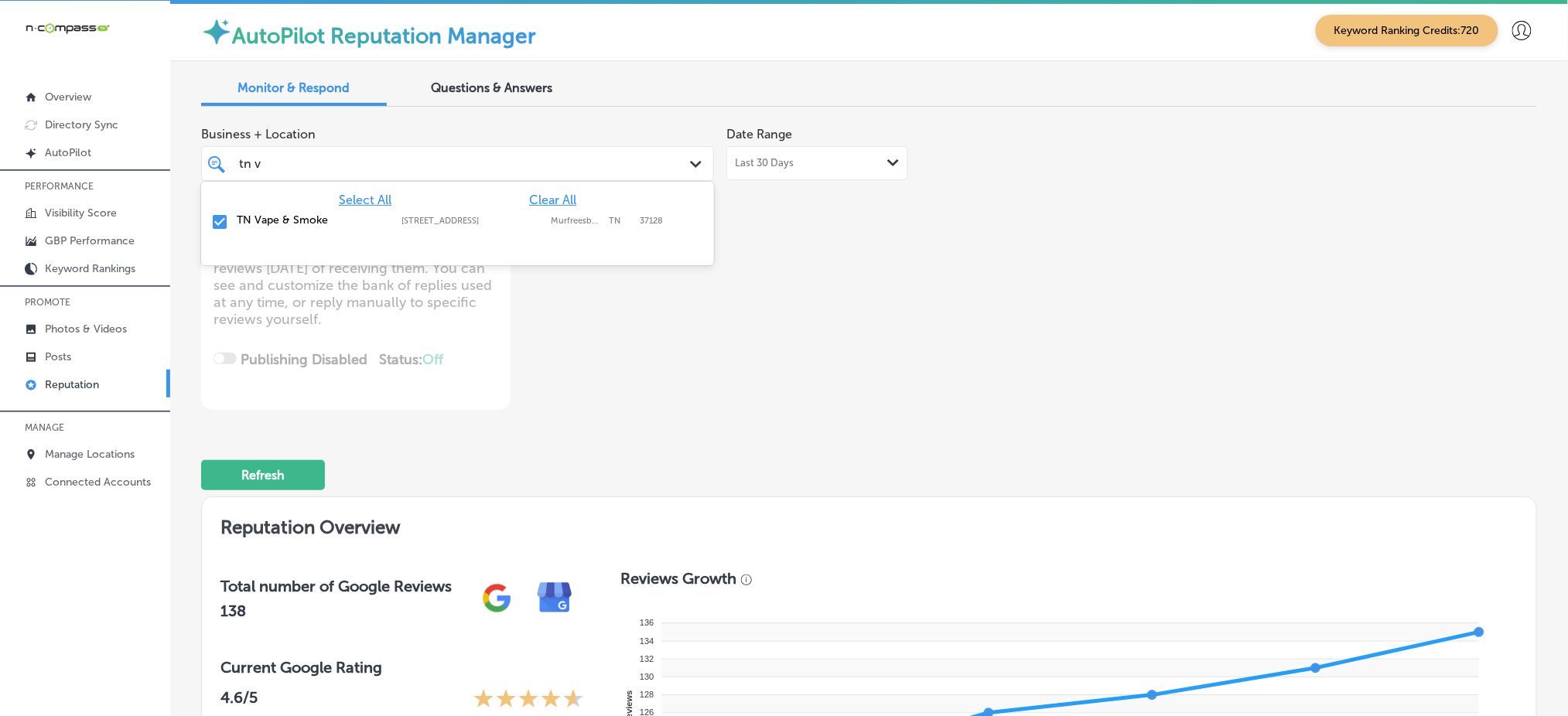
click at [549, 194] on span "Clear All" at bounding box center [553, 200] width 47 height 14
type textarea "x"
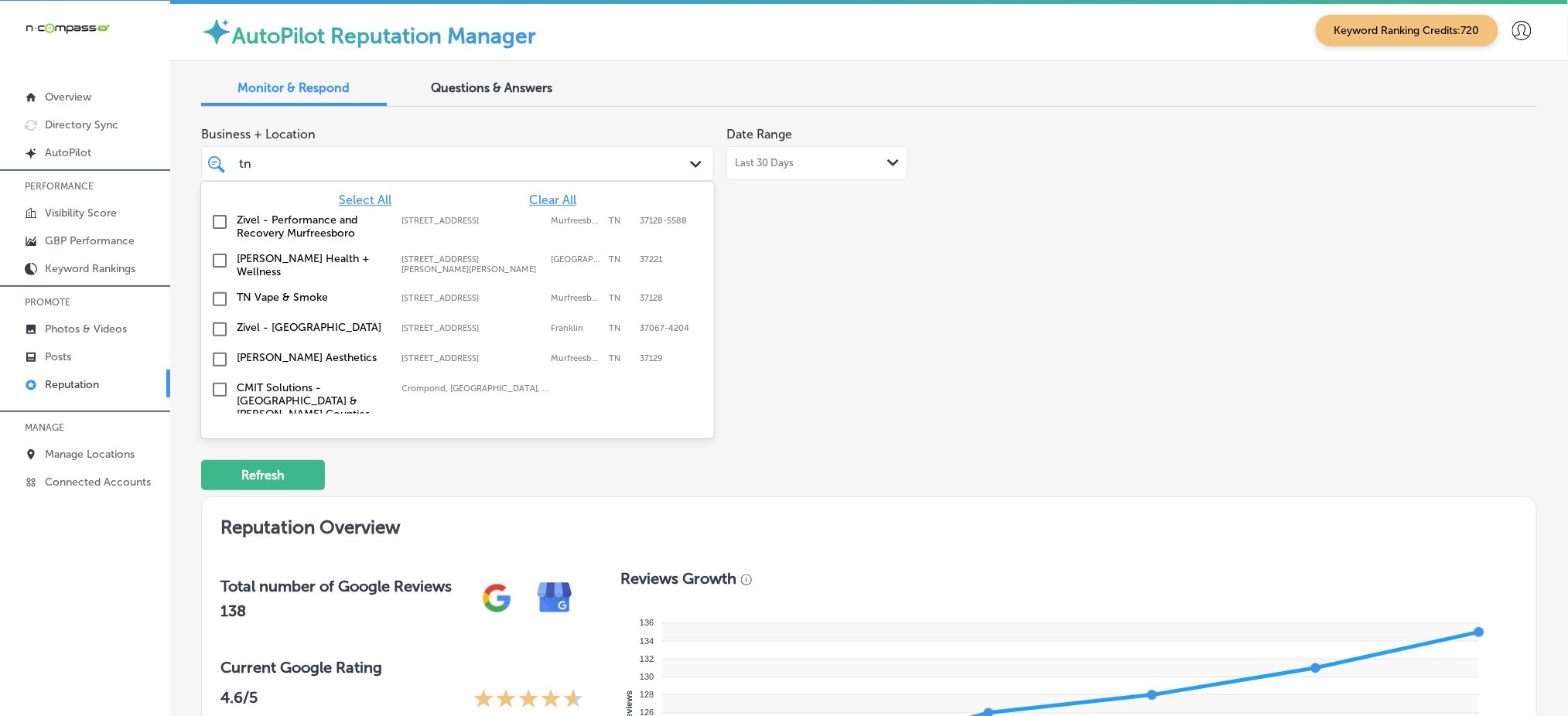
type input "t"
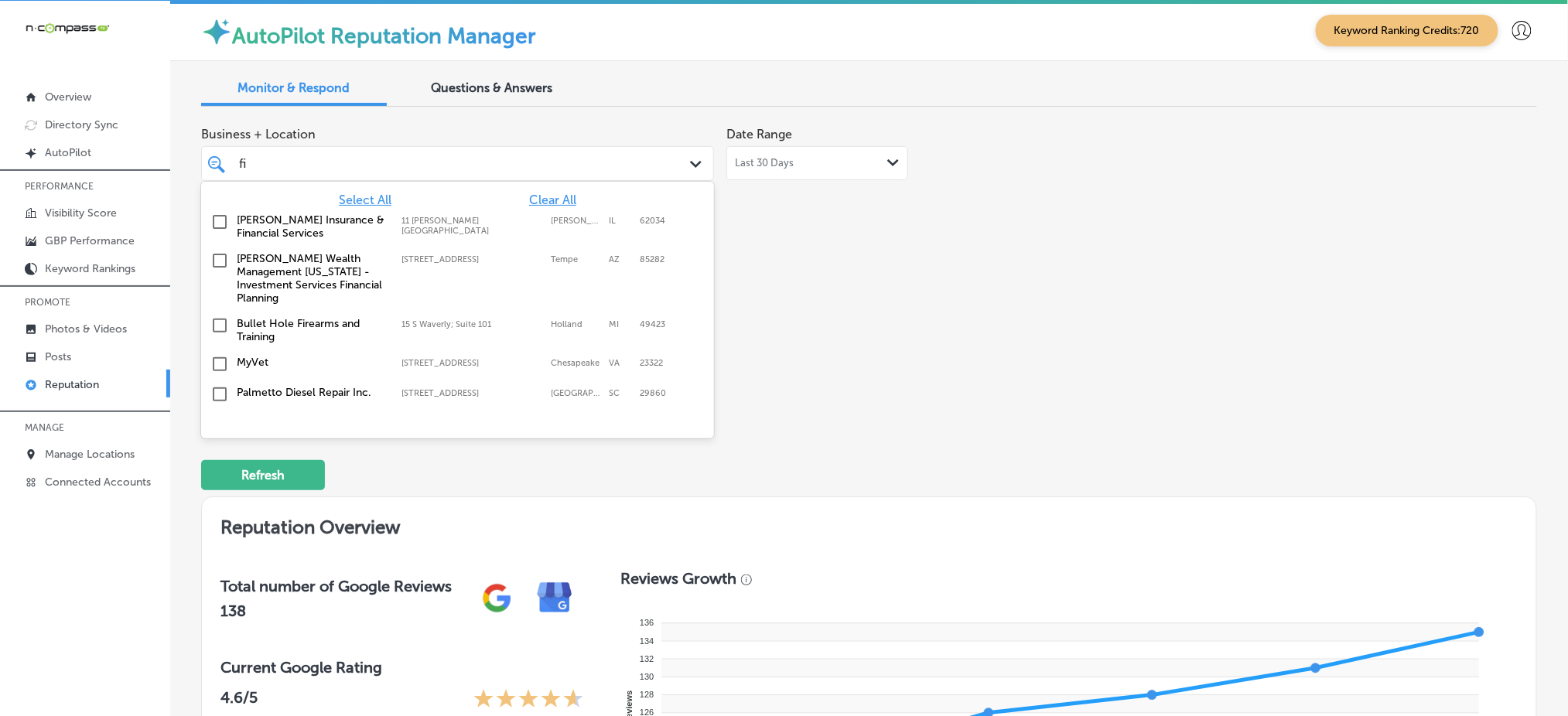
type input "fix"
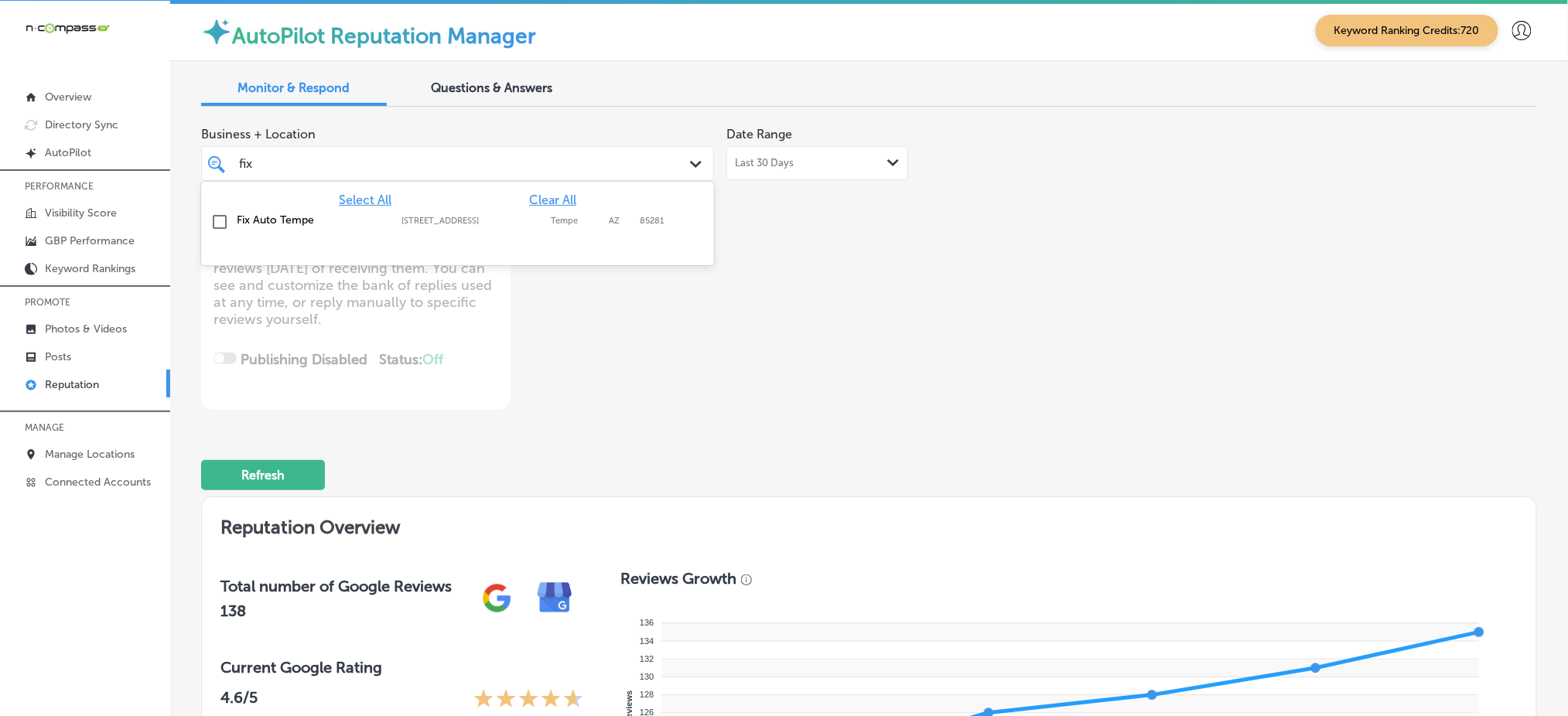
drag, startPoint x: 549, startPoint y: 219, endPoint x: 765, endPoint y: 249, distance: 218.1
click at [551, 219] on label "Tempe" at bounding box center [576, 221] width 50 height 10
type textarea "x"
type input "fix"
click at [808, 257] on div "Business + Location option [STREET_ADDRESS]. option [STREET_ADDRESS]. 2 results…" at bounding box center [602, 265] width 801 height 291
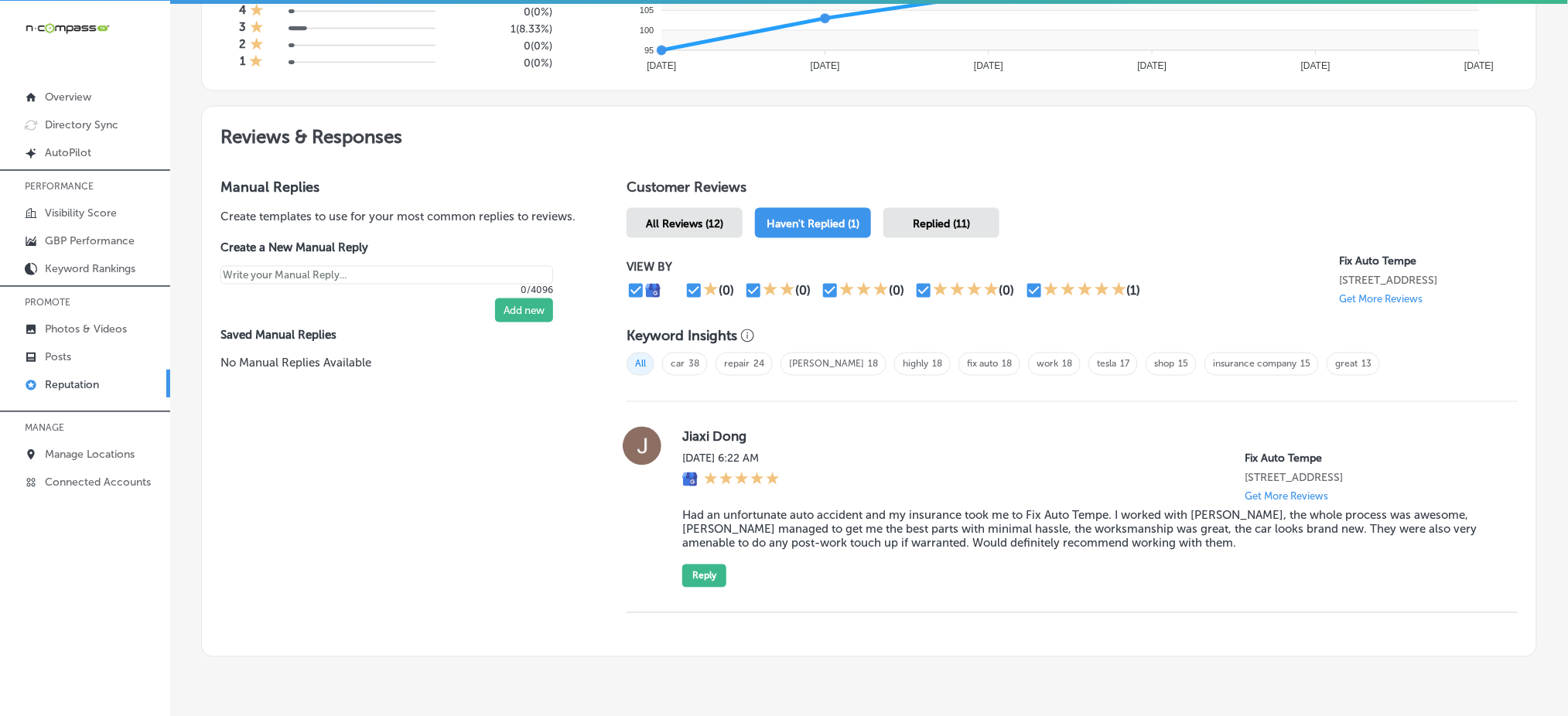
scroll to position [807, 0]
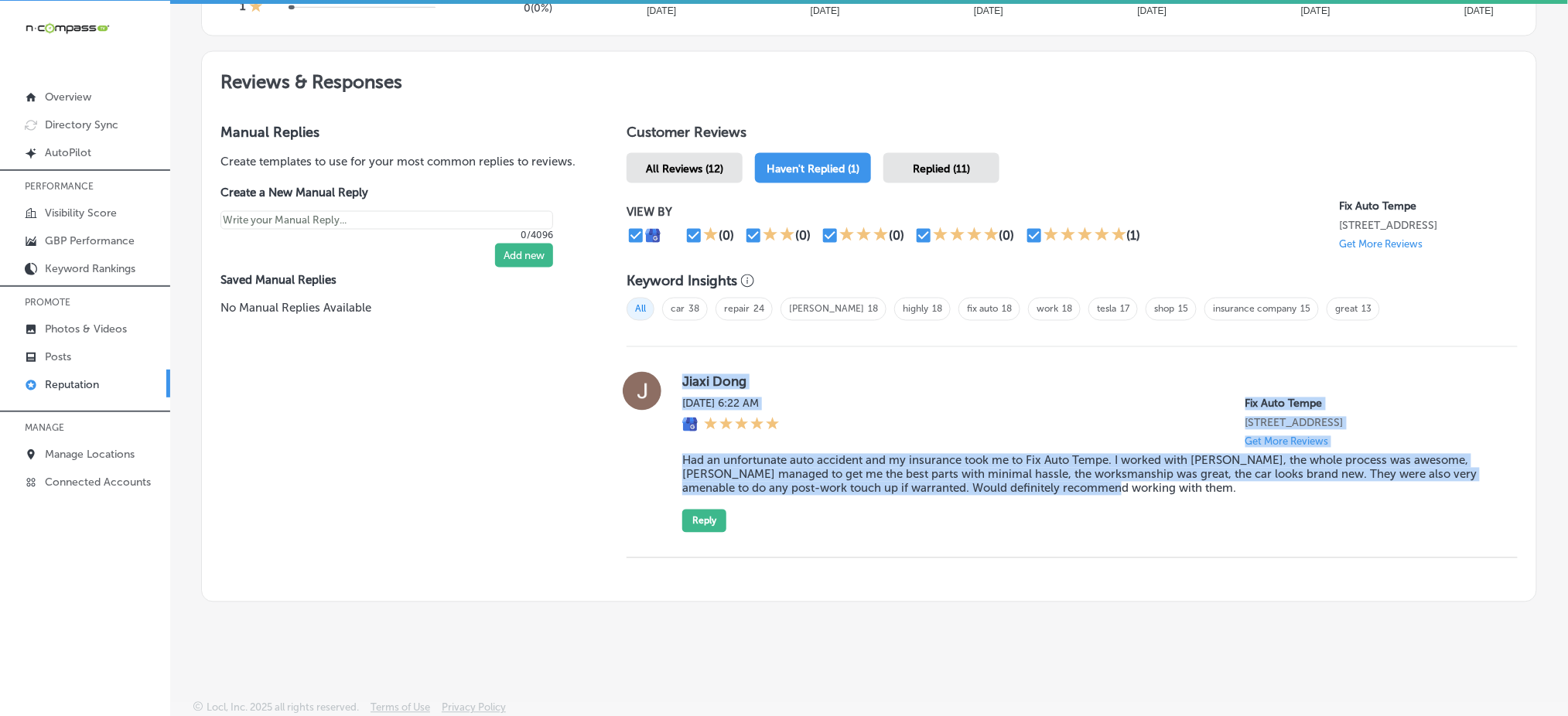
drag, startPoint x: 677, startPoint y: 377, endPoint x: 1111, endPoint y: 486, distance: 447.5
click at [1111, 486] on div "Jiaxi Dong [DATE] 6:22 AM Fix Auto Tempe [STREET_ADDRESS] Get More Reviews Had …" at bounding box center [1087, 451] width 811 height 161
copy div "Jiaxi Dong [DATE] 6:22 AM Fix Auto Tempe [STREET_ADDRESS] Get More Reviews Had …"
click at [806, 424] on div "[DATE] 6:22 AM Fix Auto Tempe [STREET_ADDRESS] Get More Reviews" at bounding box center [1087, 422] width 811 height 50
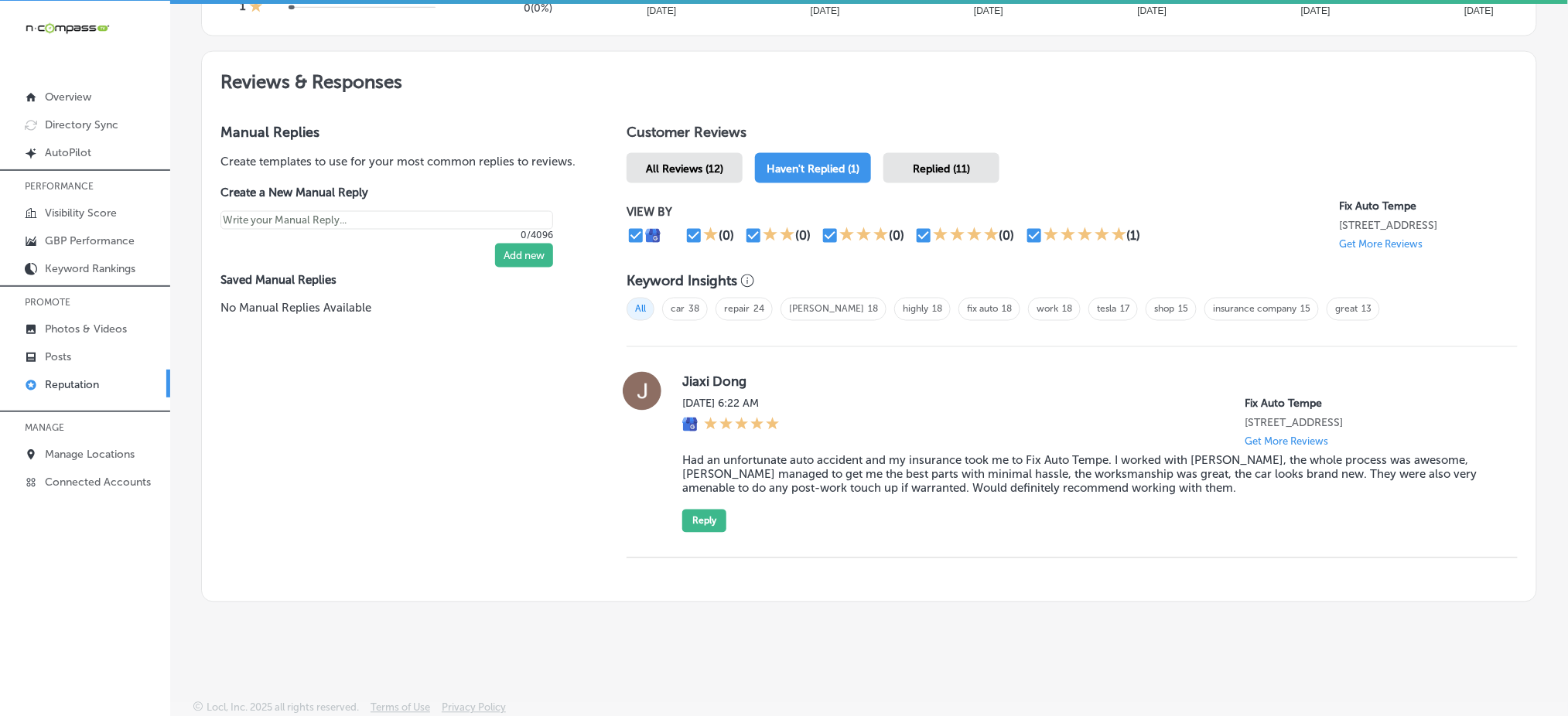
click at [945, 173] on div "Replied (11)" at bounding box center [941, 169] width 116 height 30
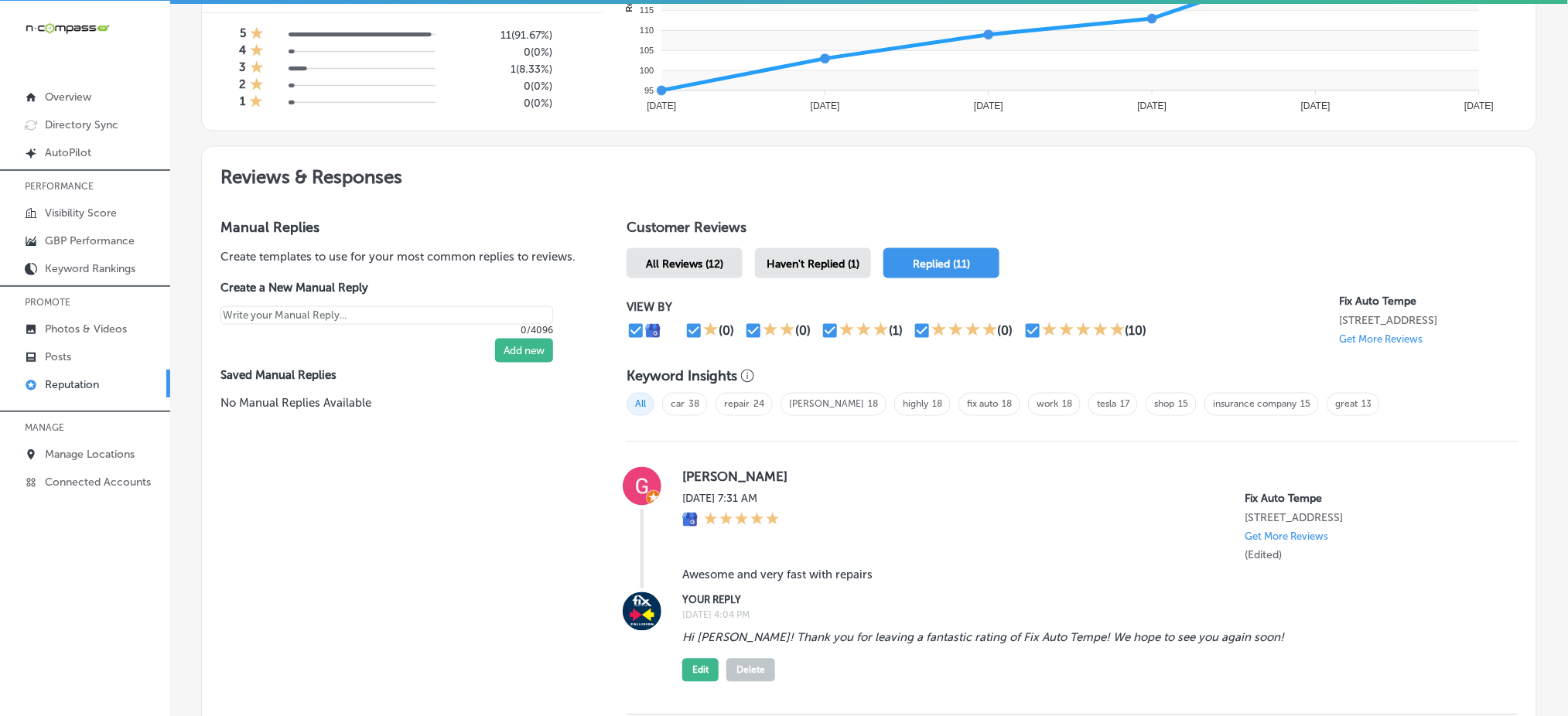
scroll to position [601, 0]
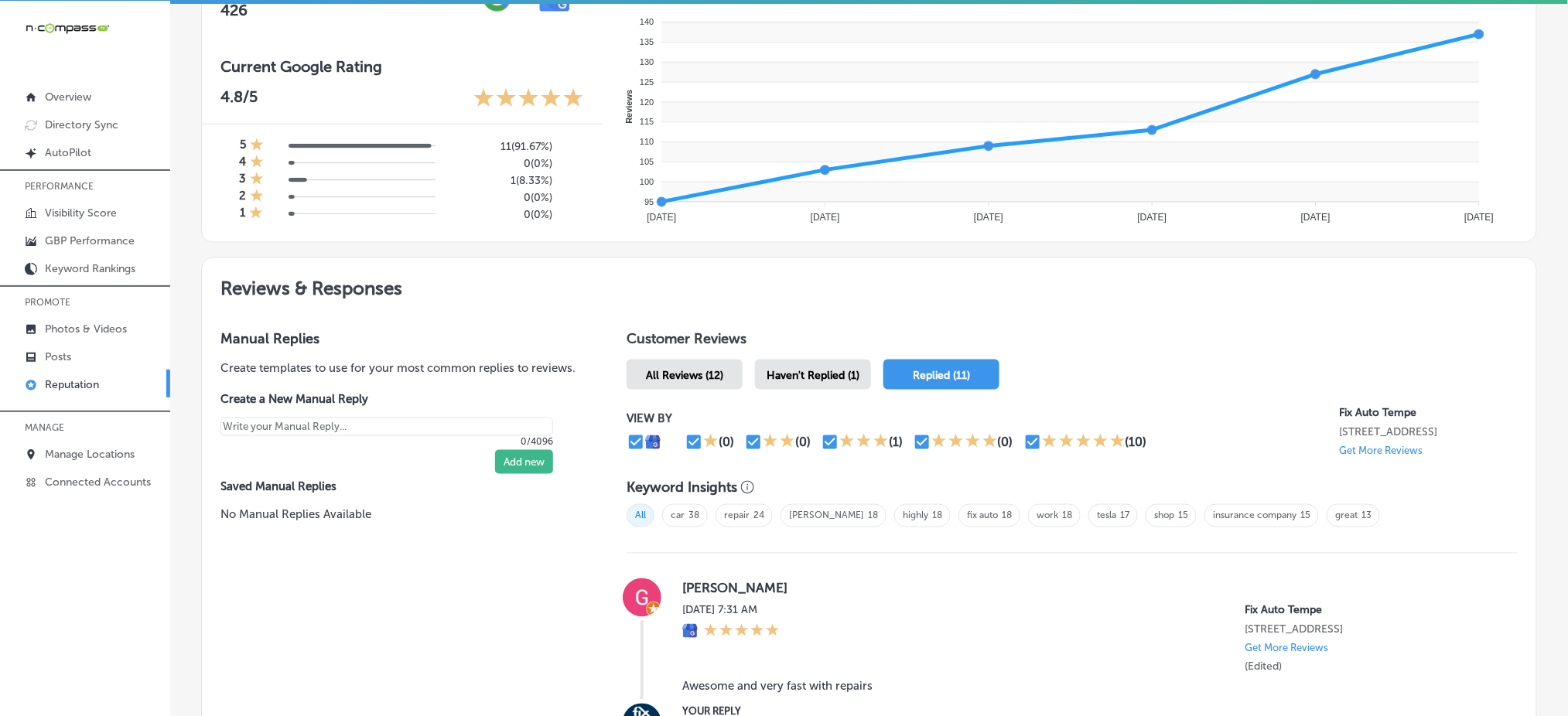
click at [845, 369] on span "Haven't Replied (1)" at bounding box center [813, 376] width 93 height 13
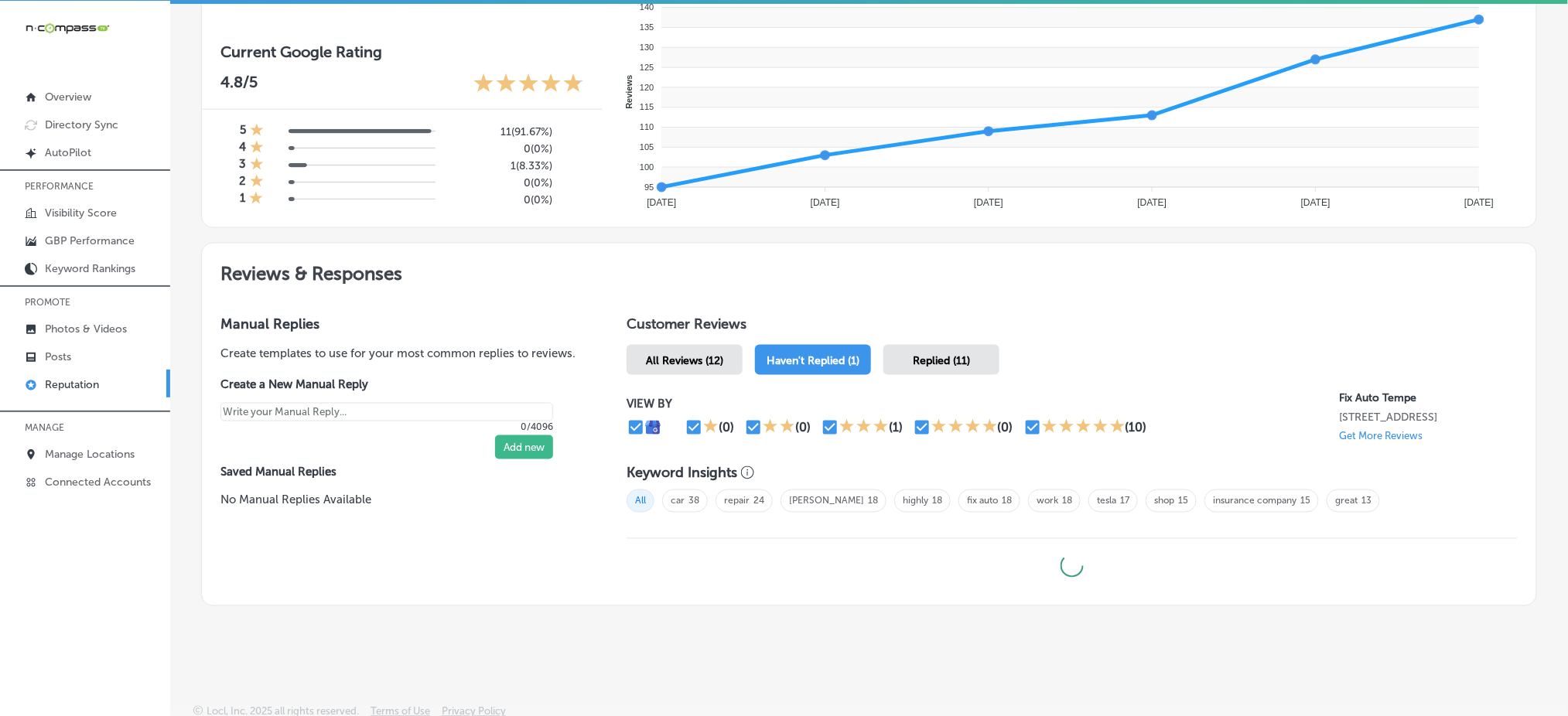
scroll to position [620, 0]
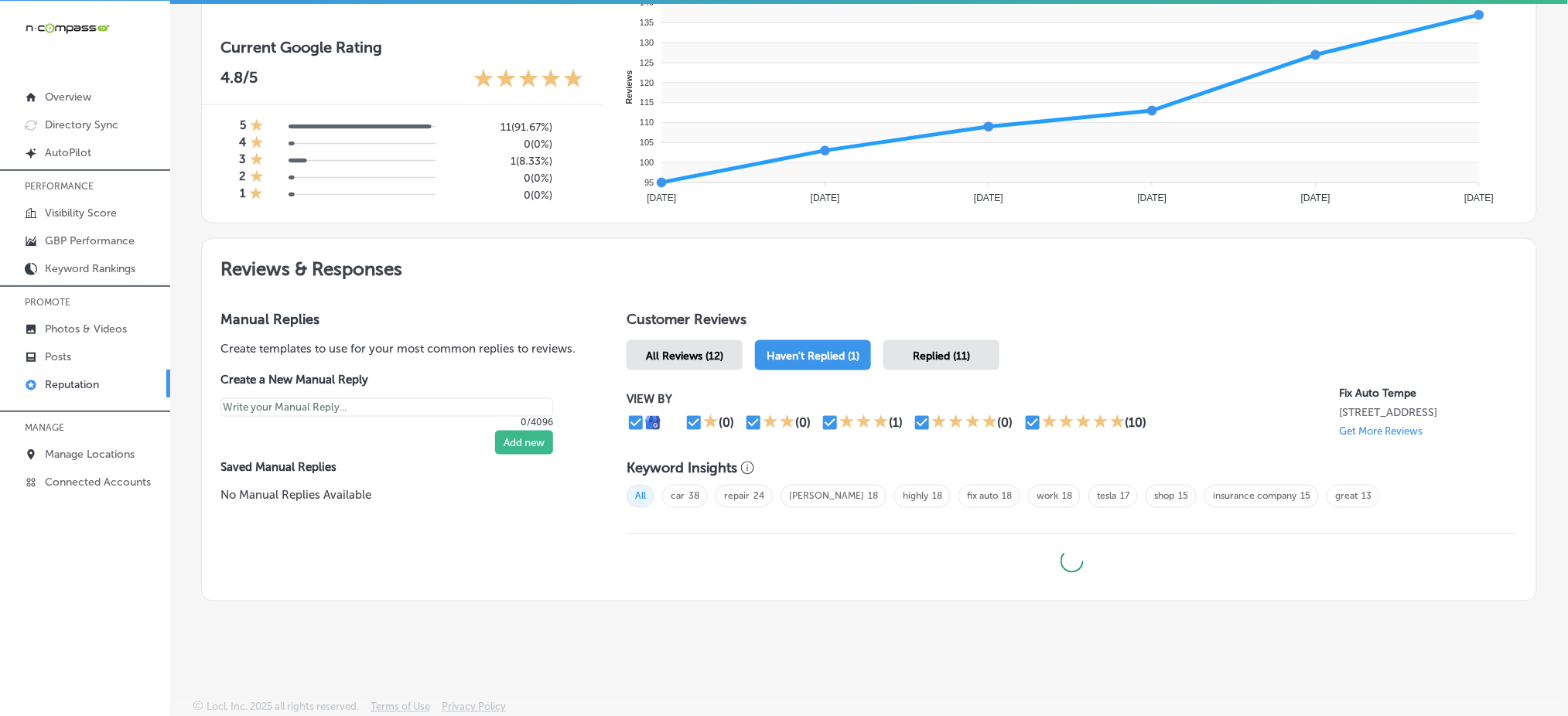
type textarea "x"
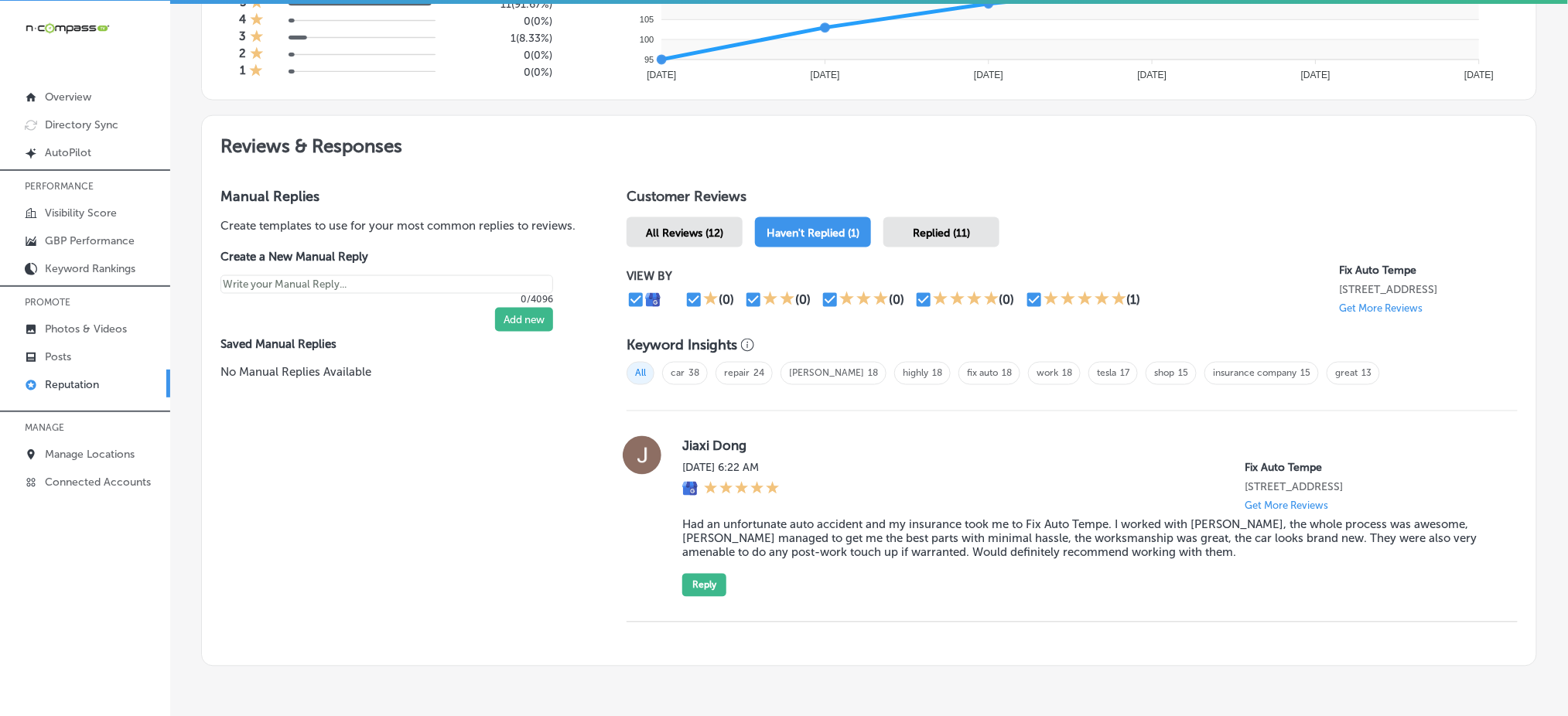
scroll to position [807, 0]
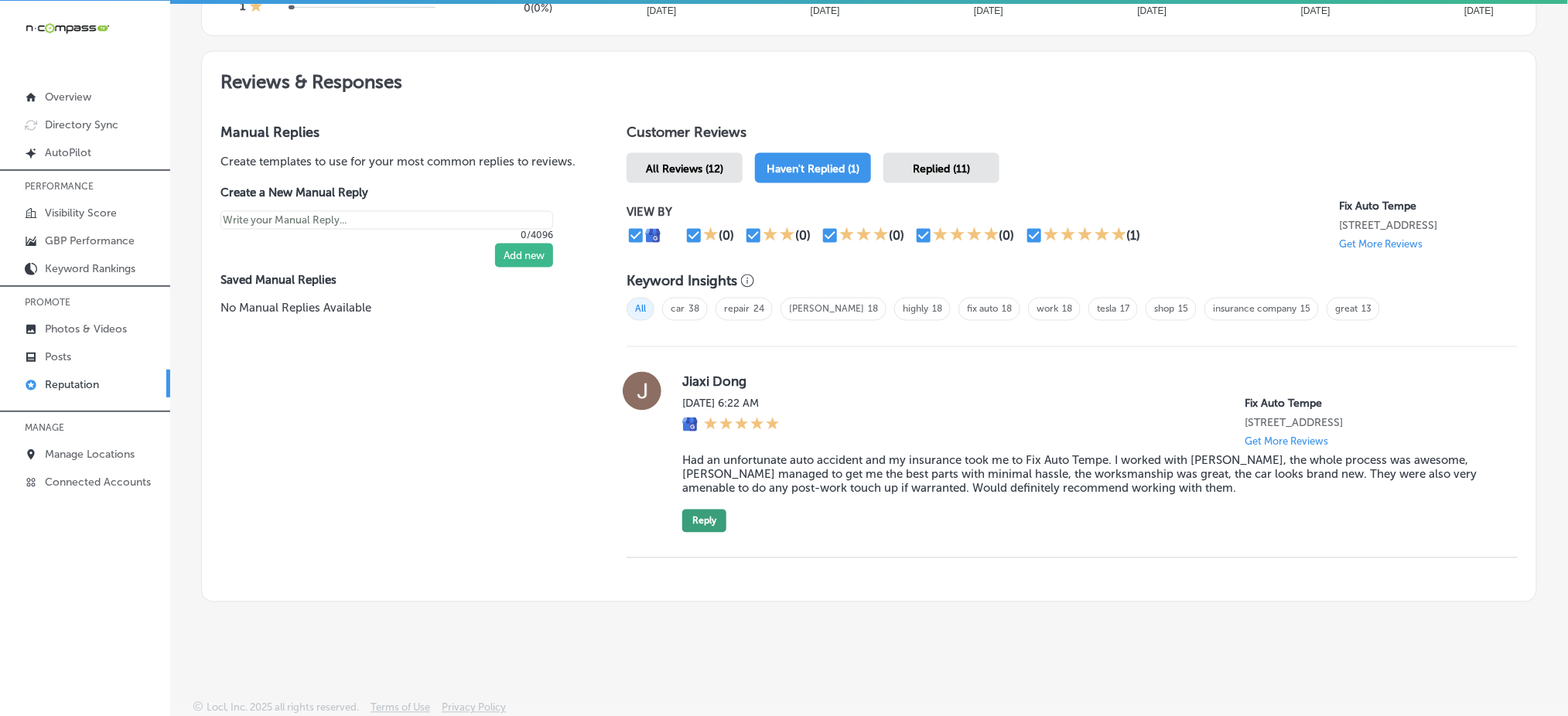
click at [701, 513] on button "Reply" at bounding box center [704, 521] width 44 height 23
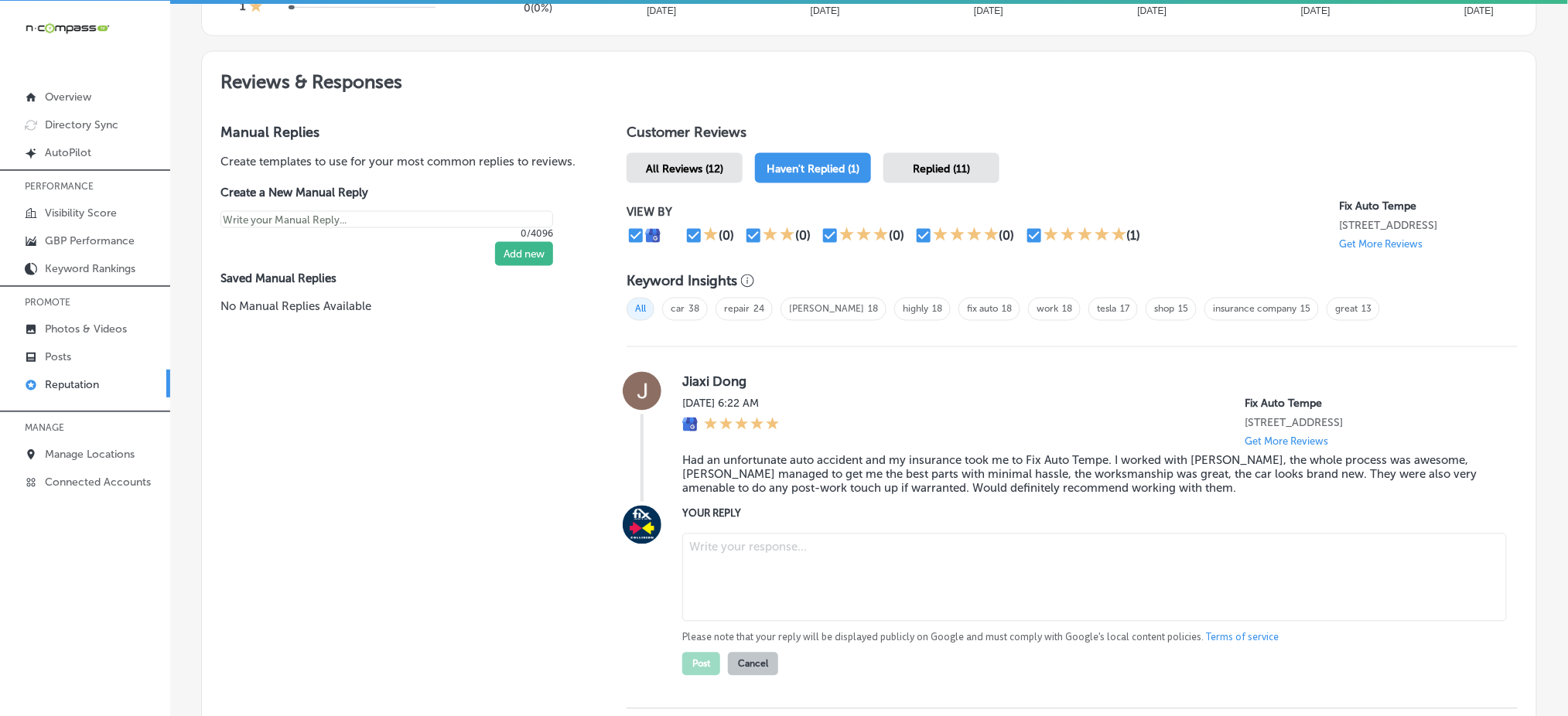
click at [733, 543] on textarea at bounding box center [1094, 578] width 824 height 88
paste textarea "Thanks so much for the awesome 5-star review, Jiaxi! We’re really glad to hear …"
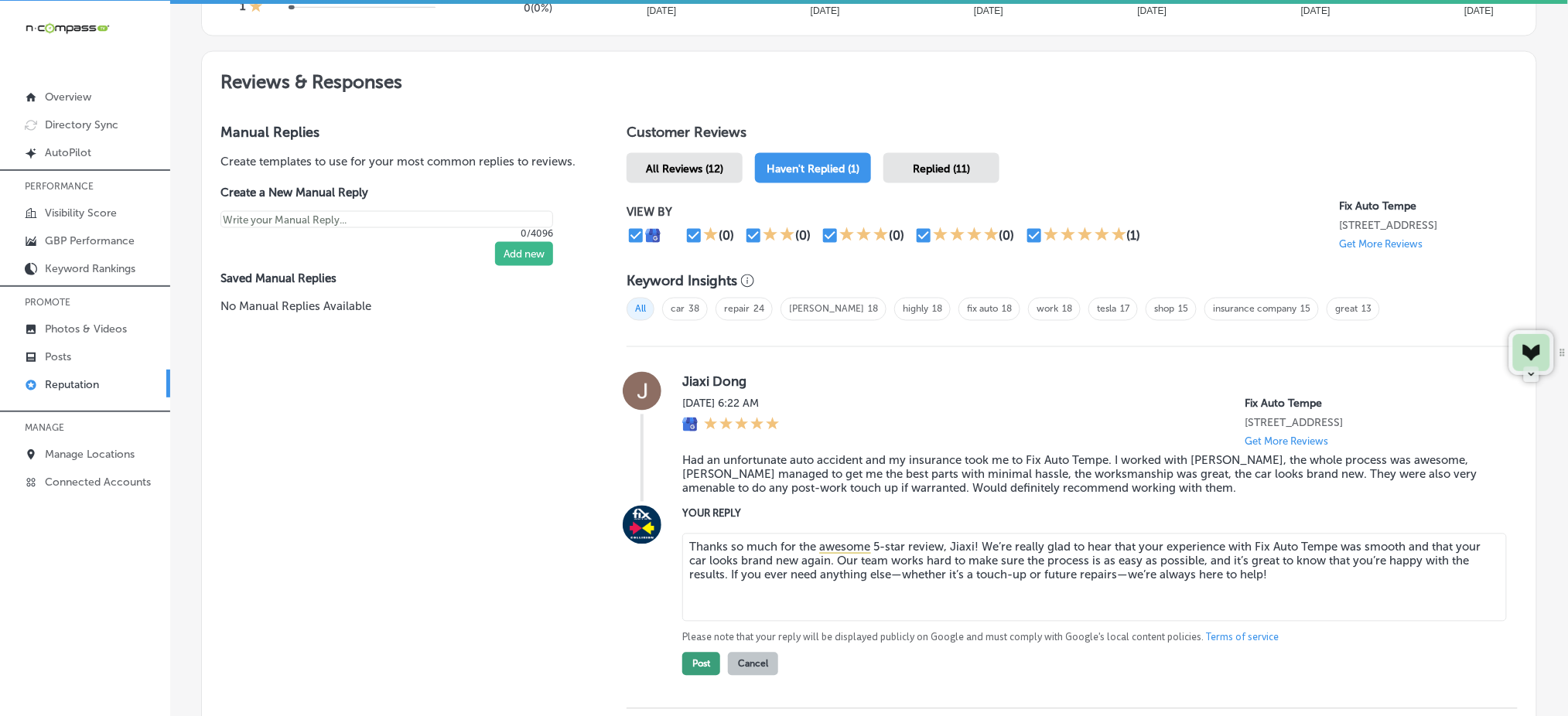
type textarea "Thanks so much for the awesome 5-star review, Jiaxi! We’re really glad to hear …"
click at [712, 657] on button "Post" at bounding box center [700, 664] width 38 height 23
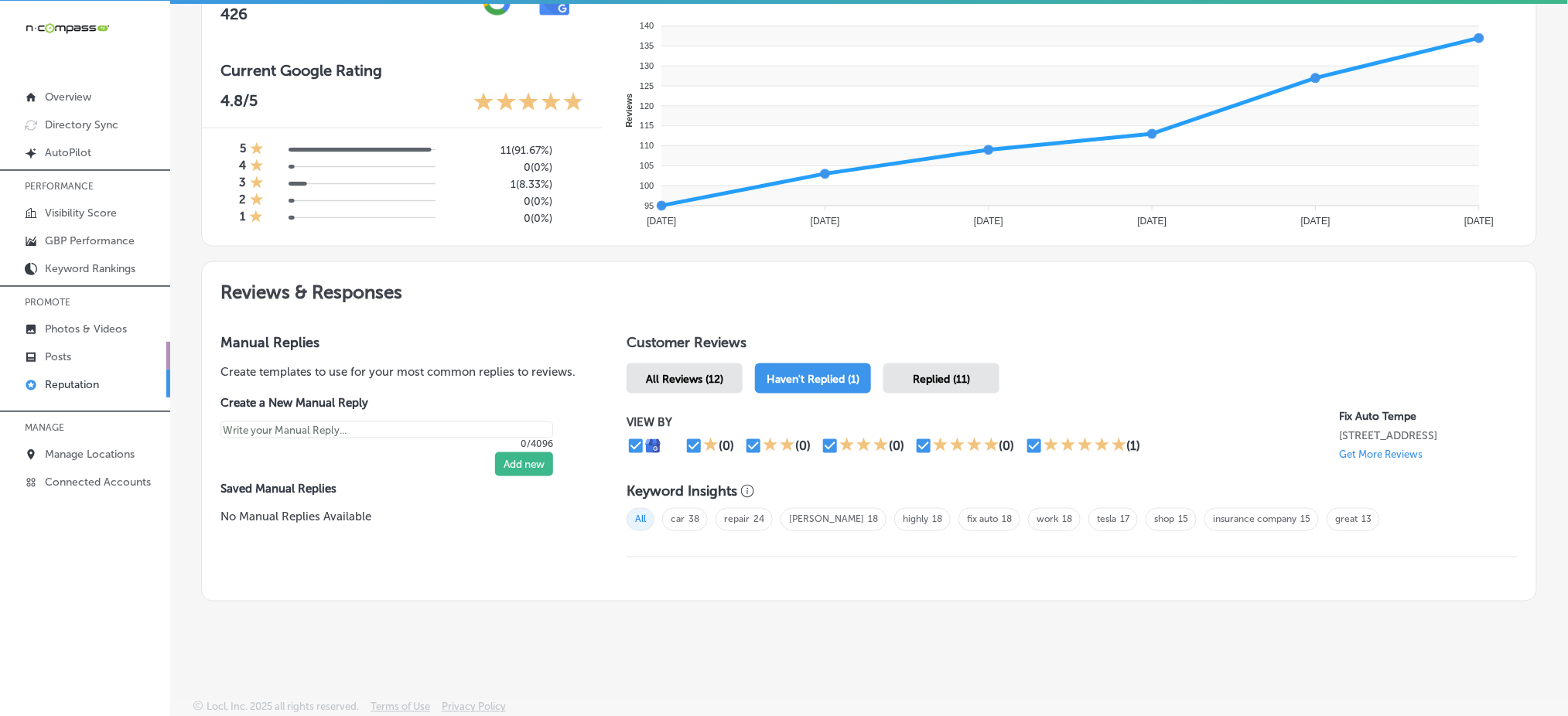
click at [89, 352] on link "Posts" at bounding box center [85, 356] width 170 height 28
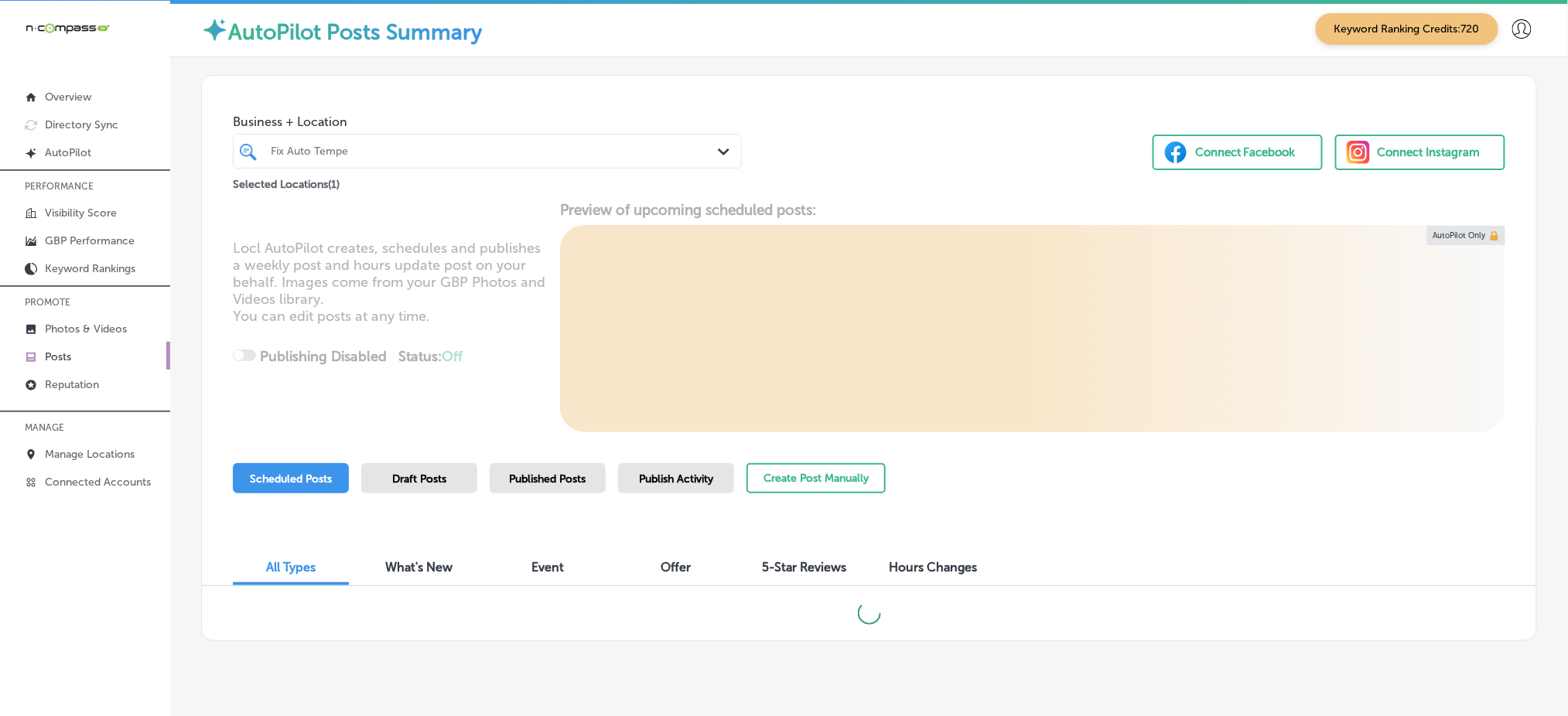
click at [575, 150] on div "Fix Auto Tempe" at bounding box center [495, 151] width 449 height 13
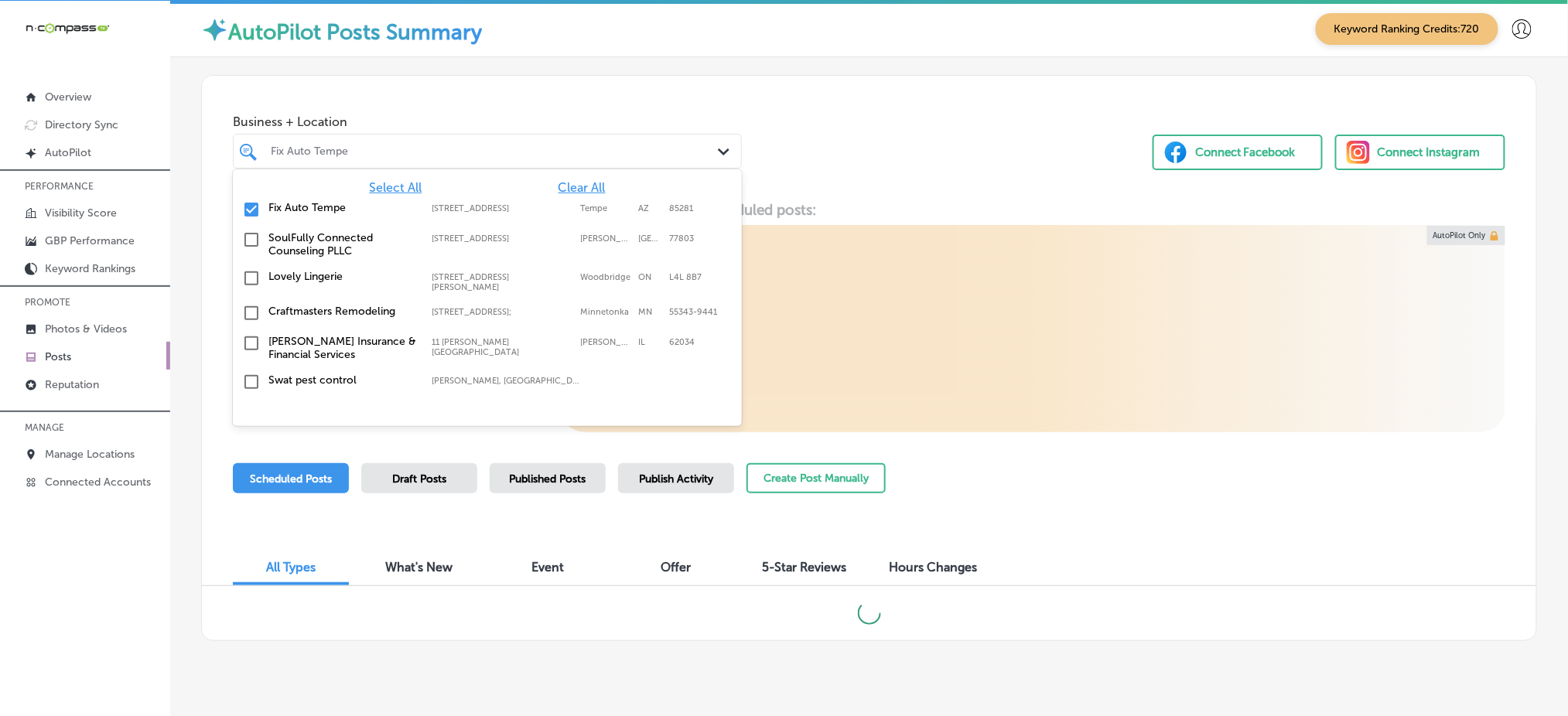
click at [381, 181] on span "Select All" at bounding box center [396, 187] width 53 height 14
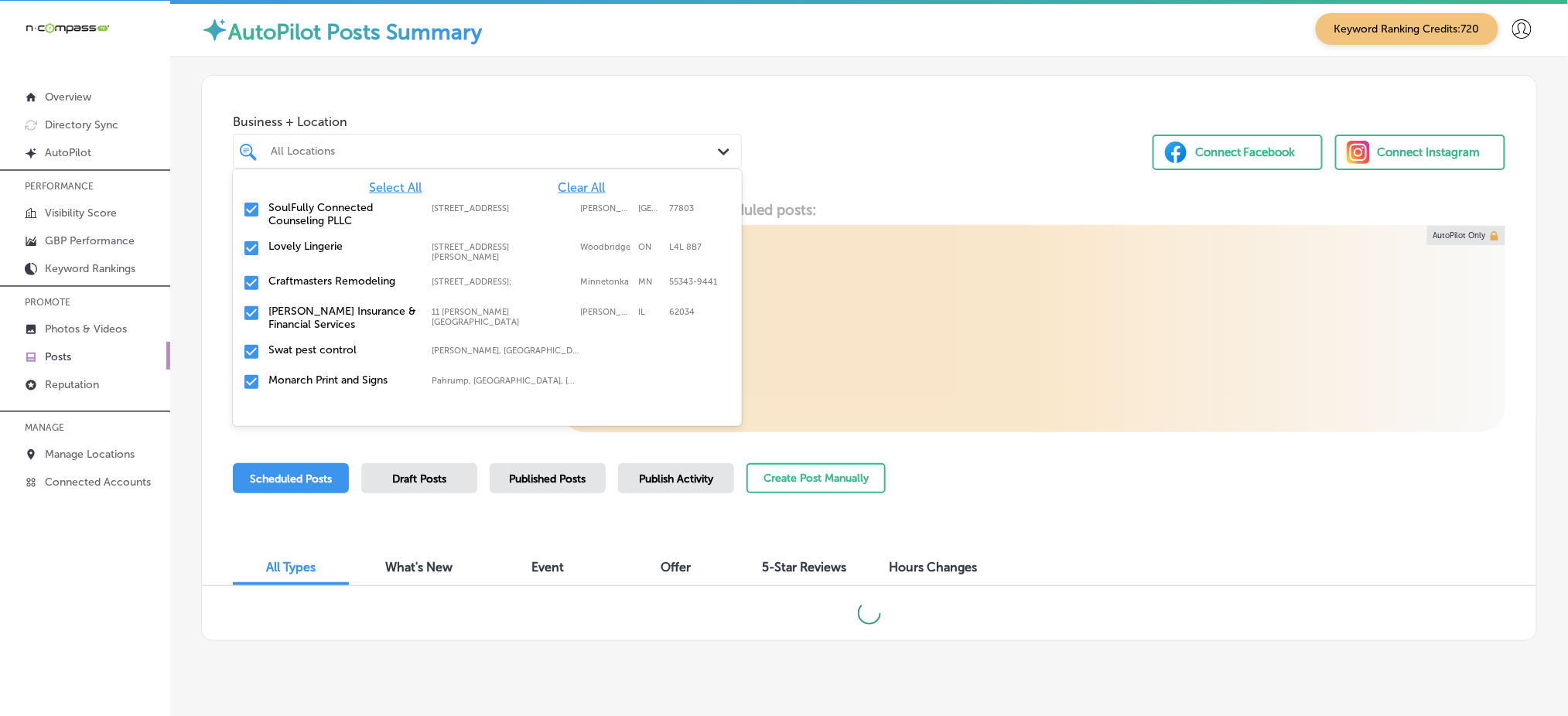
click at [900, 190] on div "Business + Location option focused, 1 of 370. 370 results available. Use Up and…" at bounding box center [869, 134] width 1335 height 117
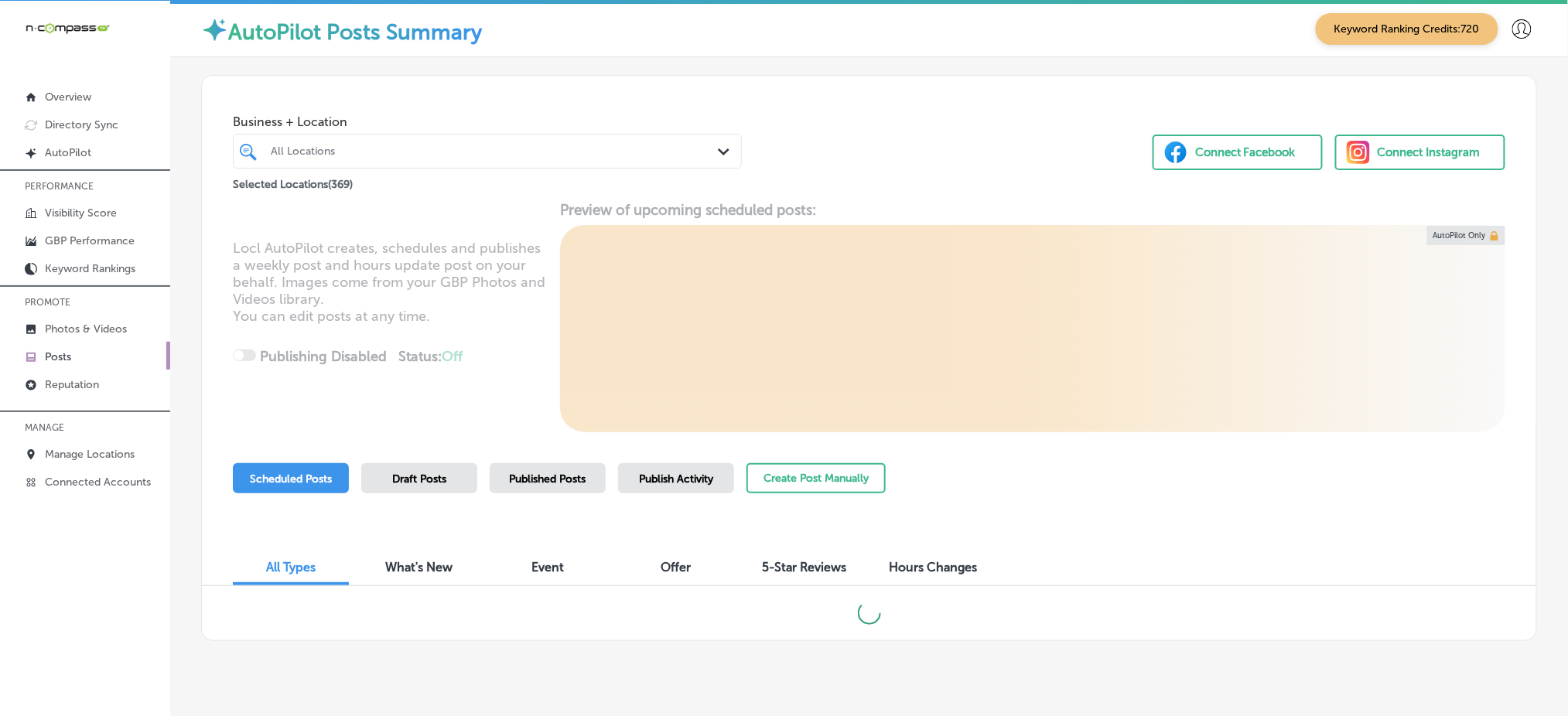
scroll to position [29, 0]
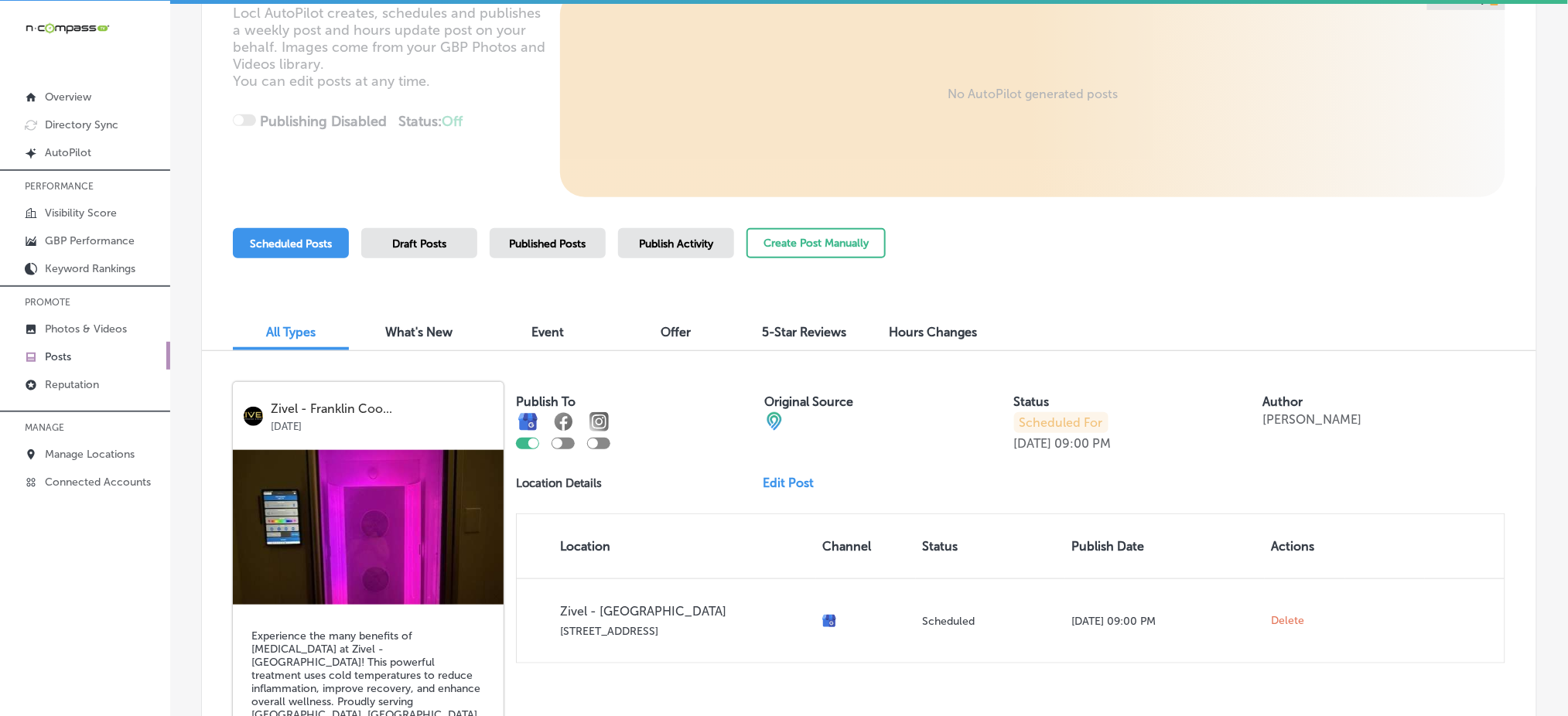
click at [664, 254] on div "Publish Activity" at bounding box center [676, 243] width 116 height 30
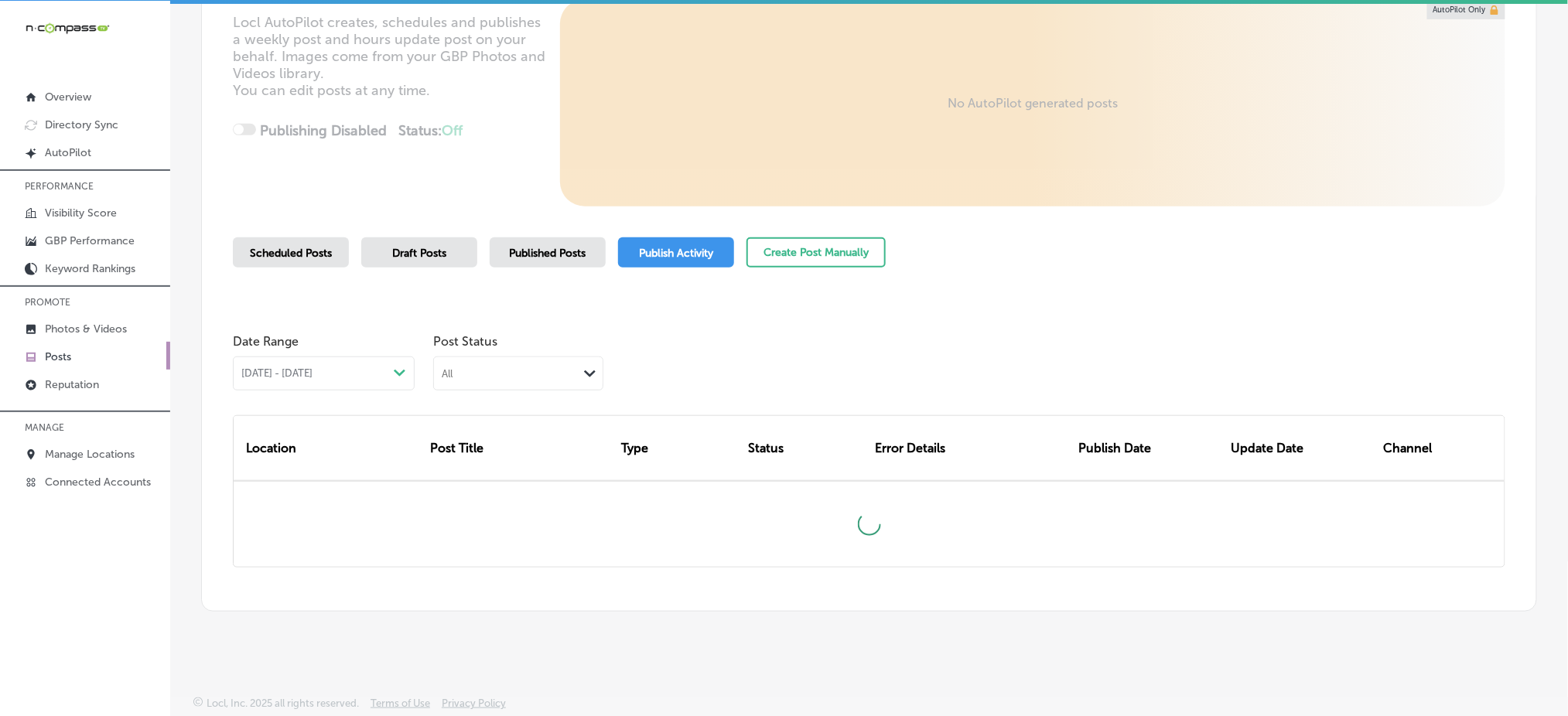
scroll to position [226, 0]
click at [569, 371] on div "All" at bounding box center [506, 373] width 144 height 14
click at [501, 471] on label "Rejected By Google" at bounding box center [496, 470] width 106 height 14
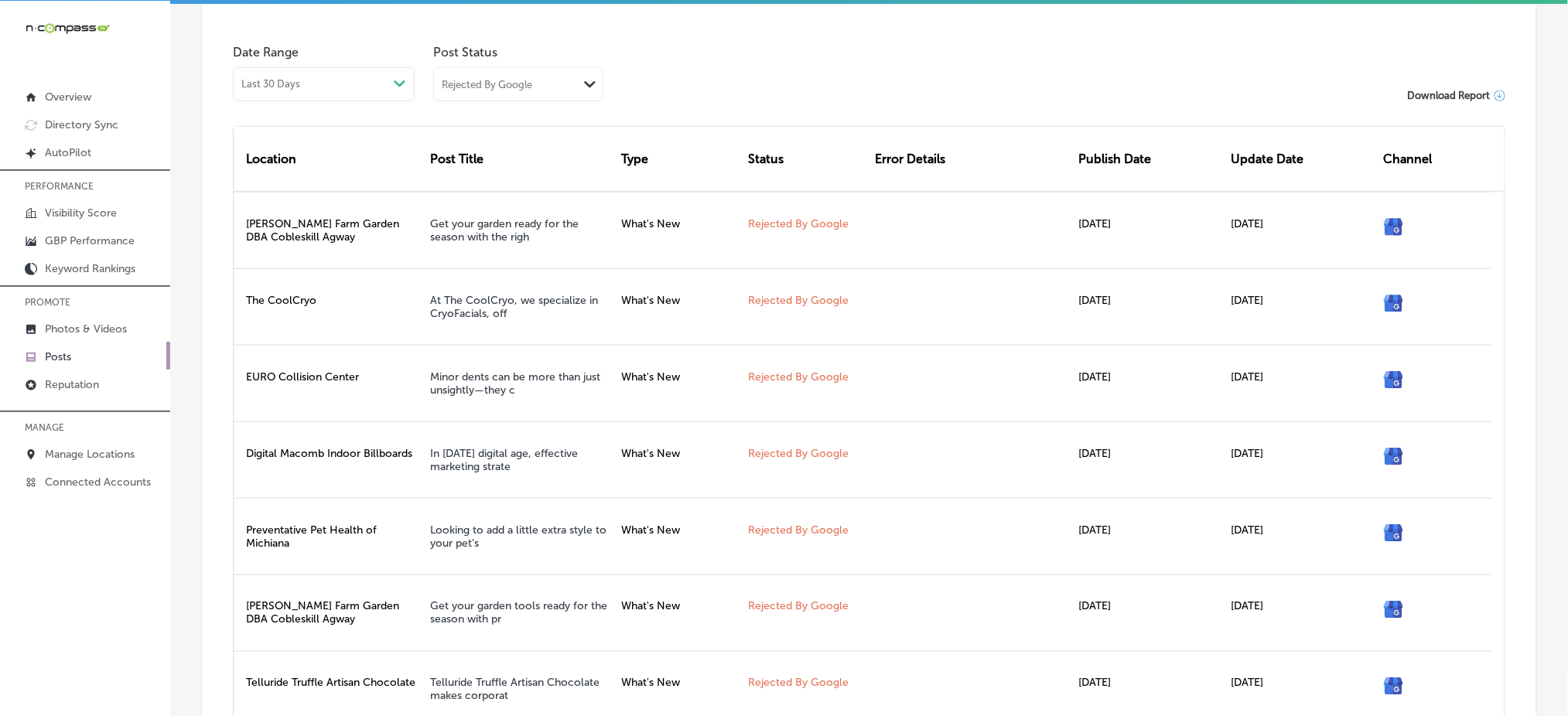
scroll to position [535, 0]
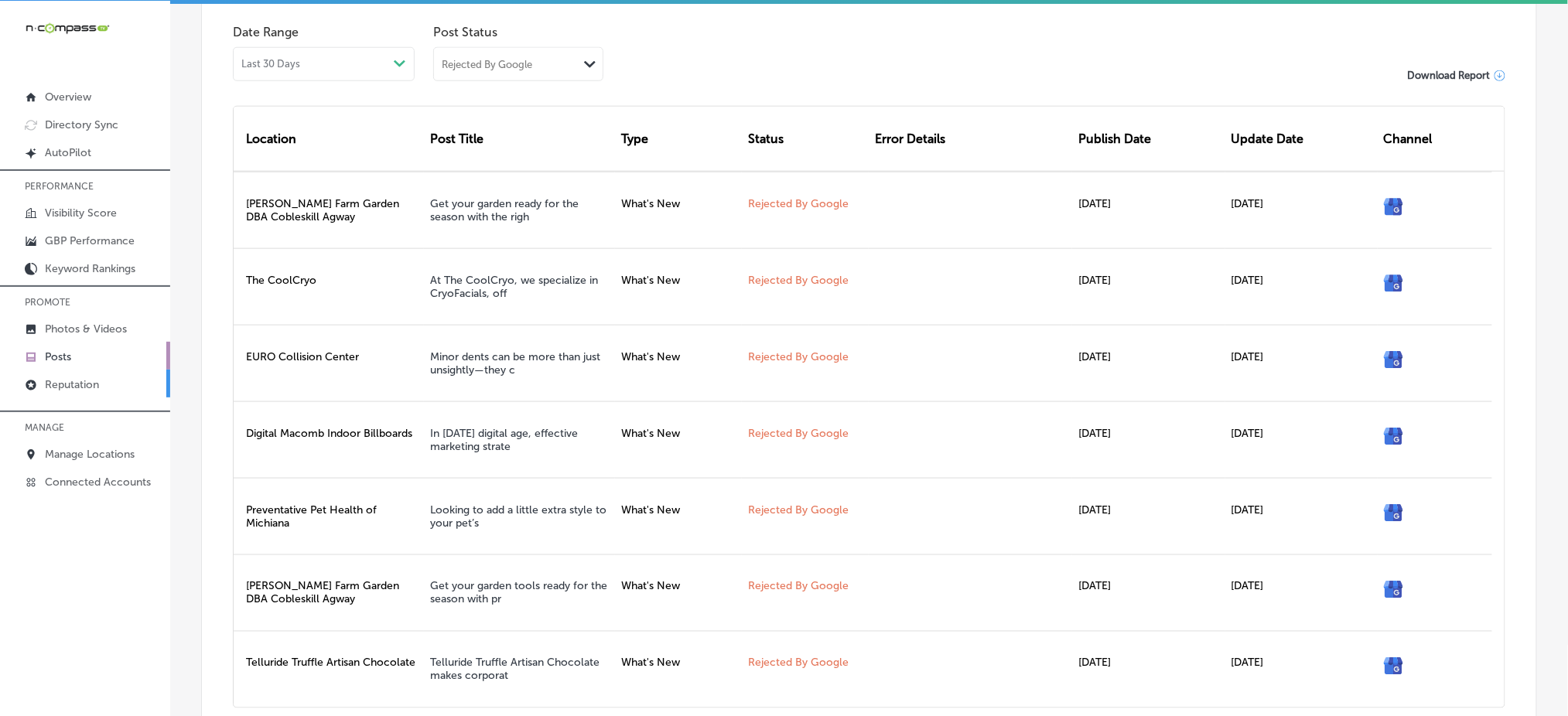
click at [112, 380] on link "Reputation" at bounding box center [85, 384] width 170 height 28
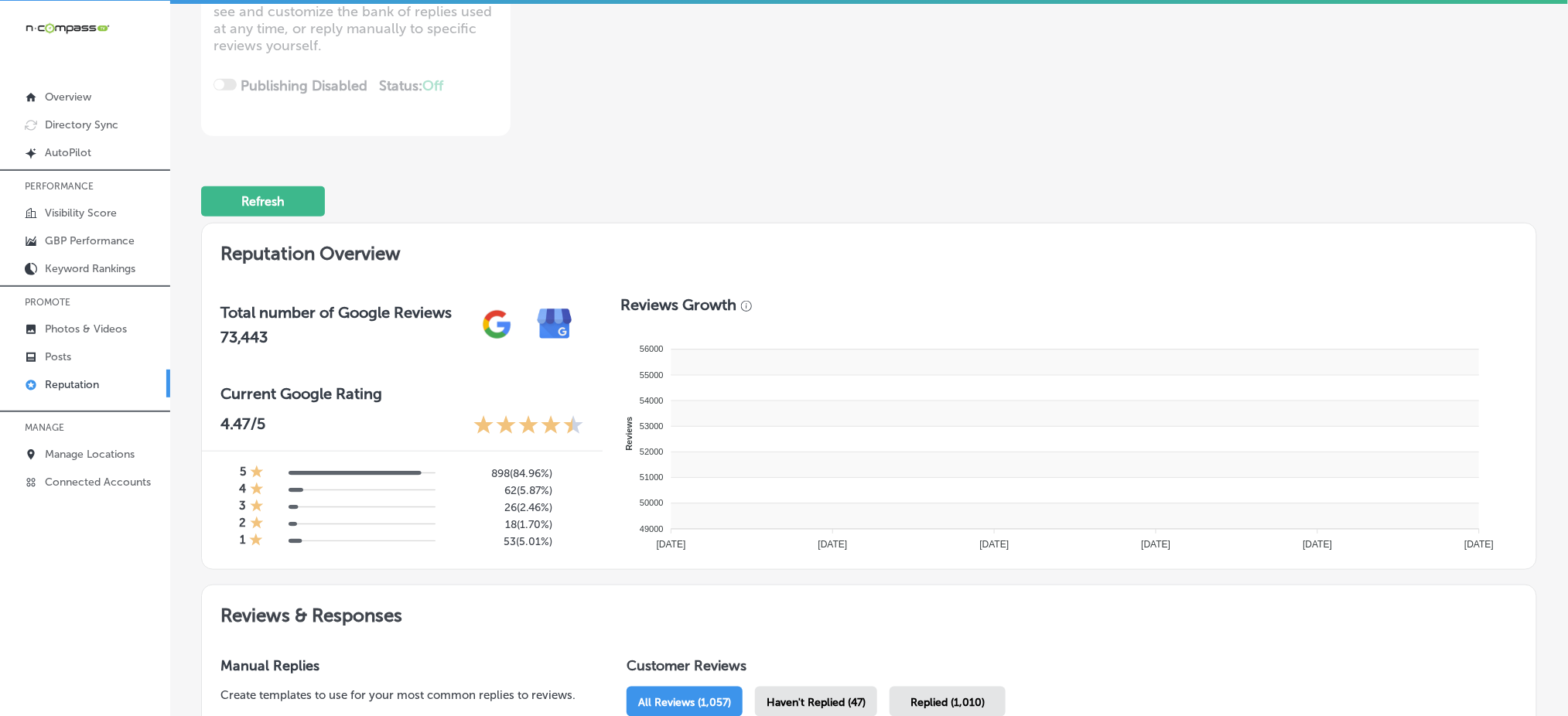
scroll to position [412, 0]
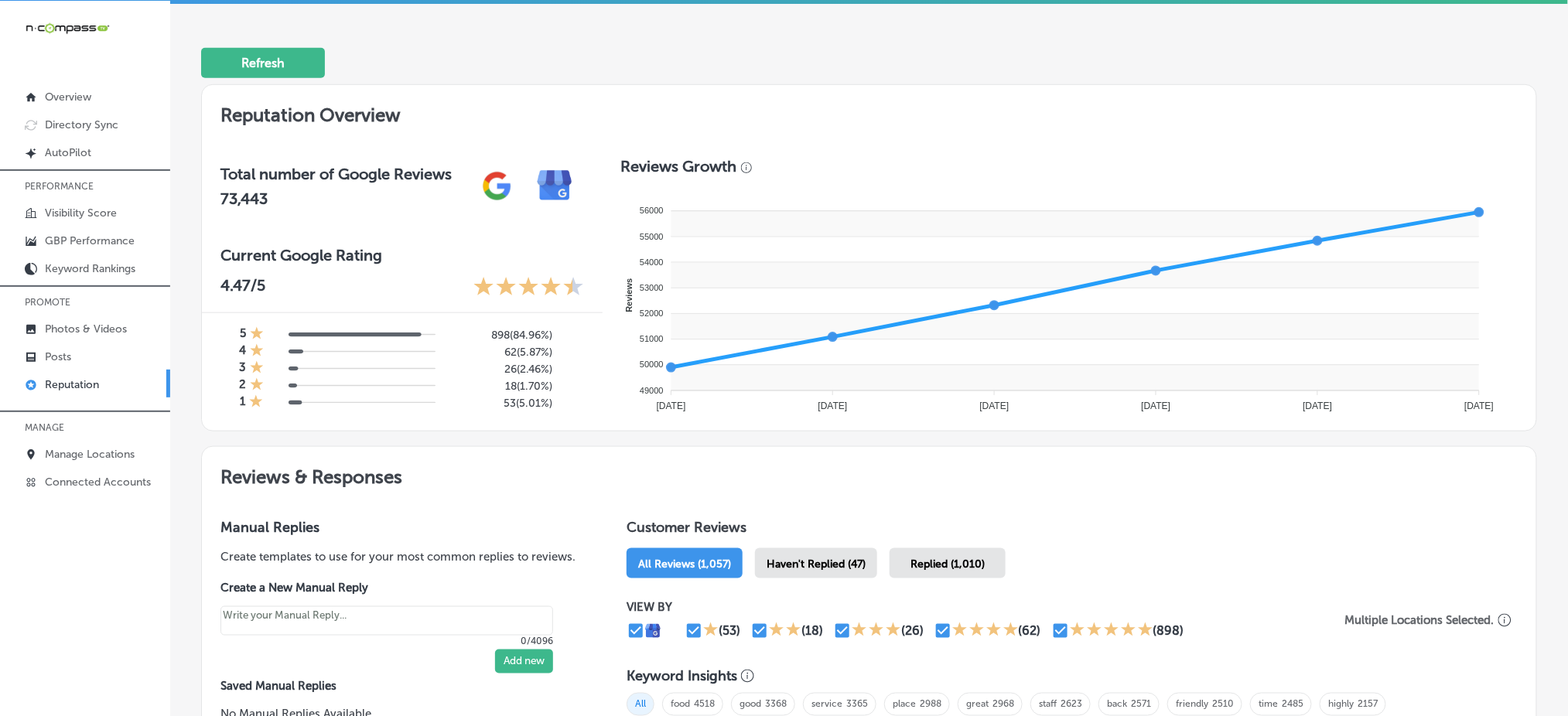
click at [832, 548] on div "Haven't Replied (47)" at bounding box center [816, 563] width 122 height 30
type textarea "x"
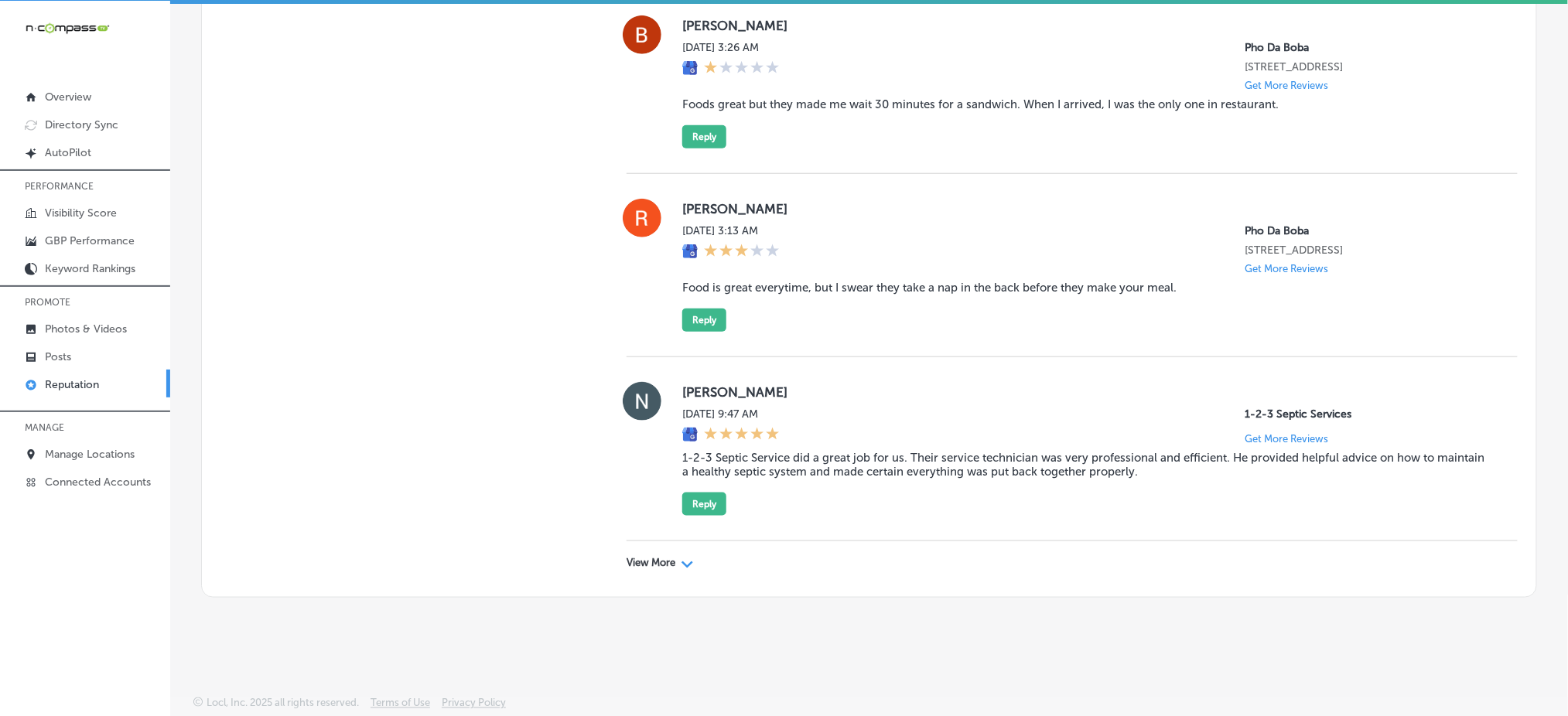
scroll to position [4858, 0]
